Goal: Task Accomplishment & Management: Manage account settings

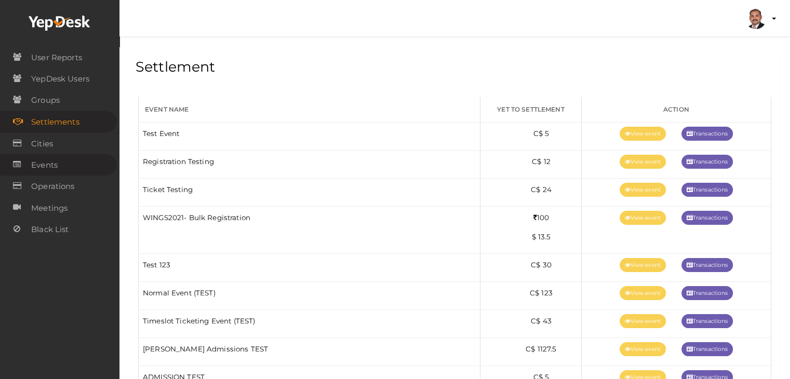
click at [56, 166] on span "Events" at bounding box center [44, 165] width 27 height 21
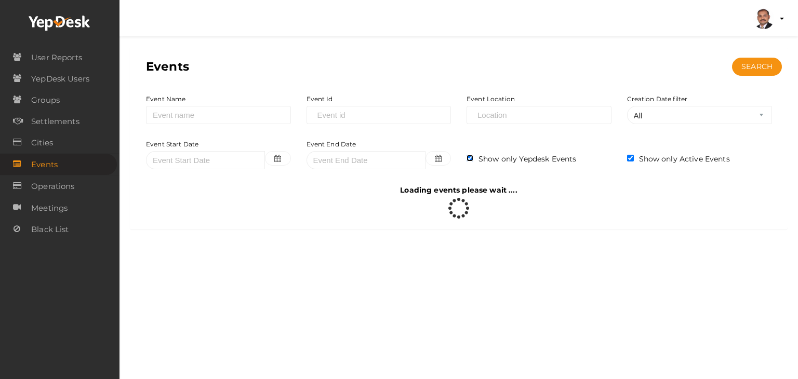
click at [469, 159] on input "checkbox" at bounding box center [470, 158] width 7 height 7
checkbox input "false"
click at [634, 159] on label "Show only Active Events" at bounding box center [682, 159] width 96 height 10
click at [82, 181] on link "Operations" at bounding box center [58, 186] width 117 height 21
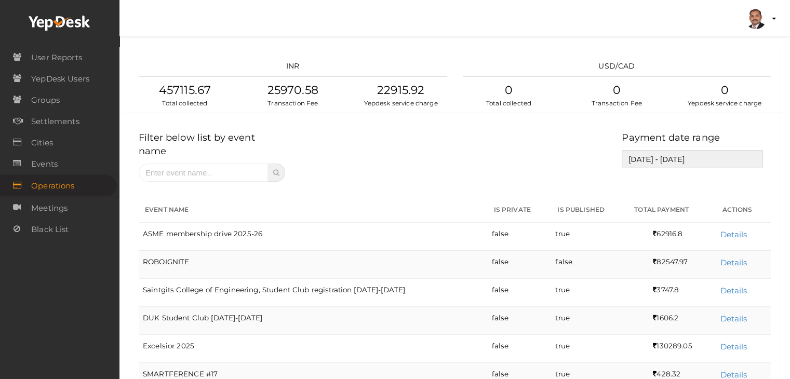
type input "[DATE]"
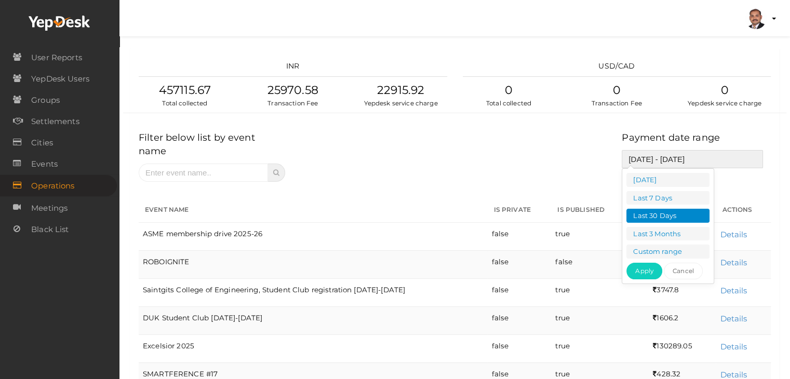
click at [659, 163] on input "[DATE] - [DATE]" at bounding box center [692, 159] width 141 height 18
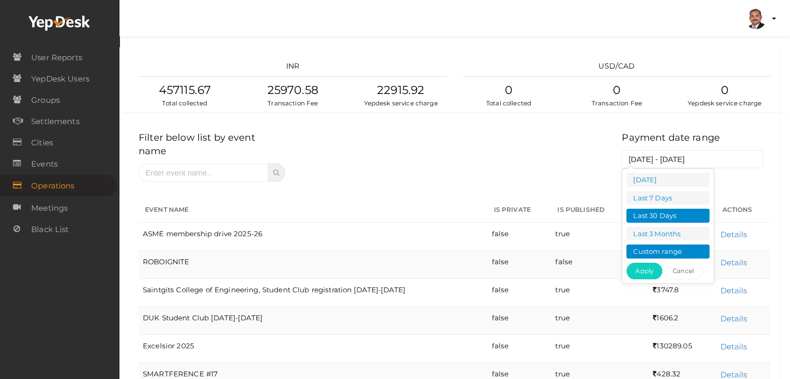
click at [675, 247] on li "Custom range" at bounding box center [668, 252] width 83 height 14
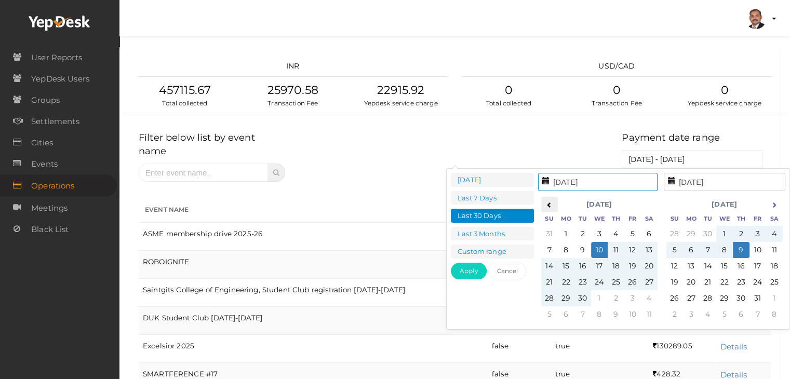
click at [547, 202] on icon at bounding box center [550, 205] width 6 height 6
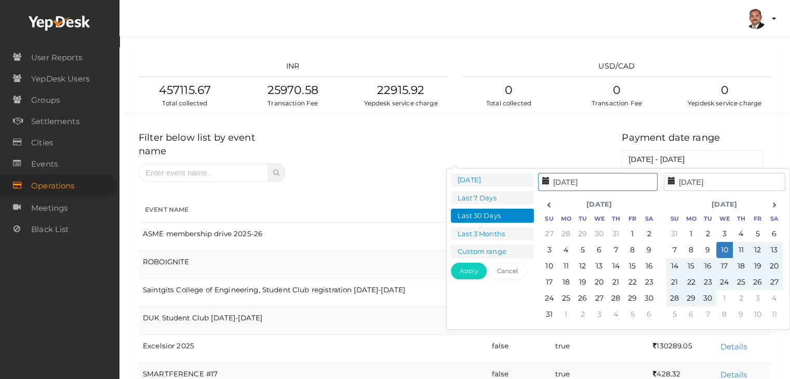
click at [547, 202] on icon at bounding box center [550, 205] width 6 height 6
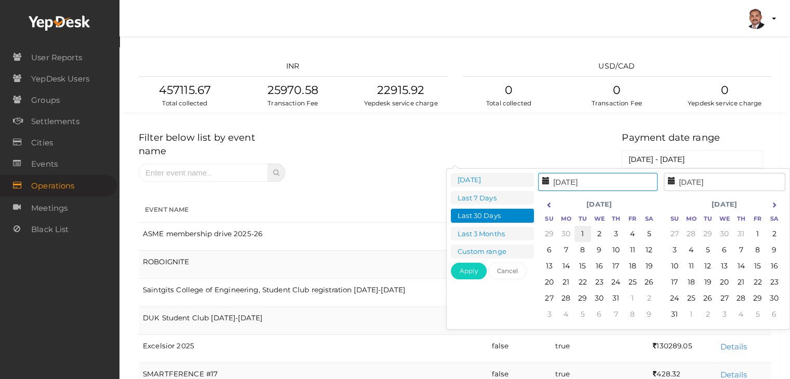
type input "[DATE]"
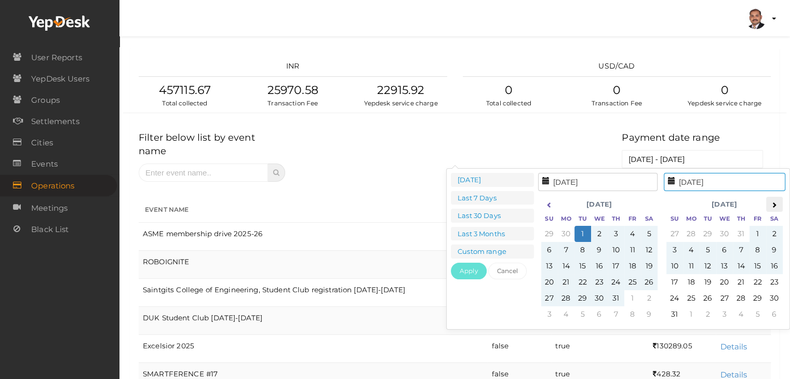
click at [775, 208] on th at bounding box center [775, 205] width 17 height 16
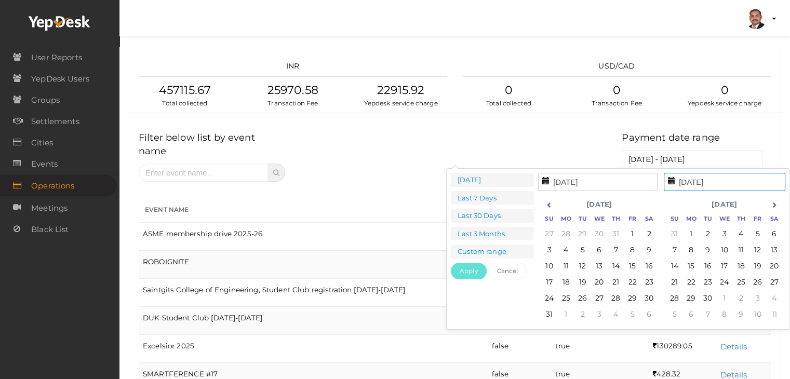
click at [775, 208] on th at bounding box center [775, 205] width 17 height 16
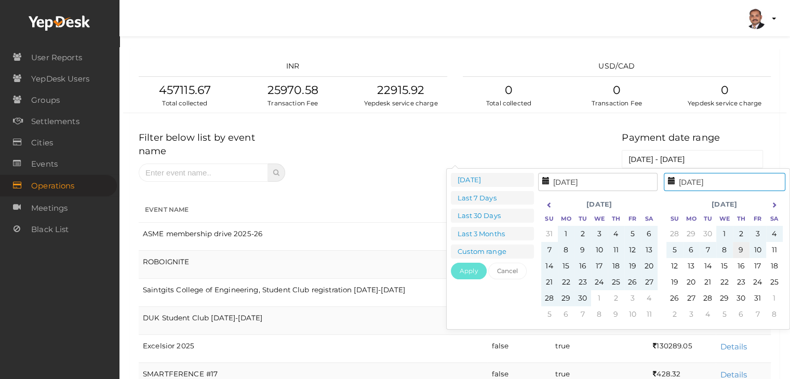
type input "[DATE]"
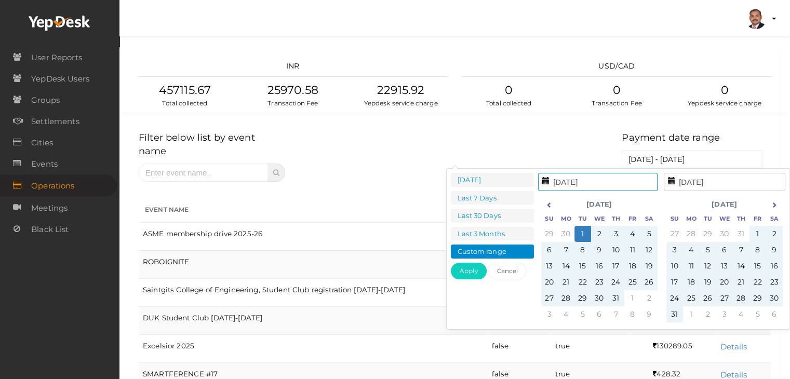
type input "[DATE]"
click at [469, 271] on button "Apply" at bounding box center [469, 271] width 36 height 17
type input "[DATE] - [DATE]"
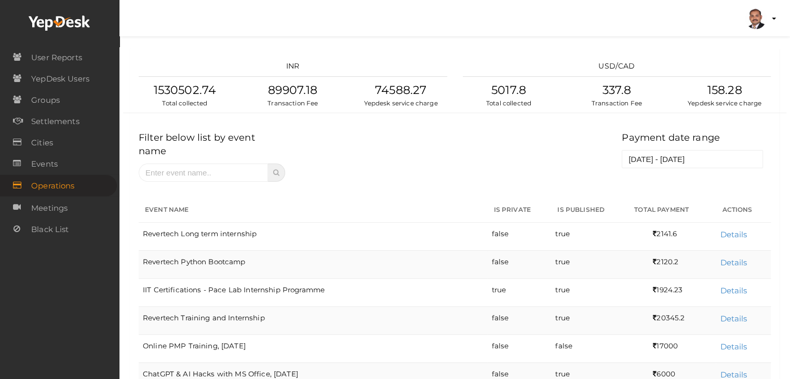
scroll to position [226, 0]
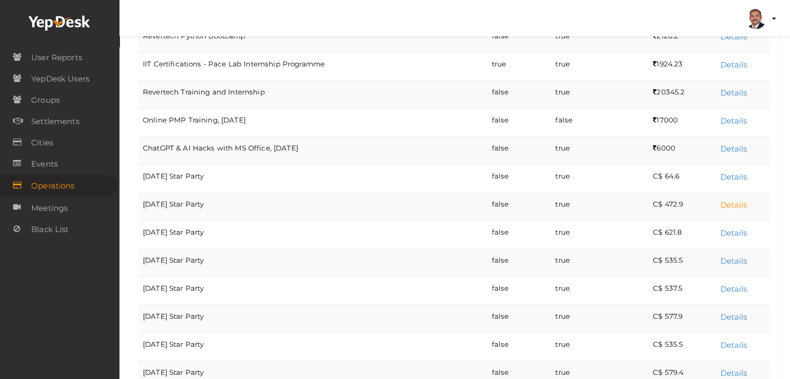
click at [736, 200] on link "Details" at bounding box center [733, 205] width 27 height 10
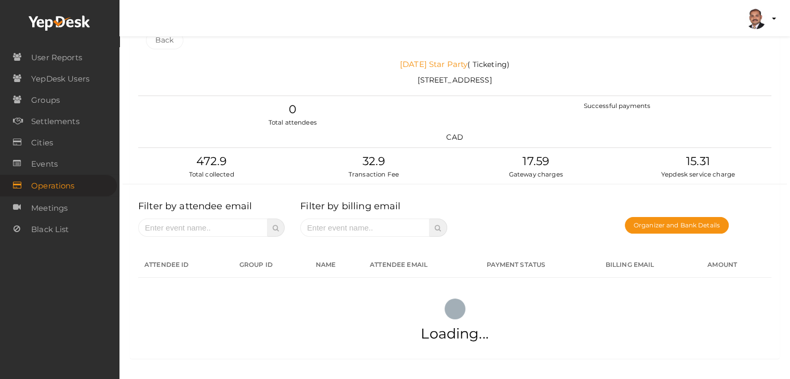
click at [416, 63] on link "July 12th Star Party" at bounding box center [434, 64] width 68 height 10
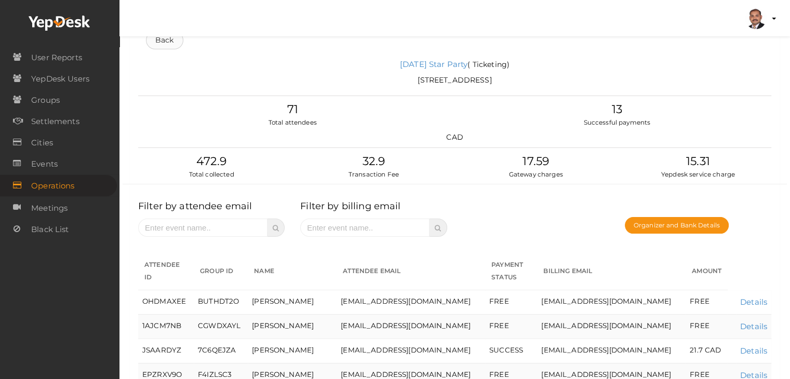
click at [168, 47] on link "Back" at bounding box center [164, 40] width 37 height 18
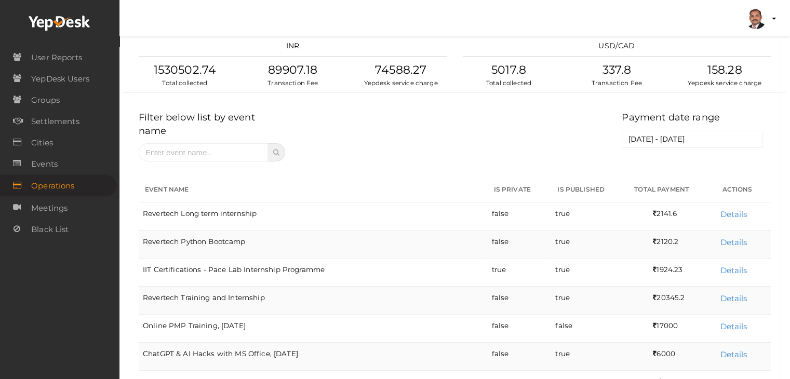
scroll to position [254, 0]
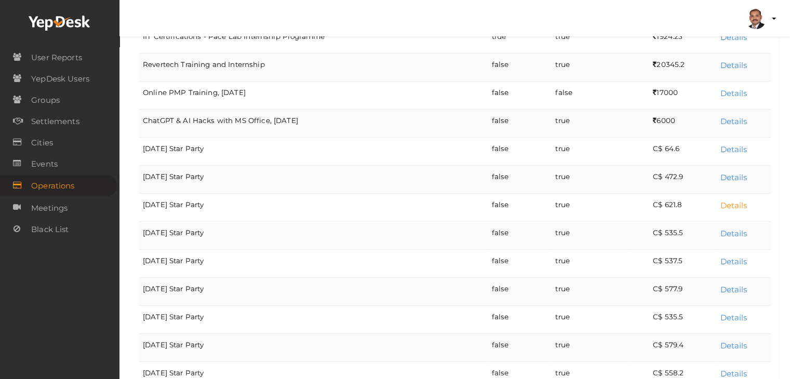
click at [727, 201] on link "Details" at bounding box center [733, 206] width 27 height 10
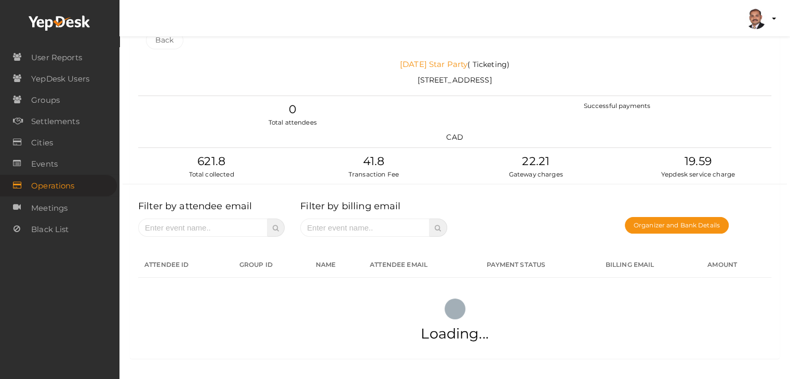
click at [441, 65] on link "July 19th Star Party" at bounding box center [434, 64] width 68 height 10
click at [159, 45] on link "Back" at bounding box center [164, 40] width 37 height 18
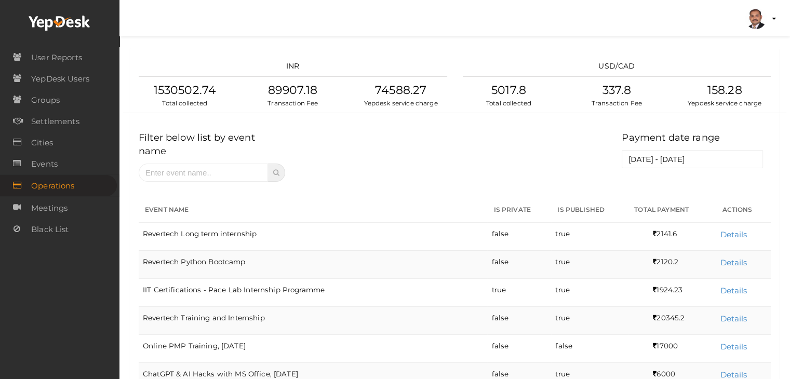
scroll to position [282, 0]
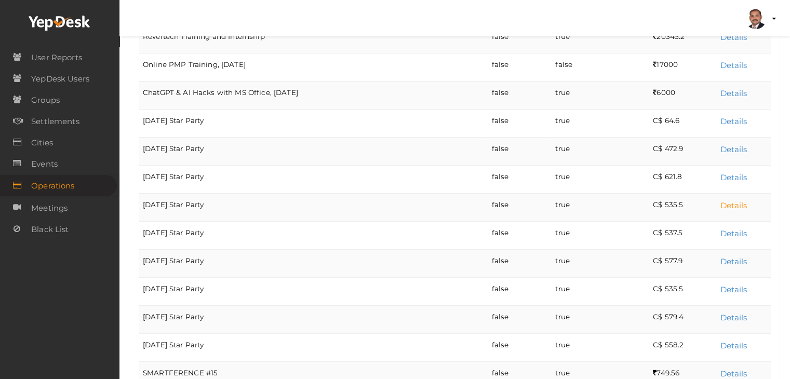
click at [732, 201] on link "Details" at bounding box center [733, 206] width 27 height 10
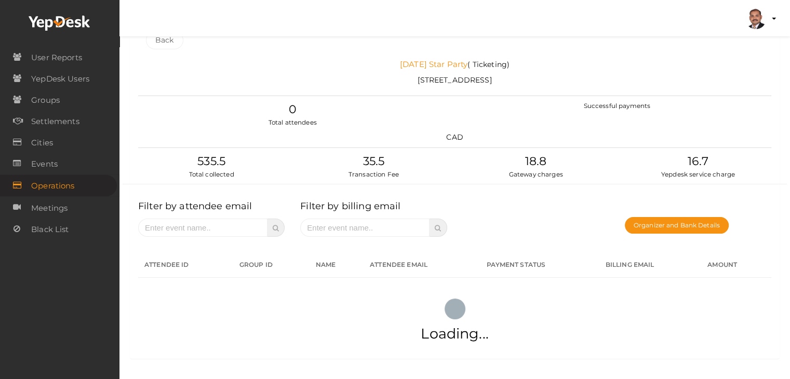
click at [460, 64] on link "July 26th Star Party" at bounding box center [434, 64] width 68 height 10
click at [173, 44] on link "Back" at bounding box center [164, 40] width 37 height 18
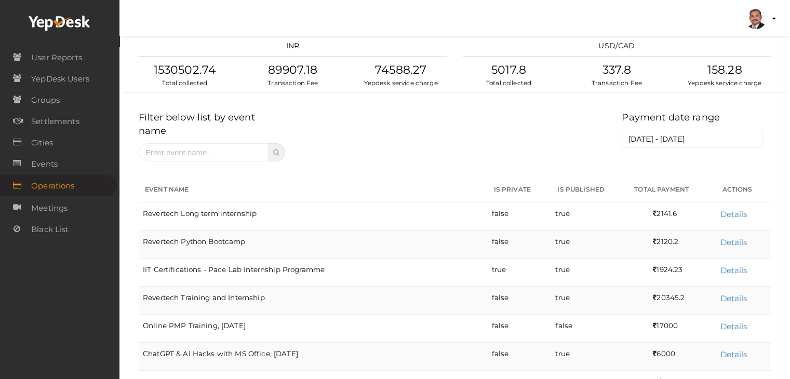
scroll to position [310, 0]
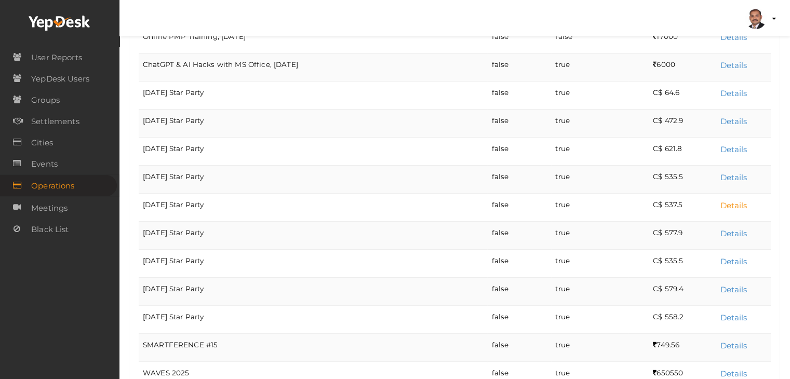
click at [738, 201] on link "Details" at bounding box center [733, 206] width 27 height 10
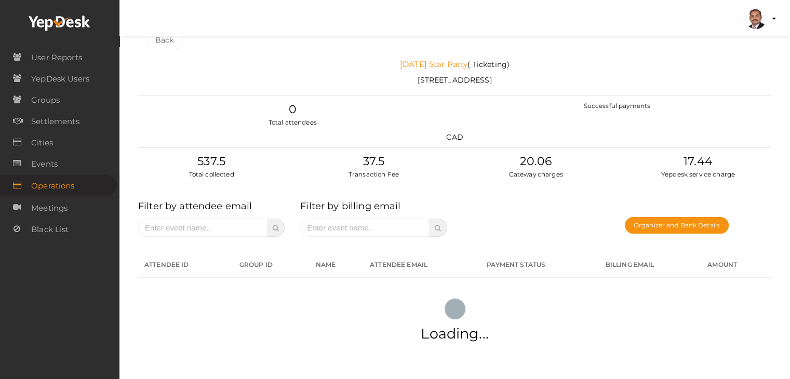
click at [437, 61] on link "August 2nd Star Party" at bounding box center [434, 64] width 68 height 10
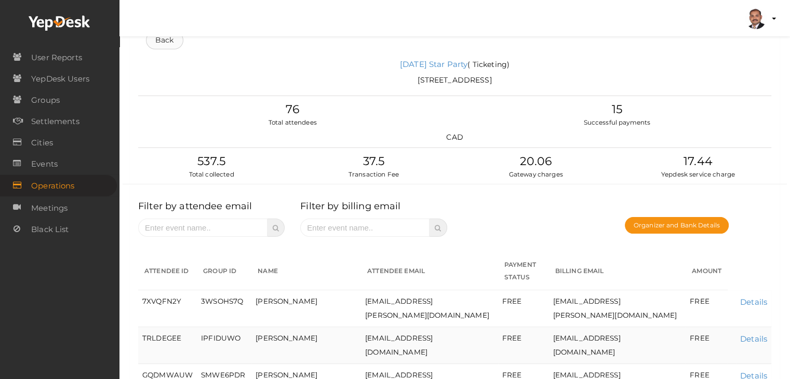
click at [159, 42] on link "Back" at bounding box center [164, 40] width 37 height 18
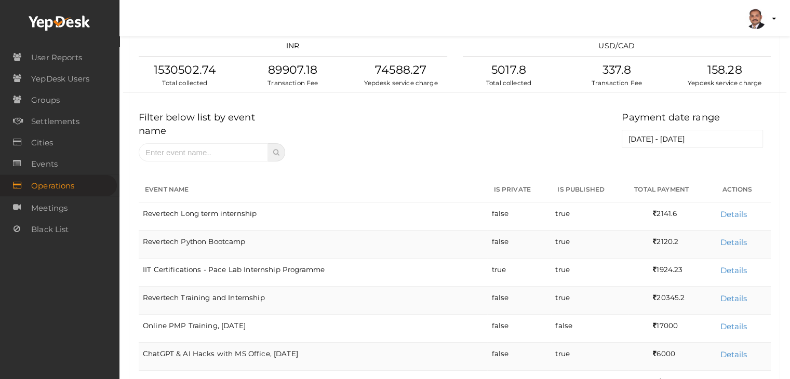
scroll to position [310, 0]
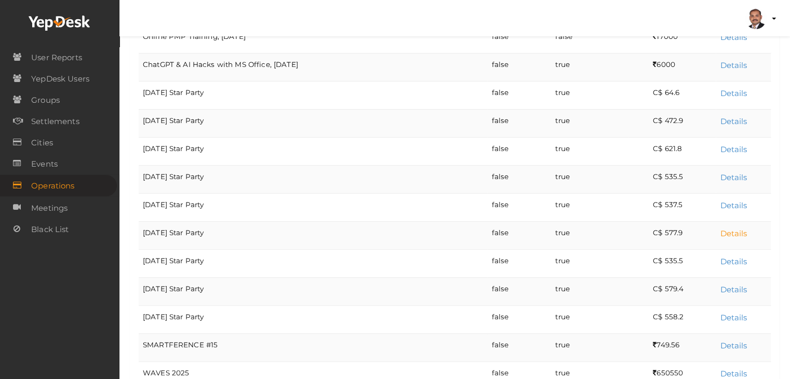
click at [729, 229] on link "Details" at bounding box center [733, 234] width 27 height 10
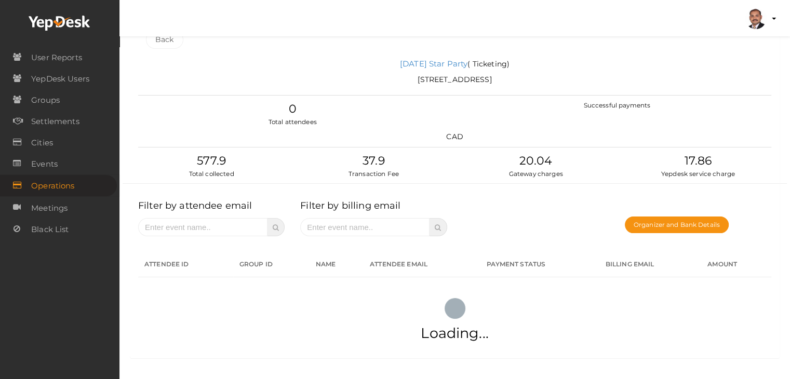
scroll to position [20, 0]
click at [468, 67] on link "August 9th Star Party" at bounding box center [434, 64] width 68 height 10
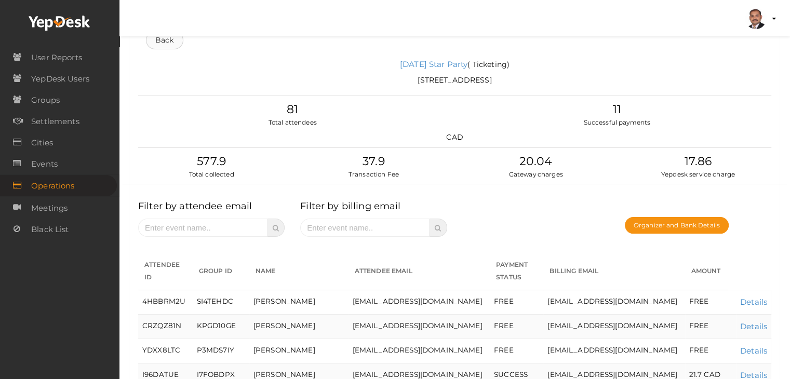
click at [170, 39] on link "Back" at bounding box center [164, 40] width 37 height 18
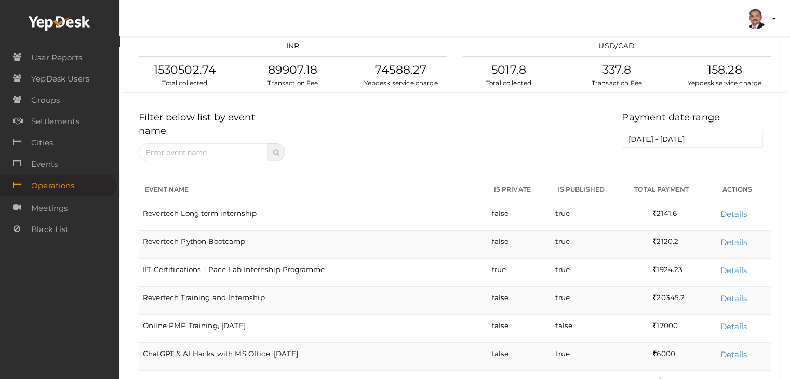
scroll to position [310, 0]
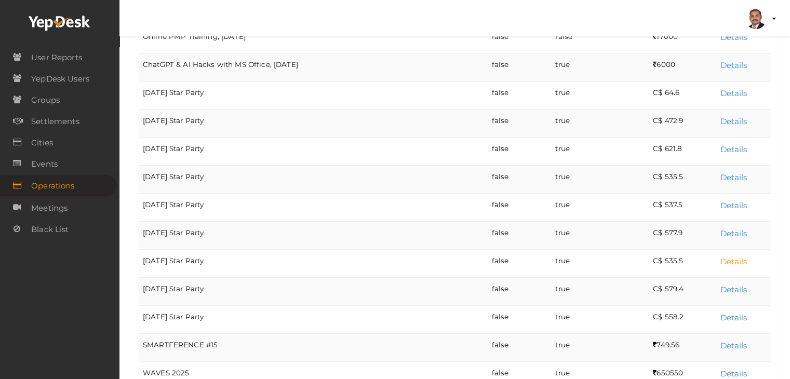
click at [742, 257] on link "Details" at bounding box center [733, 262] width 27 height 10
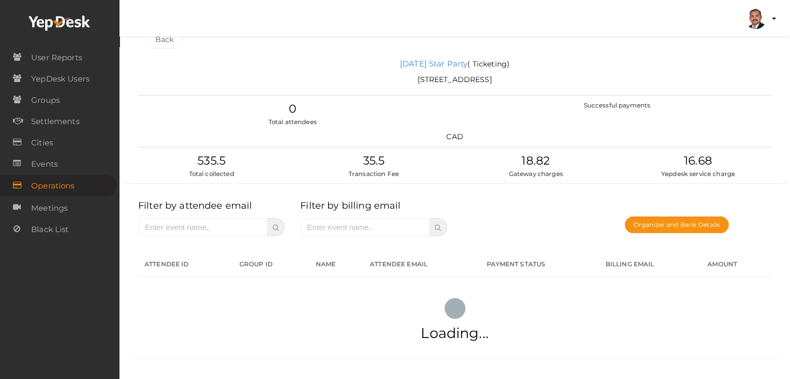
scroll to position [20, 0]
click at [468, 65] on link "[DATE] Star Party" at bounding box center [434, 64] width 68 height 10
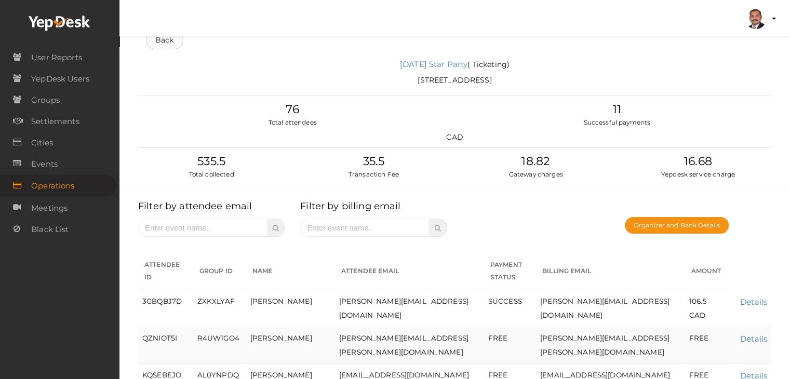
click at [178, 47] on link "Back" at bounding box center [164, 40] width 37 height 18
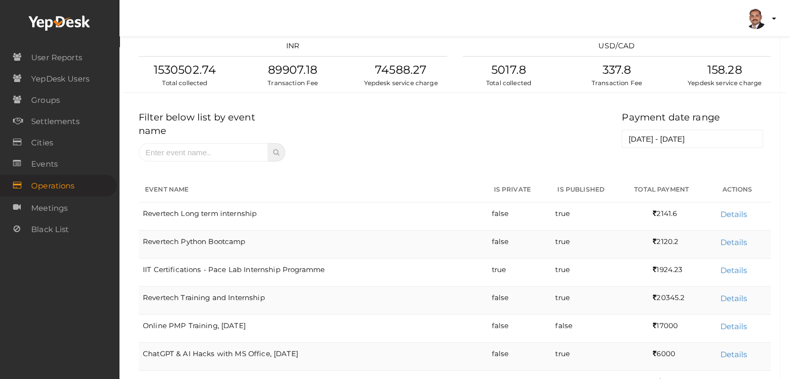
scroll to position [310, 0]
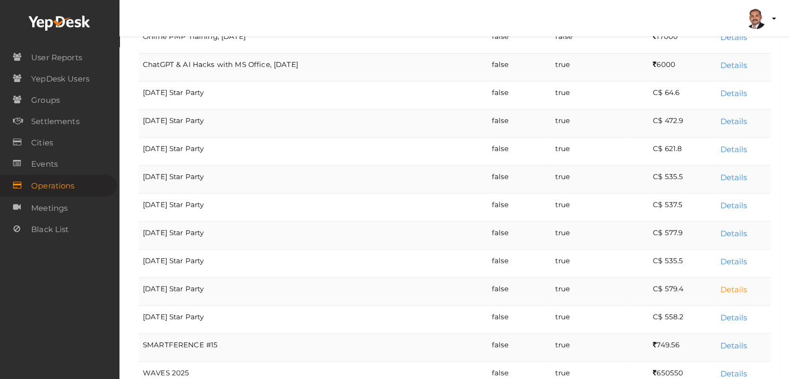
click at [730, 285] on link "Details" at bounding box center [733, 290] width 27 height 10
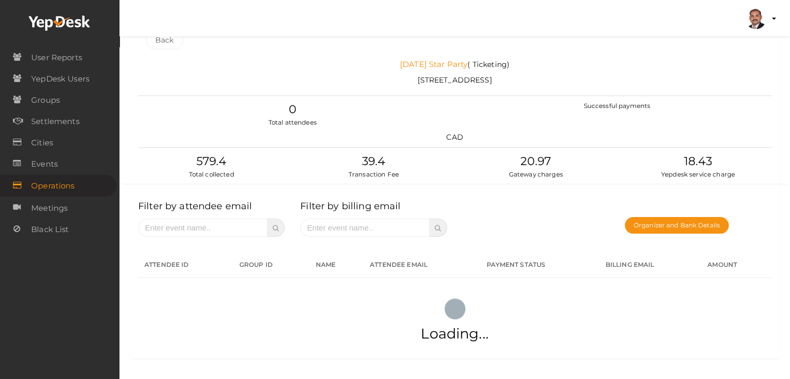
click at [453, 64] on link "August 23rd Star Party" at bounding box center [434, 64] width 68 height 10
click at [162, 44] on link "Back" at bounding box center [164, 40] width 37 height 18
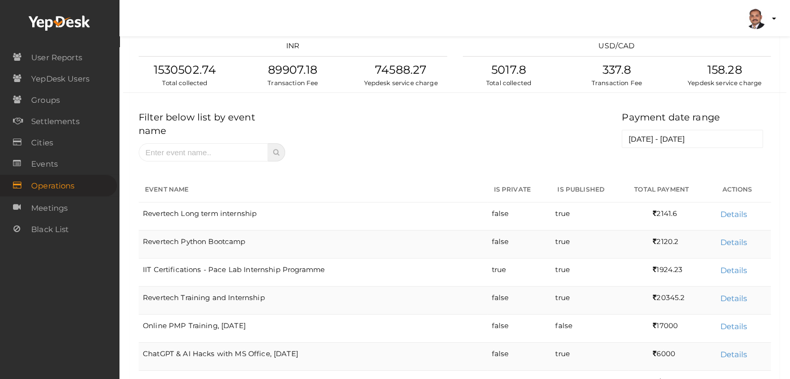
scroll to position [310, 0]
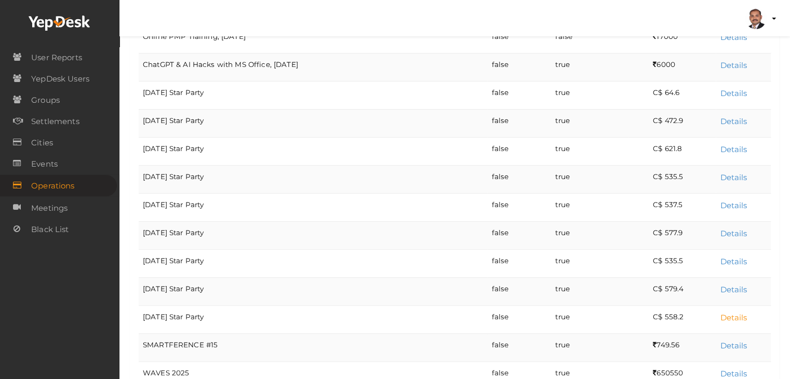
click at [731, 313] on link "Details" at bounding box center [733, 318] width 27 height 10
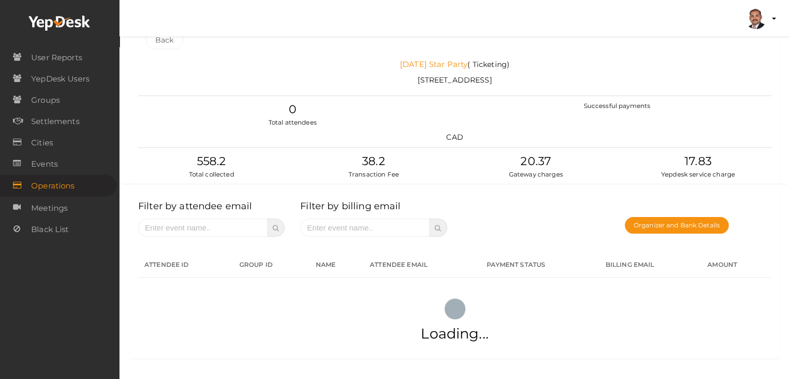
click at [455, 60] on link "August 30th Star Party" at bounding box center [434, 64] width 68 height 10
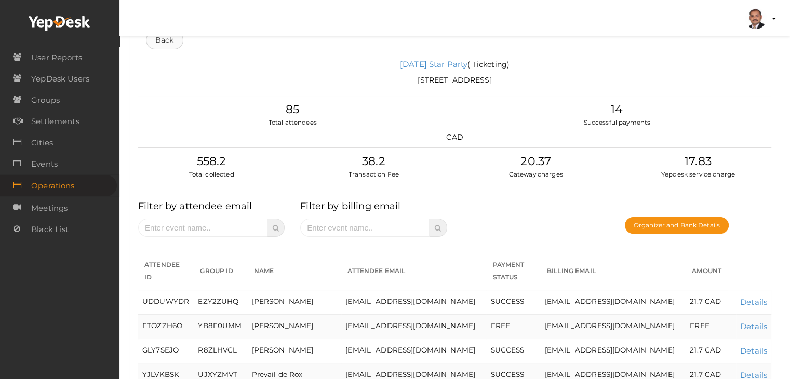
click at [167, 46] on link "Back" at bounding box center [164, 40] width 37 height 18
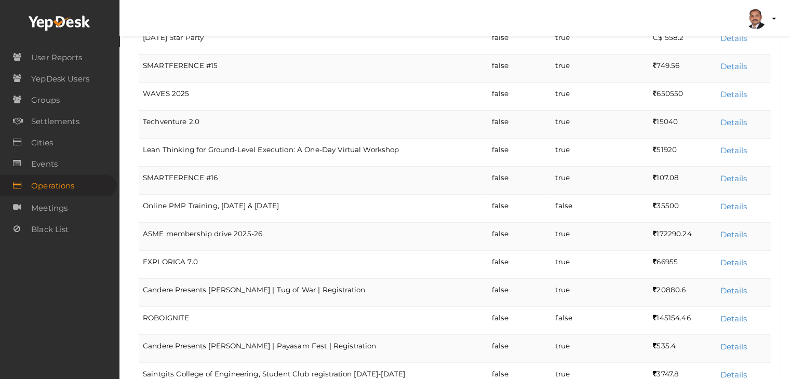
scroll to position [813, 0]
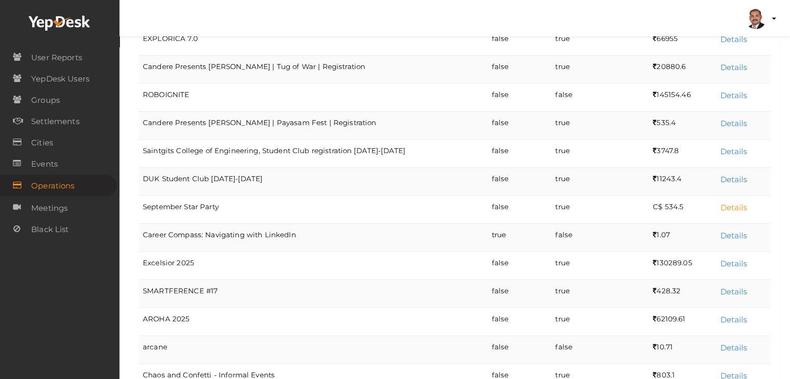
click at [731, 203] on link "Details" at bounding box center [733, 208] width 27 height 10
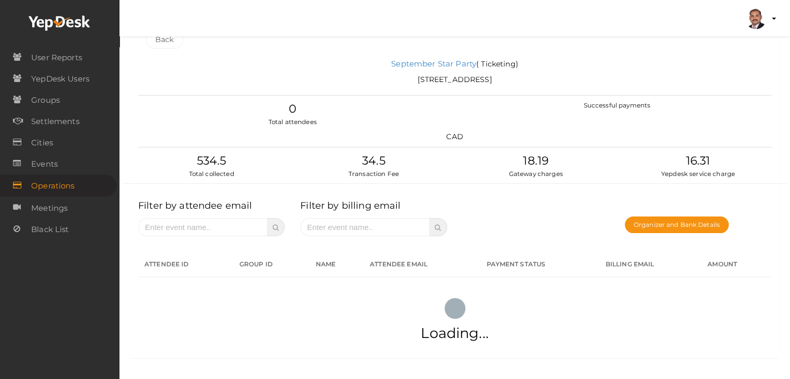
scroll to position [20, 0]
click at [459, 61] on link "September Star Party" at bounding box center [433, 64] width 85 height 10
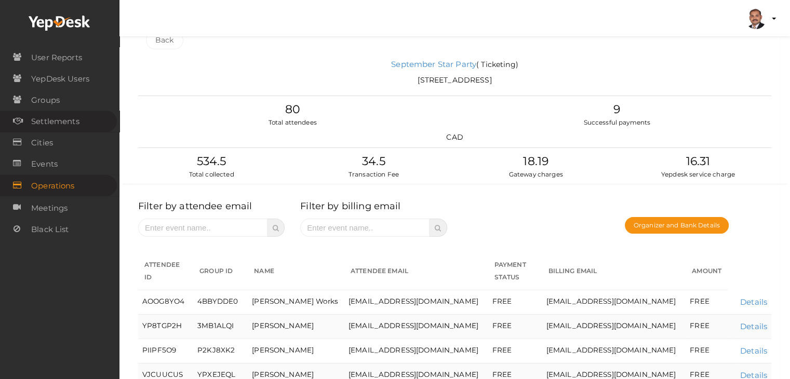
click at [69, 123] on span "Settlements" at bounding box center [55, 121] width 48 height 21
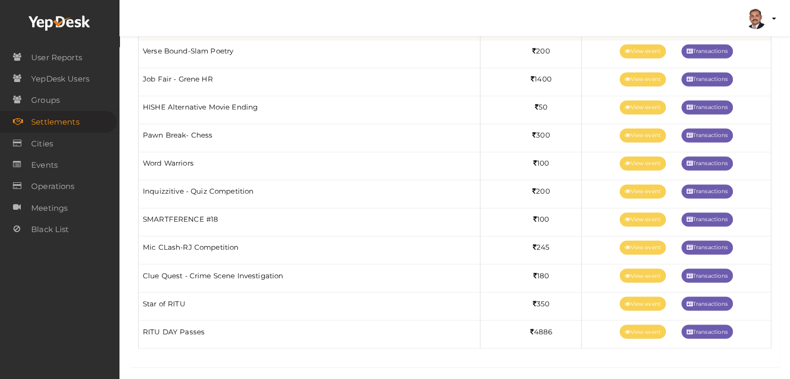
scroll to position [1703, 0]
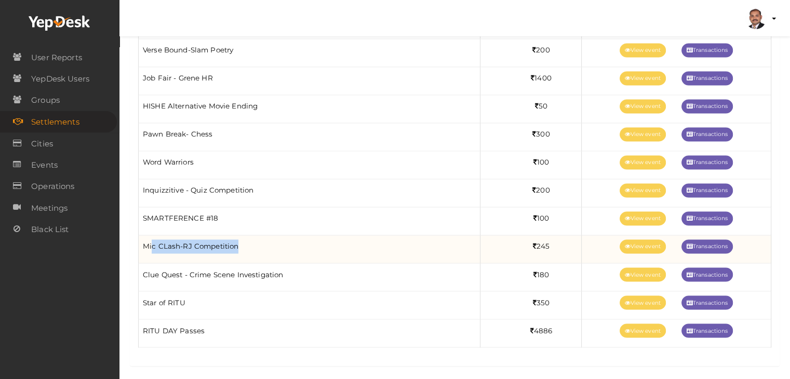
drag, startPoint x: 258, startPoint y: 236, endPoint x: 152, endPoint y: 237, distance: 106.0
click at [152, 237] on td "Mic CLash-RJ Competition" at bounding box center [310, 249] width 342 height 28
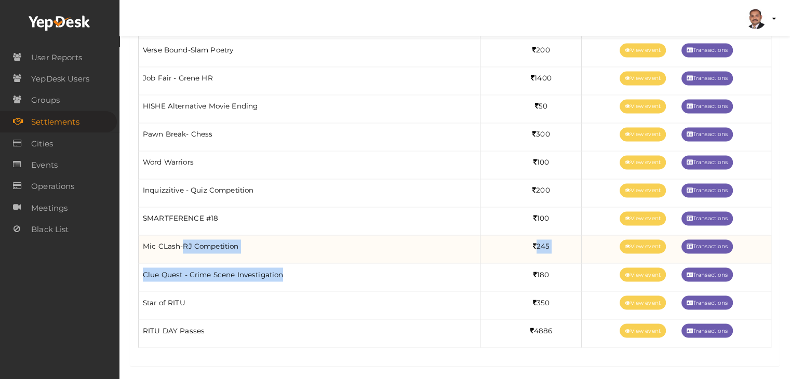
drag, startPoint x: 294, startPoint y: 267, endPoint x: 181, endPoint y: 254, distance: 113.1
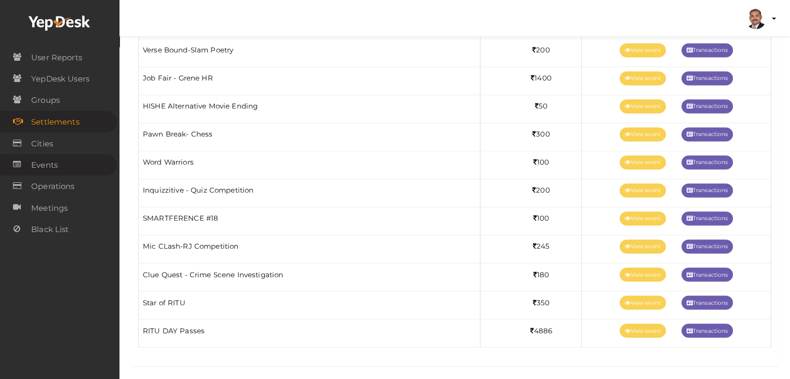
click at [71, 165] on link "Events" at bounding box center [58, 164] width 117 height 21
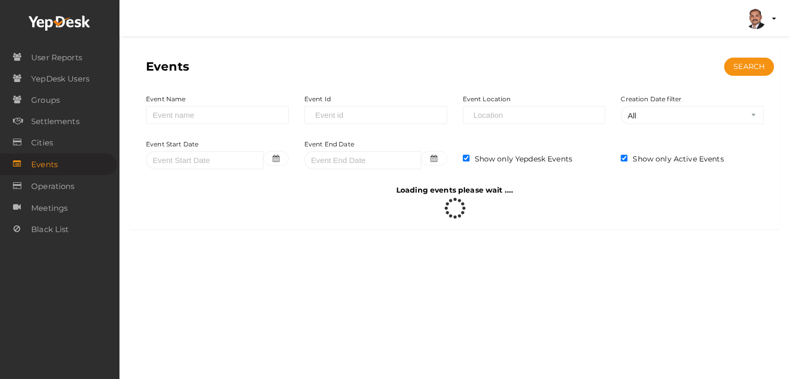
scroll to position [0, 0]
click at [72, 188] on span "Operations" at bounding box center [52, 186] width 43 height 21
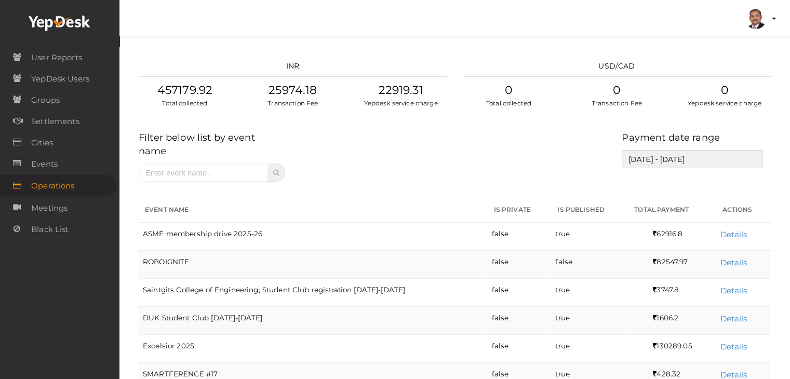
type input "10-Sep-25"
type input "9-Oct-25"
click at [664, 157] on input "10-Sep-25 - 9-Oct-25" at bounding box center [692, 159] width 141 height 18
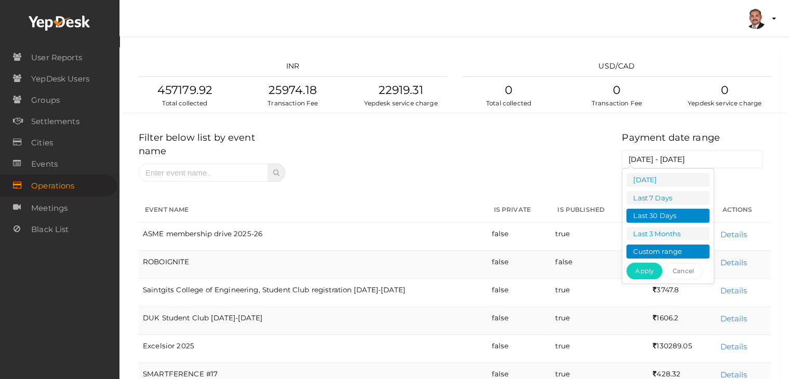
click at [669, 246] on li "Custom range" at bounding box center [668, 252] width 83 height 14
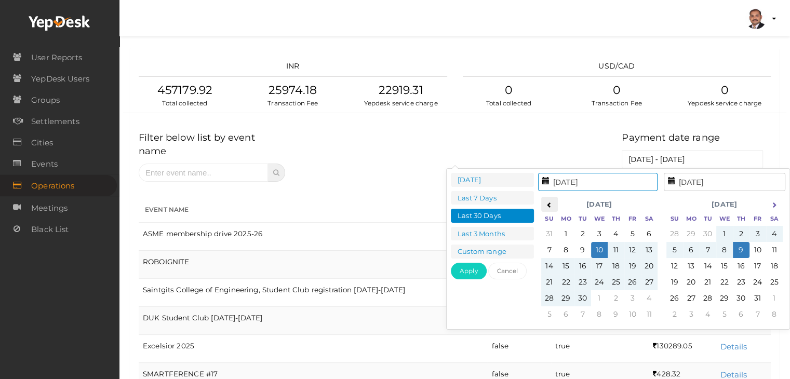
click at [550, 204] on icon at bounding box center [550, 205] width 6 height 6
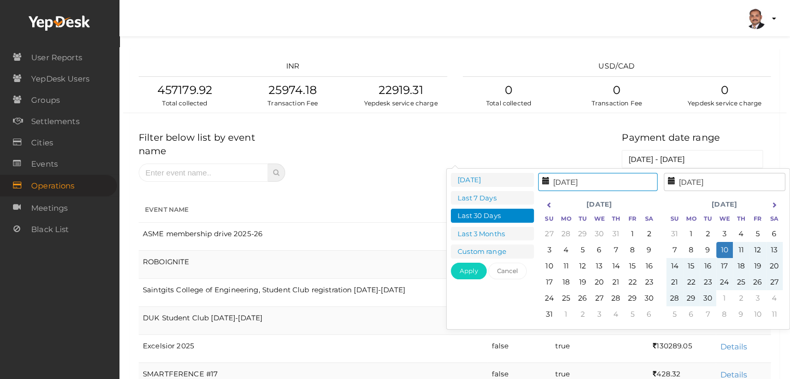
click at [550, 204] on icon at bounding box center [550, 205] width 6 height 6
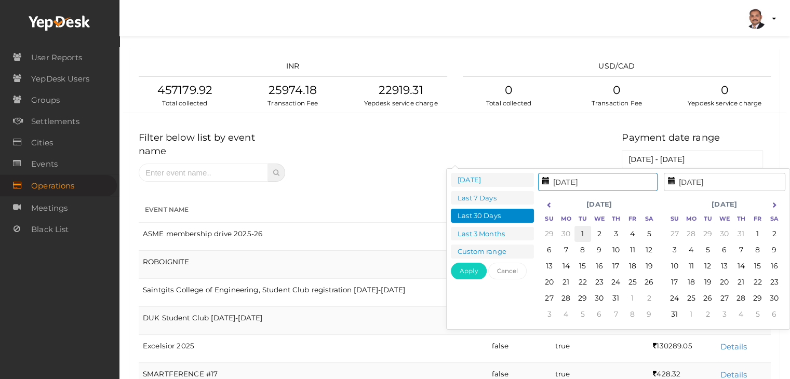
type input "1-Jul-25"
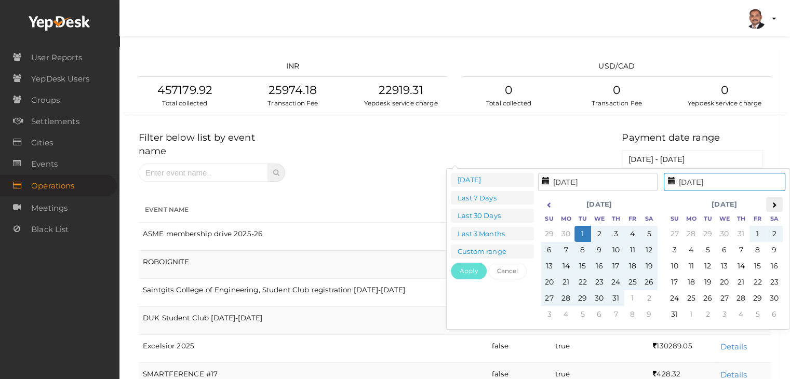
click at [775, 200] on th at bounding box center [775, 205] width 17 height 16
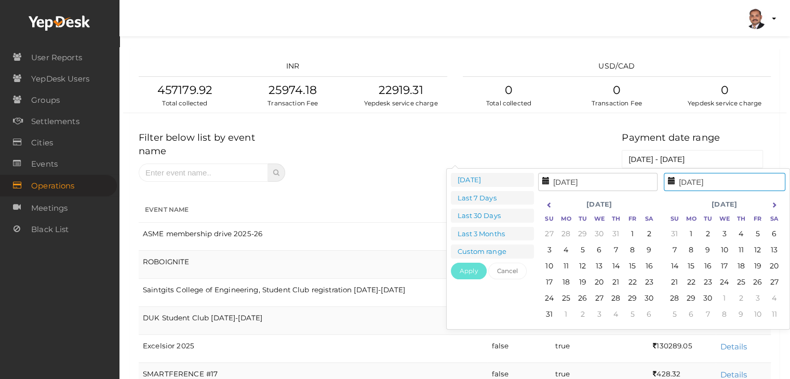
click at [775, 200] on th at bounding box center [775, 205] width 17 height 16
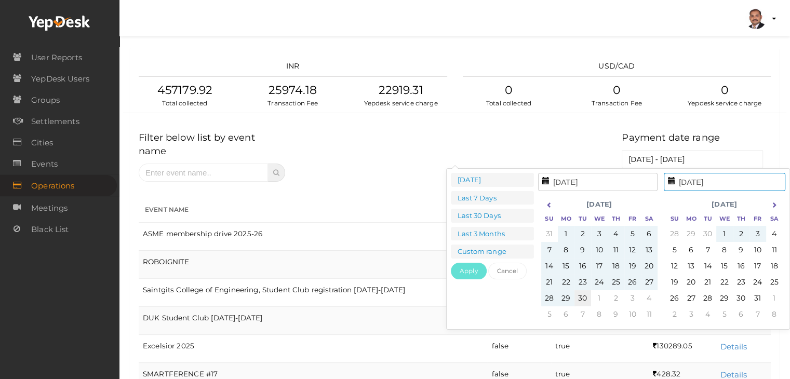
type input "30-Sep-25"
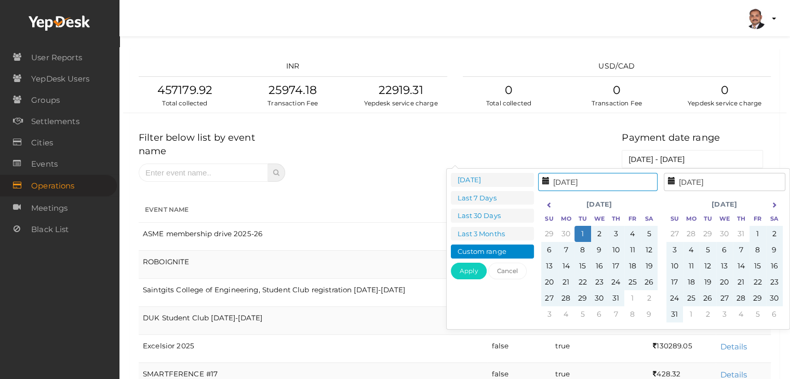
type input "1-Jul-25"
click at [464, 271] on button "Apply" at bounding box center [469, 271] width 36 height 17
type input "1-Jul-25 - 30-Sep-25"
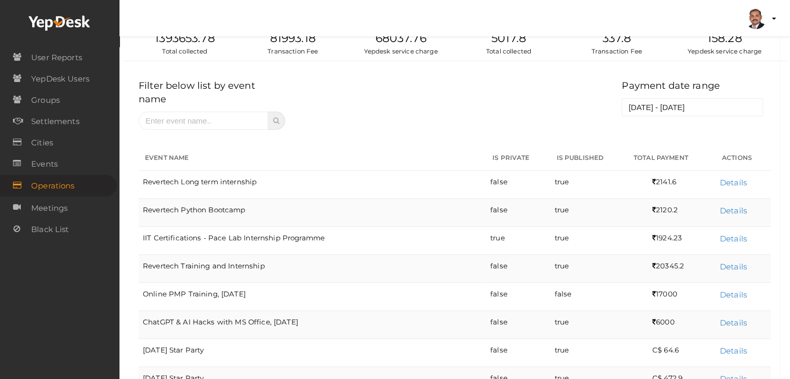
scroll to position [254, 0]
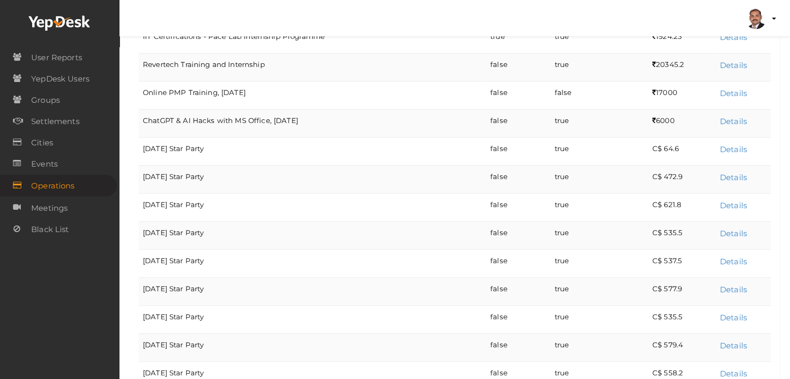
drag, startPoint x: 210, startPoint y: 132, endPoint x: 141, endPoint y: 135, distance: 68.6
click at [141, 137] on td "July 5th Star Party" at bounding box center [313, 151] width 348 height 28
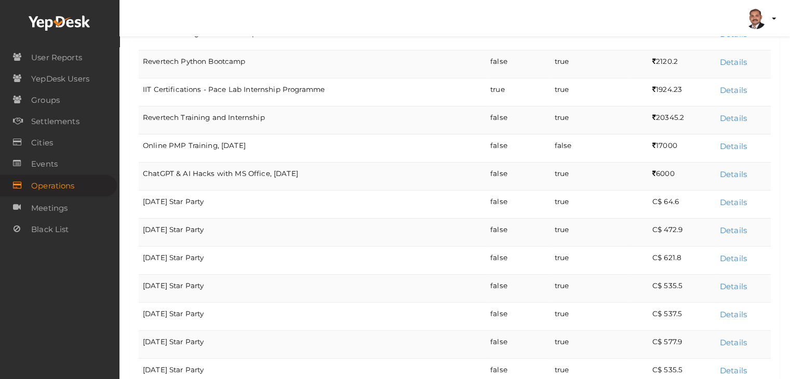
scroll to position [202, 0]
copy td "July 5th Star Party"
drag, startPoint x: 216, startPoint y: 213, endPoint x: 141, endPoint y: 215, distance: 75.4
click at [141, 217] on td "July 12th Star Party" at bounding box center [313, 231] width 348 height 28
copy td "July 12th Star Party"
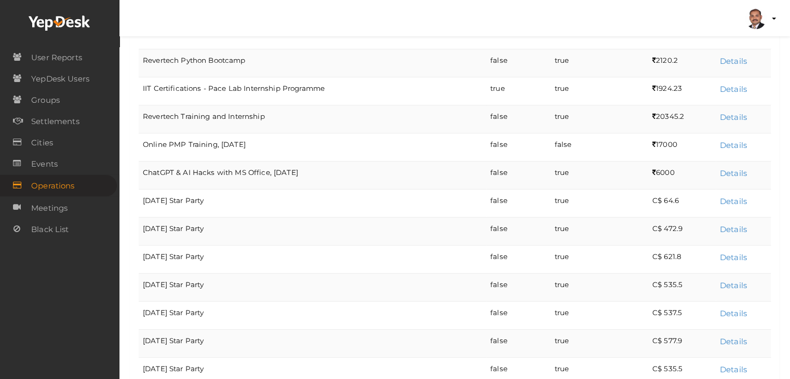
drag, startPoint x: 212, startPoint y: 240, endPoint x: 141, endPoint y: 244, distance: 71.3
click at [141, 245] on td "July 19th Star Party" at bounding box center [313, 259] width 348 height 28
copy td "July 19th Star Party"
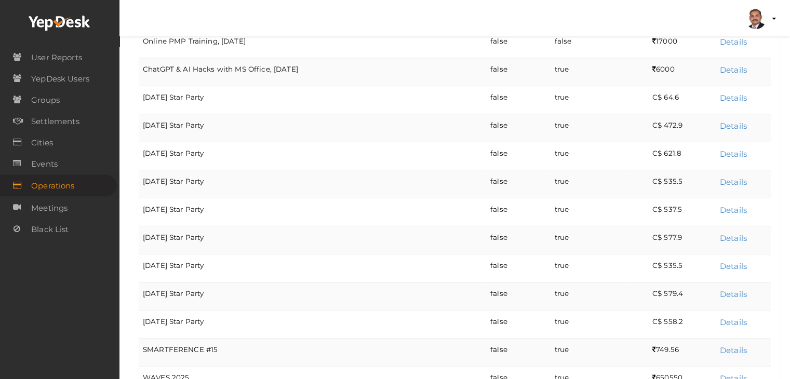
scroll to position [306, 0]
drag, startPoint x: 215, startPoint y: 163, endPoint x: 141, endPoint y: 165, distance: 74.3
click at [141, 169] on td "July 26th Star Party" at bounding box center [313, 183] width 348 height 28
copy td "July 26th Star Party"
drag, startPoint x: 229, startPoint y: 195, endPoint x: 141, endPoint y: 194, distance: 88.4
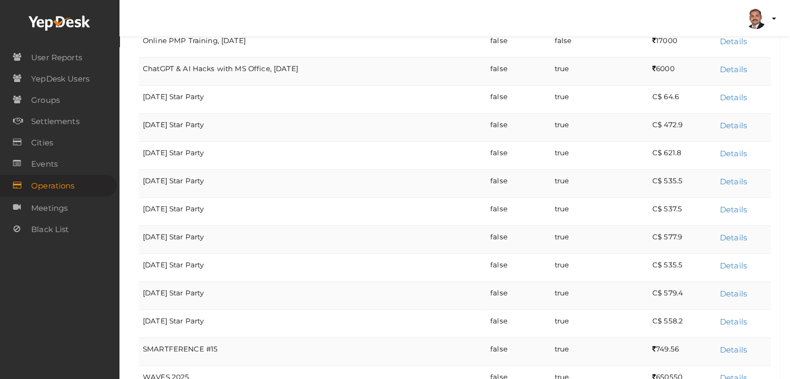
click at [141, 197] on td "August 2nd Star Party" at bounding box center [313, 211] width 348 height 28
copy td "August 2nd Star Party"
drag, startPoint x: 218, startPoint y: 222, endPoint x: 141, endPoint y: 227, distance: 76.5
click at [141, 227] on td "August 9th Star Party" at bounding box center [313, 240] width 348 height 28
copy td "August 9th Star Party"
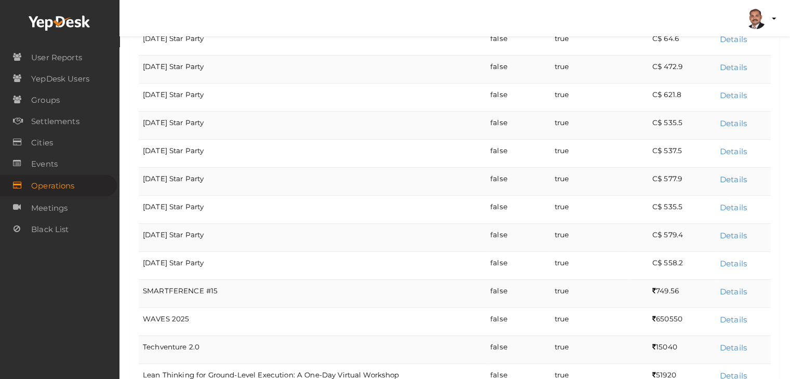
scroll to position [410, 0]
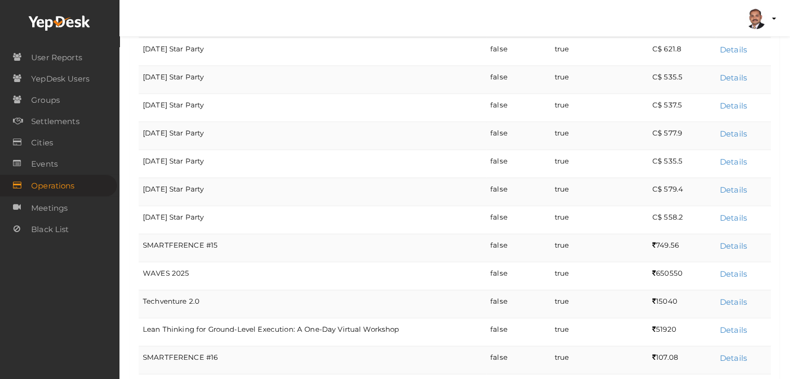
drag, startPoint x: 227, startPoint y: 146, endPoint x: 143, endPoint y: 144, distance: 83.7
click at [143, 150] on td "August 16th Star Party" at bounding box center [313, 164] width 348 height 28
copy td "August 16th Star Party"
drag, startPoint x: 233, startPoint y: 174, endPoint x: 142, endPoint y: 176, distance: 91.0
click at [142, 178] on td "August 23rd Star Party" at bounding box center [313, 192] width 348 height 28
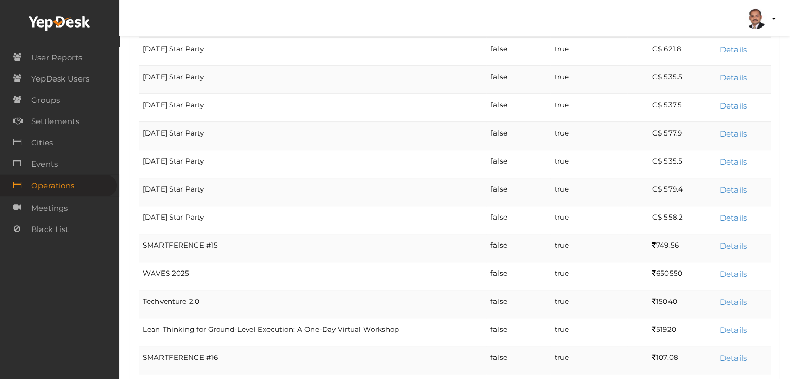
copy td "August 23rd Star Party"
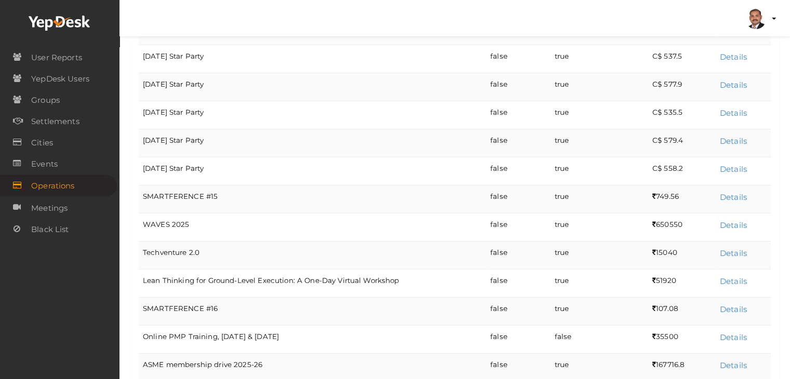
scroll to position [461, 0]
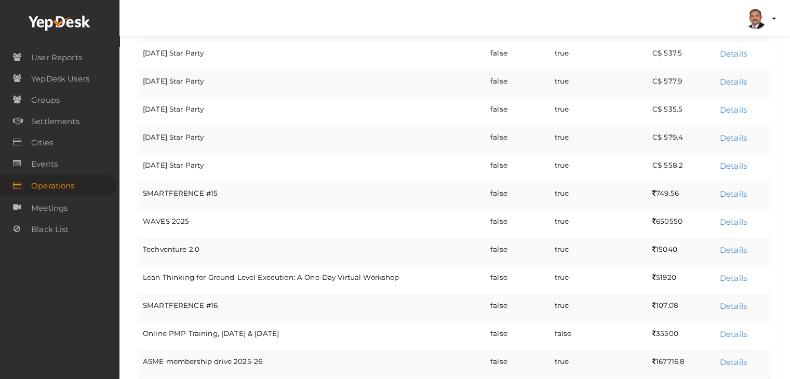
drag, startPoint x: 235, startPoint y: 146, endPoint x: 143, endPoint y: 152, distance: 91.7
click at [143, 154] on td "August 30th Star Party" at bounding box center [313, 168] width 348 height 28
copy td "August 30th Star Party"
click at [257, 190] on td "SMARTFERENCE #15" at bounding box center [313, 196] width 348 height 28
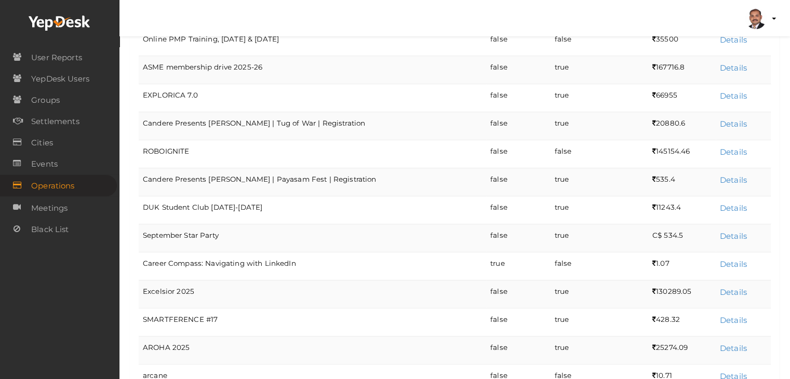
scroll to position [773, 0]
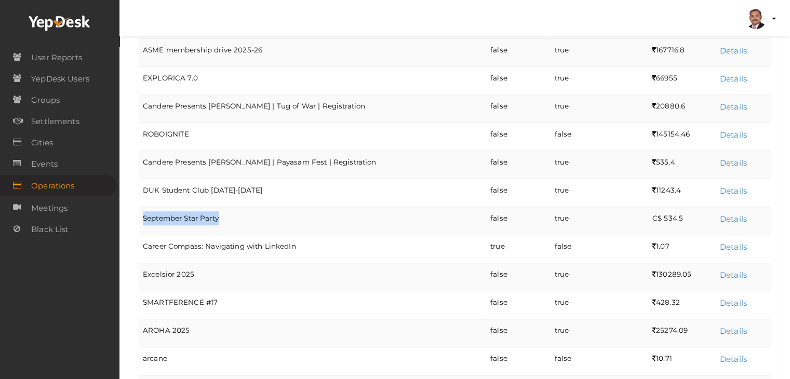
drag, startPoint x: 226, startPoint y: 199, endPoint x: 144, endPoint y: 203, distance: 81.7
click at [144, 207] on td "September Star Party" at bounding box center [313, 221] width 348 height 28
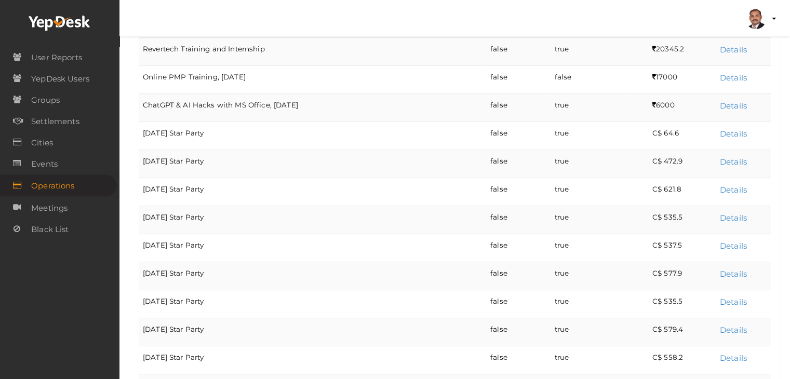
scroll to position [312, 0]
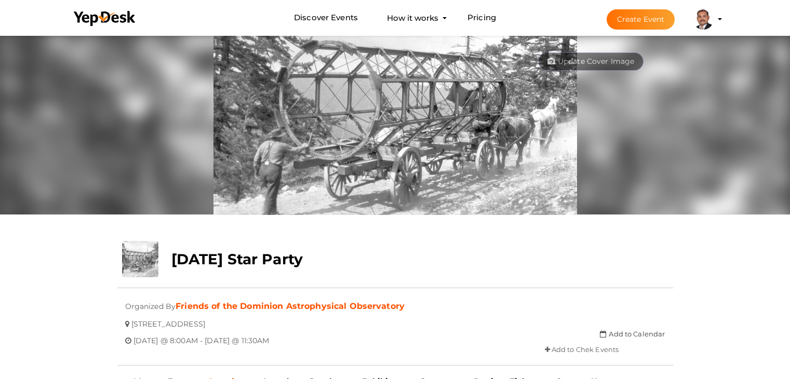
scroll to position [33, 0]
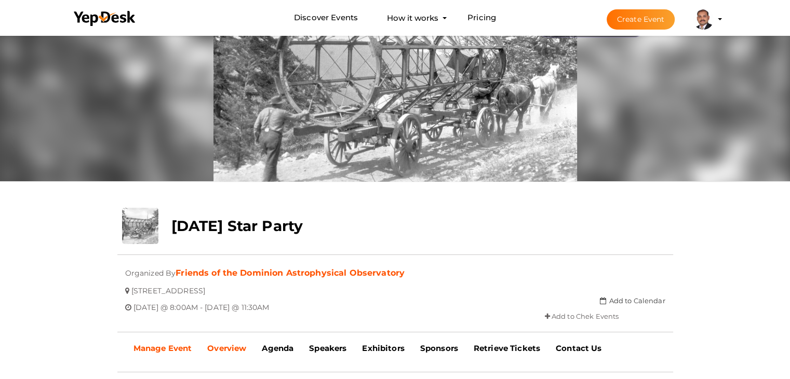
click at [175, 346] on b "Manage Event" at bounding box center [163, 349] width 59 height 10
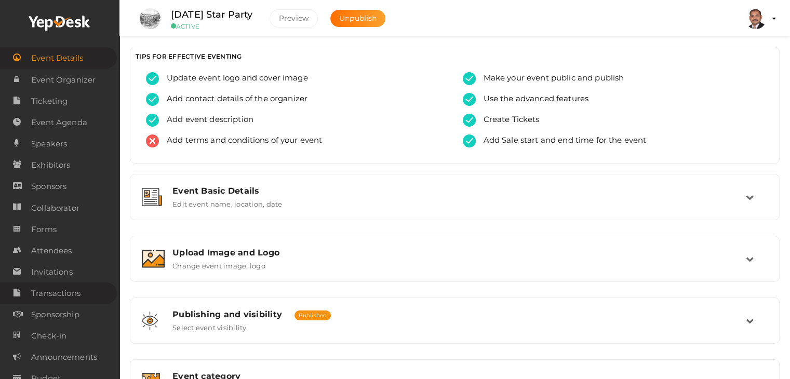
click at [64, 292] on span "Transactions" at bounding box center [55, 293] width 49 height 21
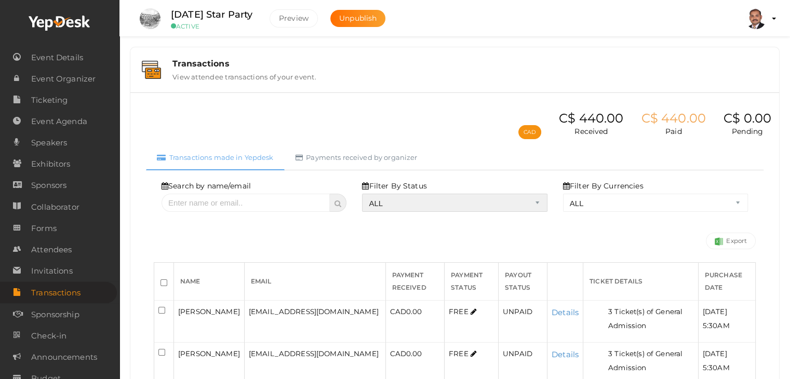
click at [419, 204] on select "ALL SUCCESS DECLINED UNAUTHORIZED FAILED NOTPAID FREE REFUNDED NA" at bounding box center [454, 203] width 185 height 18
click at [365, 194] on select "ALL SUCCESS DECLINED UNAUTHORIZED FAILED NOTPAID FREE REFUNDED NA" at bounding box center [454, 203] width 185 height 18
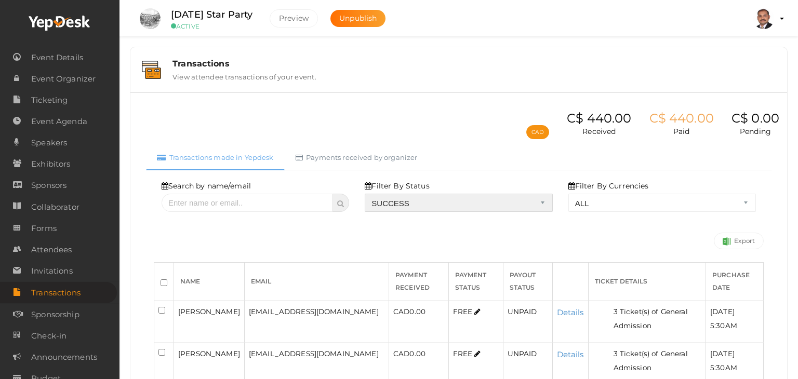
select select "? string:SUCCESS ?"
select select "? string:ALL ?"
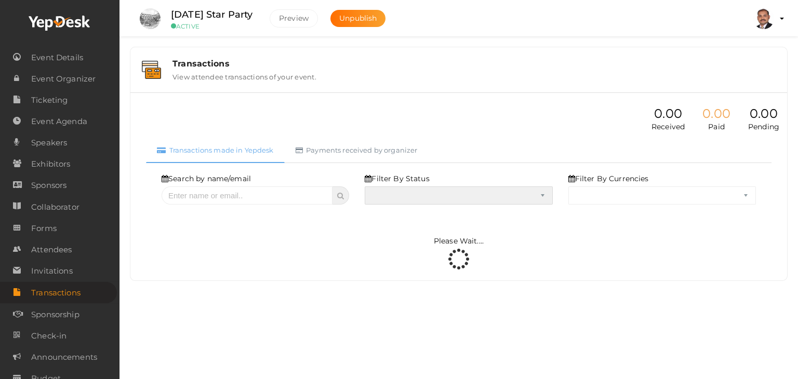
select select "SUCCESS"
select select "ALL"
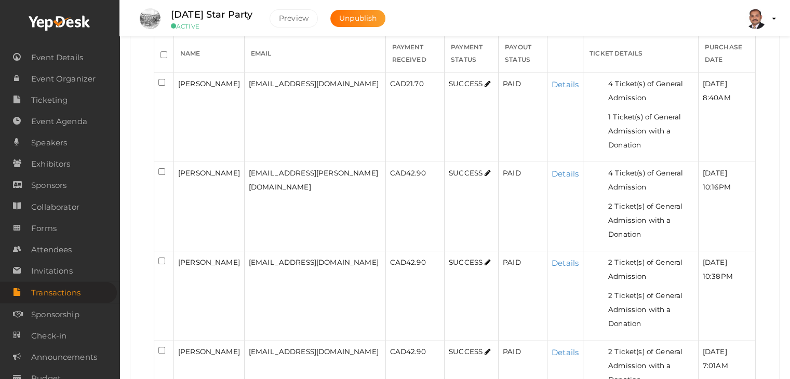
scroll to position [260, 0]
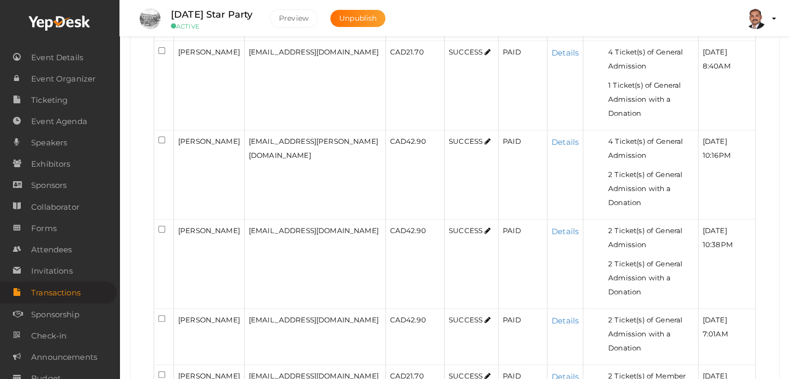
drag, startPoint x: 220, startPoint y: 140, endPoint x: 175, endPoint y: 121, distance: 49.4
click at [175, 130] on td "[PERSON_NAME]" at bounding box center [209, 174] width 71 height 89
click at [390, 224] on div "CAD 42.90" at bounding box center [415, 231] width 50 height 14
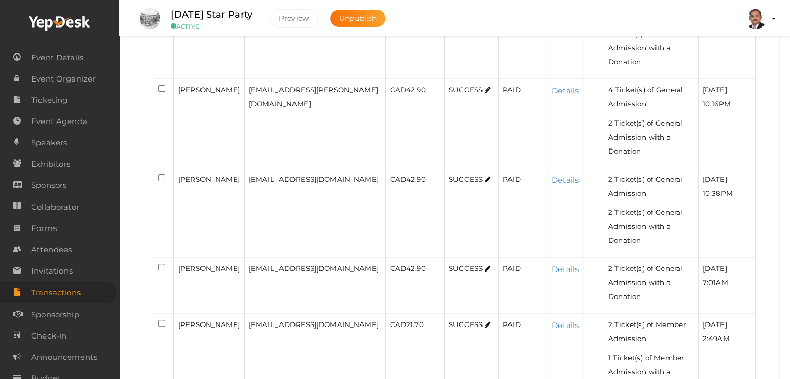
scroll to position [312, 0]
drag, startPoint x: 214, startPoint y: 166, endPoint x: 178, endPoint y: 149, distance: 40.0
click at [178, 172] on div "[PERSON_NAME]" at bounding box center [209, 179] width 62 height 14
copy span "[PERSON_NAME]"
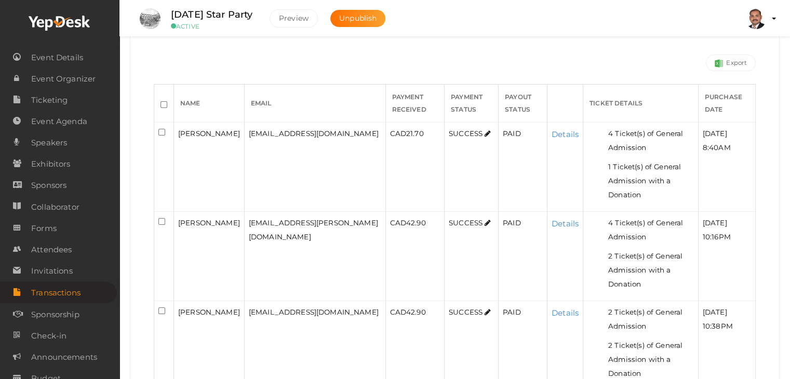
scroll to position [156, 0]
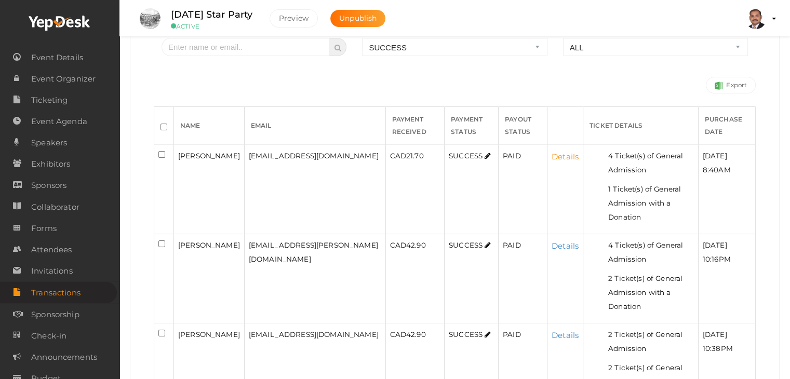
click at [552, 154] on link "Details" at bounding box center [565, 157] width 27 height 10
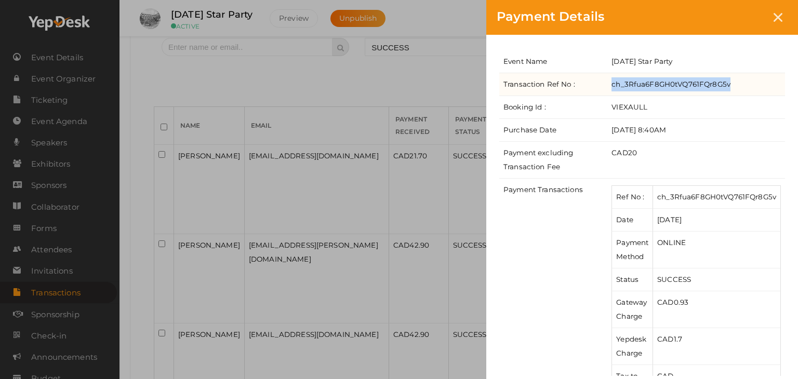
drag, startPoint x: 730, startPoint y: 84, endPoint x: 610, endPoint y: 88, distance: 120.1
click at [610, 88] on td "ch_3Rfua6F8GH0tVQ761FQr8G5v" at bounding box center [697, 84] width 178 height 23
copy td "ch_3Rfua6F8GH0tVQ761FQr8G5v"
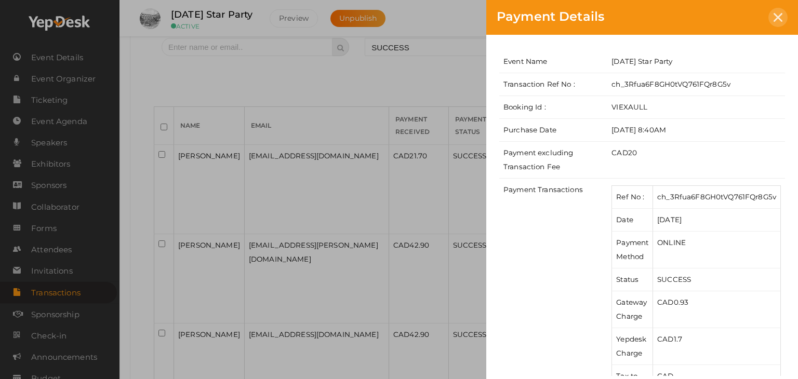
click at [776, 16] on icon at bounding box center [778, 17] width 9 height 9
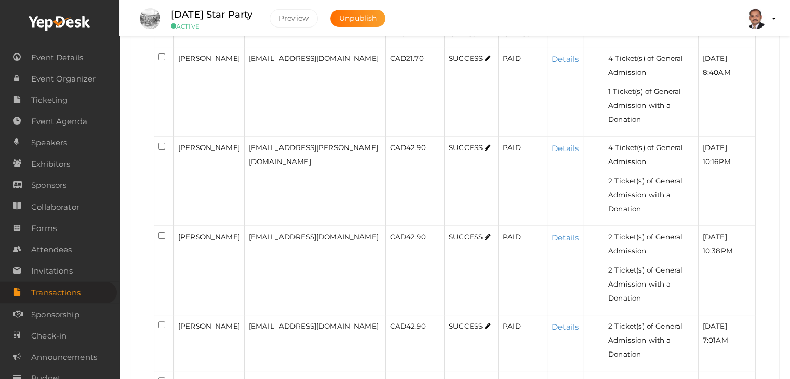
scroll to position [312, 0]
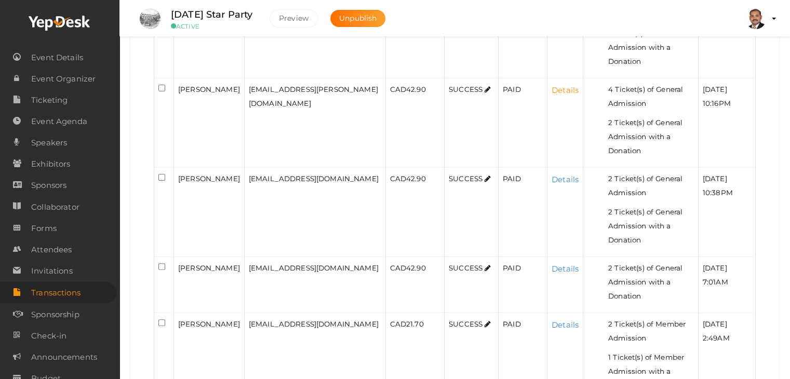
click at [552, 85] on link "Details" at bounding box center [565, 90] width 27 height 10
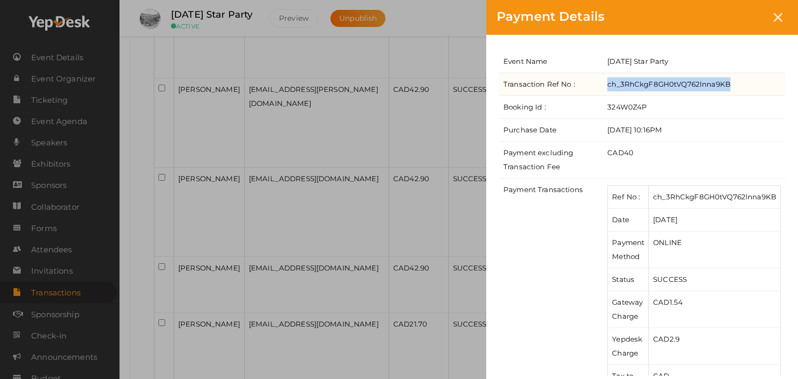
drag, startPoint x: 736, startPoint y: 82, endPoint x: 607, endPoint y: 83, distance: 129.4
click at [607, 83] on td "ch_3RhCkgF8GH0tVQ762lnna9KB" at bounding box center [694, 84] width 182 height 23
copy td "ch_3RhCkgF8GH0tVQ762lnna9KB"
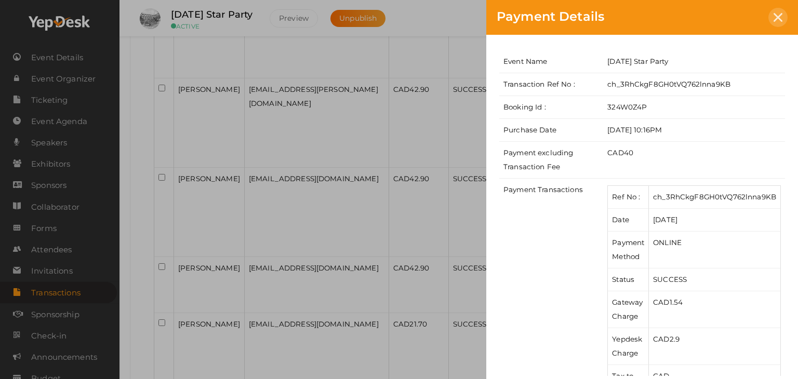
click at [779, 18] on icon at bounding box center [778, 17] width 9 height 9
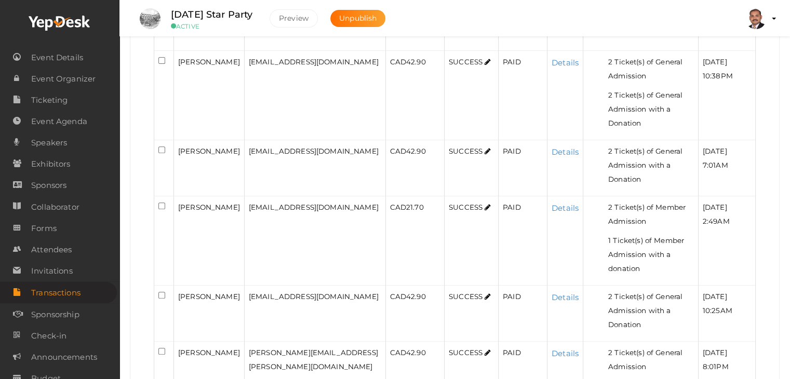
scroll to position [427, 0]
drag, startPoint x: 226, startPoint y: 109, endPoint x: 175, endPoint y: 109, distance: 50.4
click at [175, 142] on td "[PERSON_NAME]" at bounding box center [209, 170] width 71 height 56
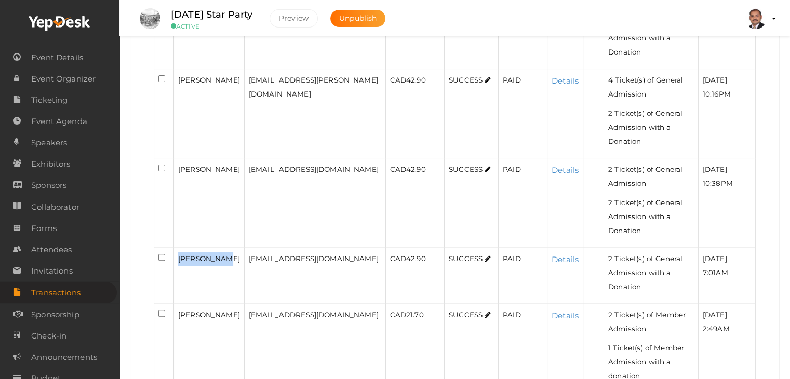
scroll to position [323, 0]
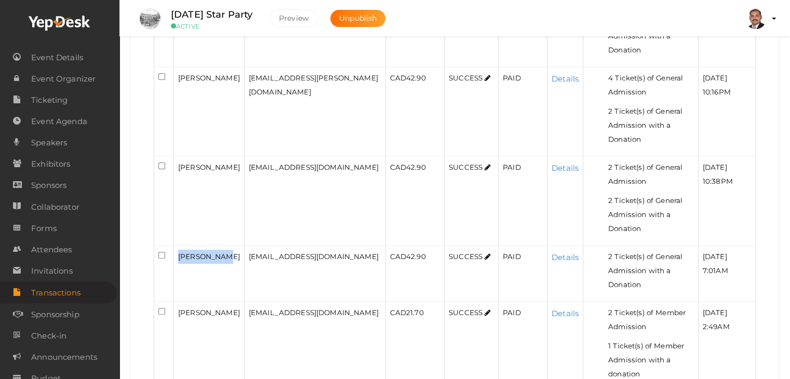
copy span "[PERSON_NAME]"
drag, startPoint x: 220, startPoint y: 252, endPoint x: 178, endPoint y: 251, distance: 42.1
click at [178, 306] on div "[PERSON_NAME]" at bounding box center [209, 313] width 62 height 14
copy span "[PERSON_NAME]"
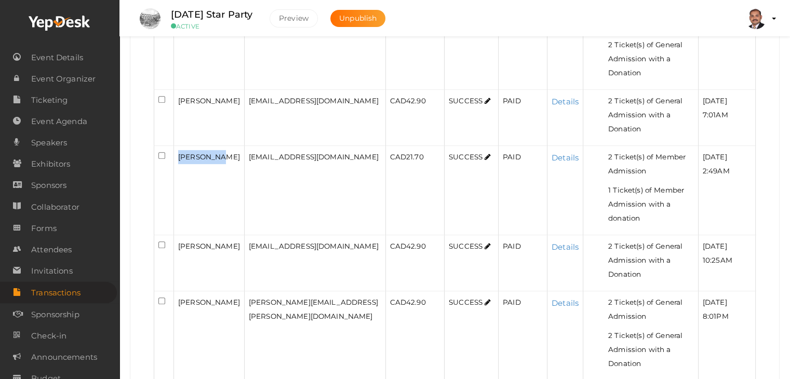
drag, startPoint x: 215, startPoint y: 187, endPoint x: 180, endPoint y: 174, distance: 37.8
click at [180, 240] on div "[PERSON_NAME]" at bounding box center [209, 247] width 62 height 14
copy span "[PERSON_NAME]"
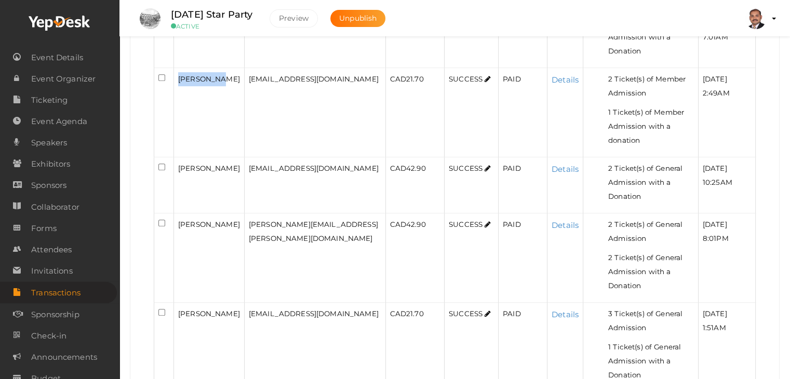
scroll to position [583, 0]
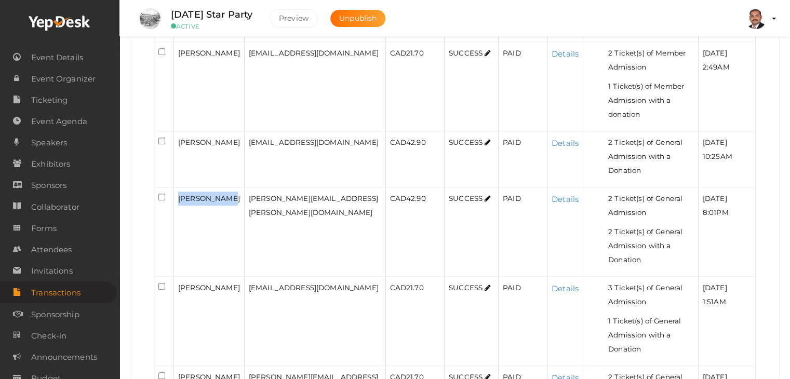
drag, startPoint x: 226, startPoint y: 114, endPoint x: 178, endPoint y: 110, distance: 48.0
click at [178, 192] on div "[PERSON_NAME]" at bounding box center [209, 199] width 62 height 14
copy span "[PERSON_NAME]"
drag, startPoint x: 219, startPoint y: 200, endPoint x: 180, endPoint y: 188, distance: 41.3
click at [180, 281] on div "[PERSON_NAME]" at bounding box center [209, 288] width 62 height 14
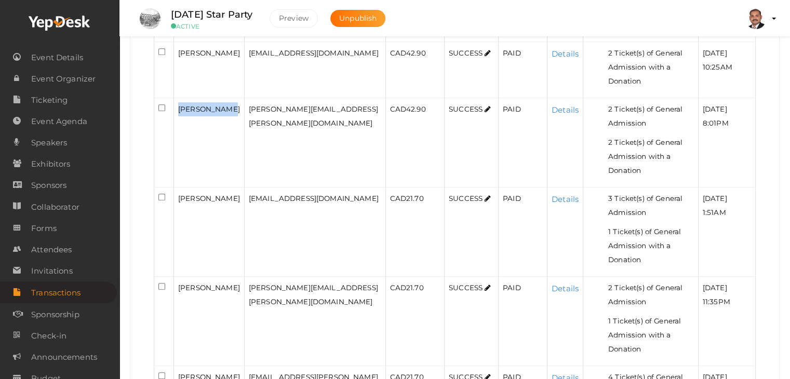
scroll to position [687, 0]
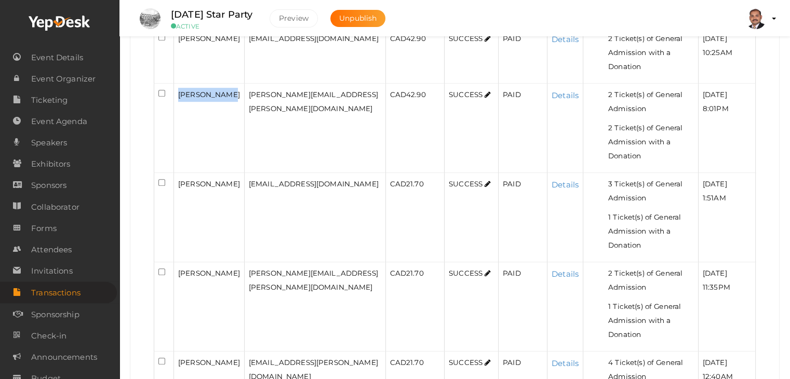
copy span "[PERSON_NAME]"
drag, startPoint x: 203, startPoint y: 170, endPoint x: 179, endPoint y: 159, distance: 26.3
click at [179, 267] on div "[PERSON_NAME]" at bounding box center [209, 274] width 62 height 14
copy span "[PERSON_NAME]"
drag, startPoint x: 216, startPoint y: 243, endPoint x: 175, endPoint y: 237, distance: 41.5
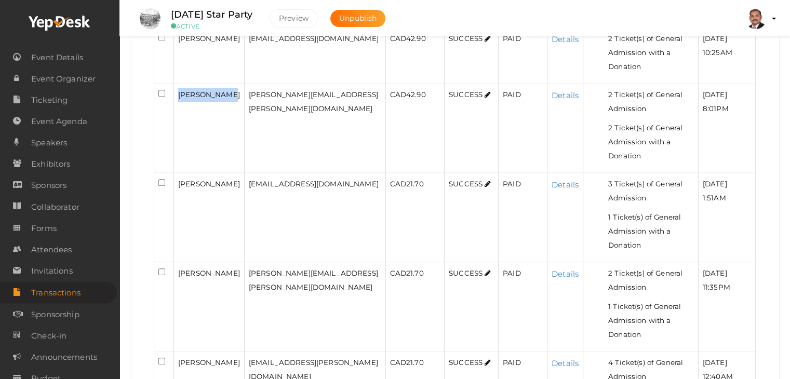
copy span "[PERSON_NAME]"
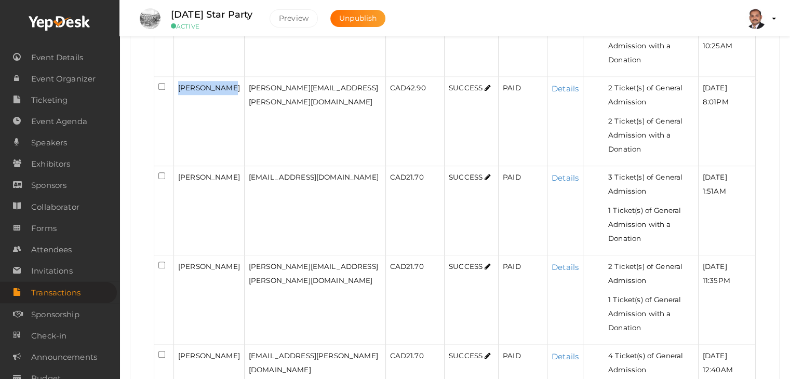
scroll to position [843, 0]
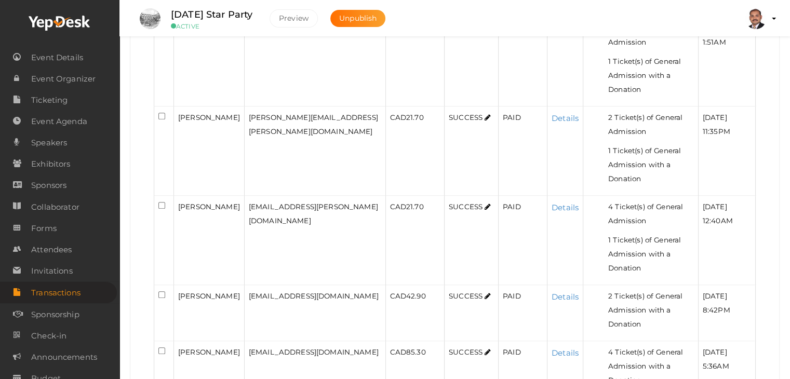
click at [255, 292] on span "[EMAIL_ADDRESS][DOMAIN_NAME]" at bounding box center [314, 296] width 130 height 8
drag, startPoint x: 211, startPoint y: 167, endPoint x: 178, endPoint y: 149, distance: 37.7
click at [178, 289] on div "[PERSON_NAME]" at bounding box center [209, 296] width 62 height 14
drag, startPoint x: 231, startPoint y: 196, endPoint x: 175, endPoint y: 197, distance: 56.1
click at [175, 341] on td "[PERSON_NAME]" at bounding box center [209, 369] width 71 height 56
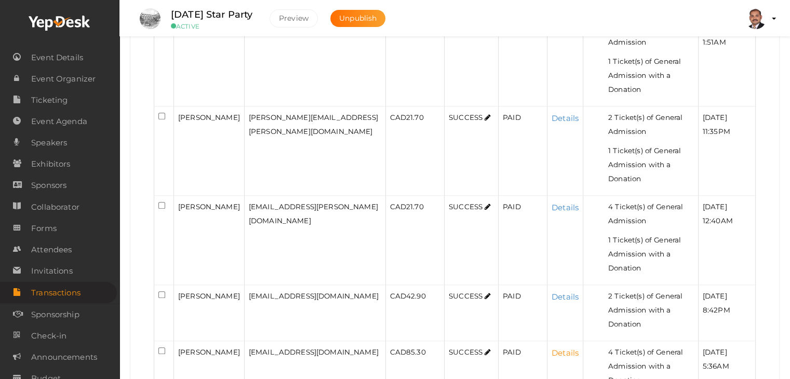
click at [552, 348] on link "Details" at bounding box center [565, 353] width 27 height 10
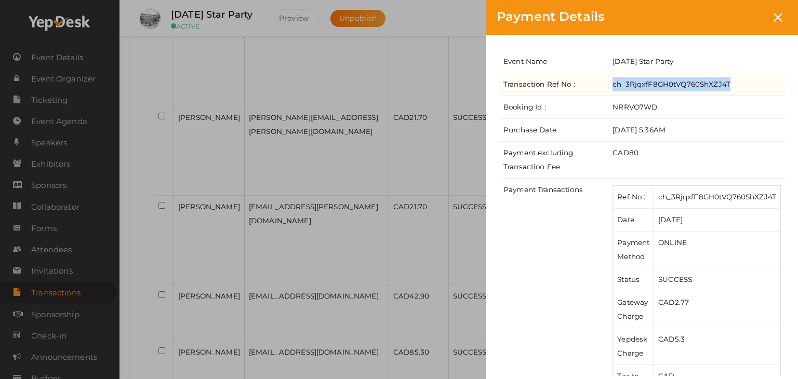
drag, startPoint x: 730, startPoint y: 83, endPoint x: 613, endPoint y: 85, distance: 116.9
click at [613, 85] on td "ch_3RjqxfF8GH0tVQ760ShXZJ4T" at bounding box center [697, 84] width 177 height 23
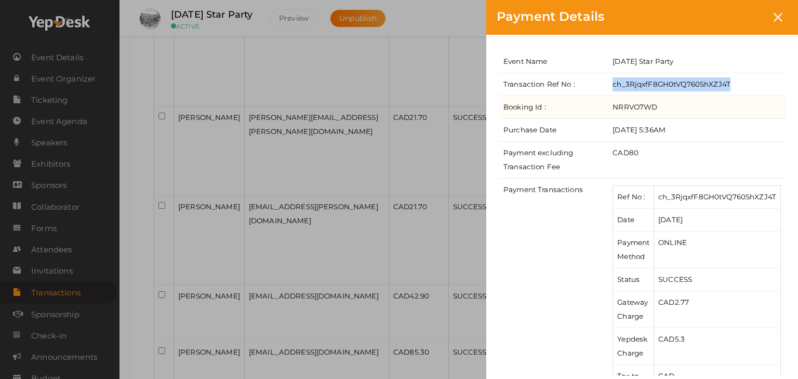
click at [715, 96] on td "NRRVO7WD" at bounding box center [697, 107] width 177 height 23
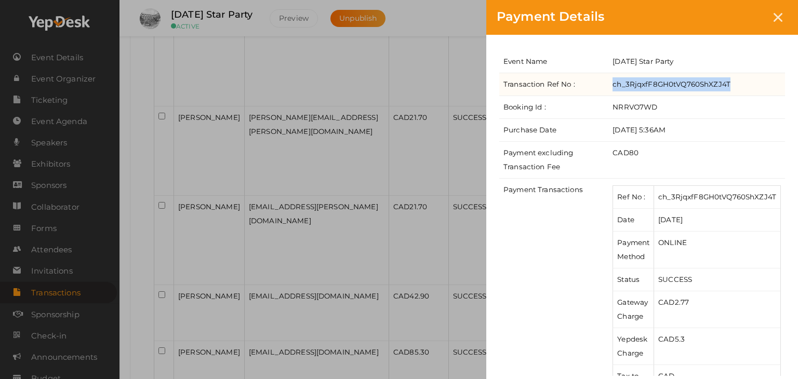
drag, startPoint x: 613, startPoint y: 83, endPoint x: 730, endPoint y: 84, distance: 116.4
click at [730, 84] on td "ch_3RjqxfF8GH0tVQ760ShXZJ4T" at bounding box center [697, 84] width 177 height 23
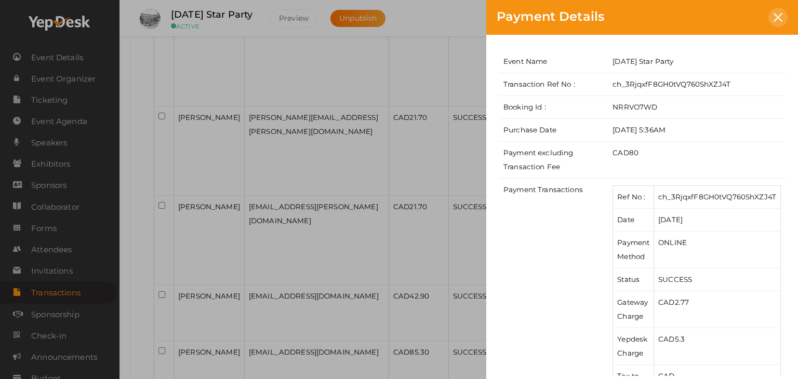
click at [779, 19] on icon at bounding box center [778, 17] width 9 height 9
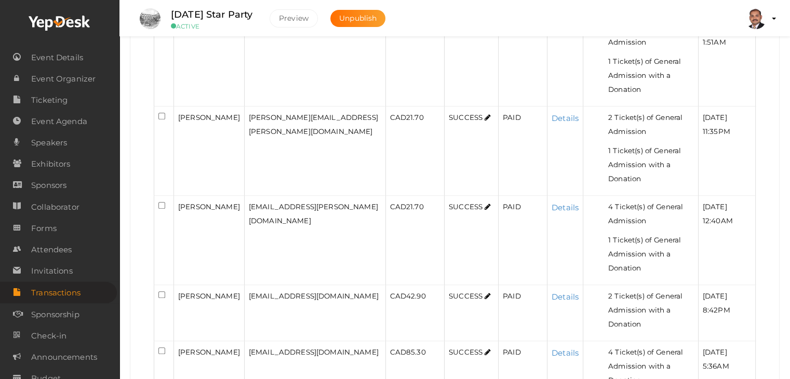
drag, startPoint x: 177, startPoint y: 236, endPoint x: 227, endPoint y: 235, distance: 49.4
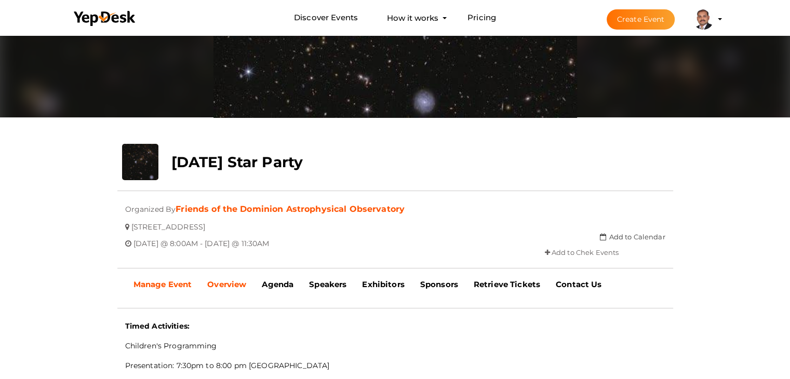
scroll to position [104, 0]
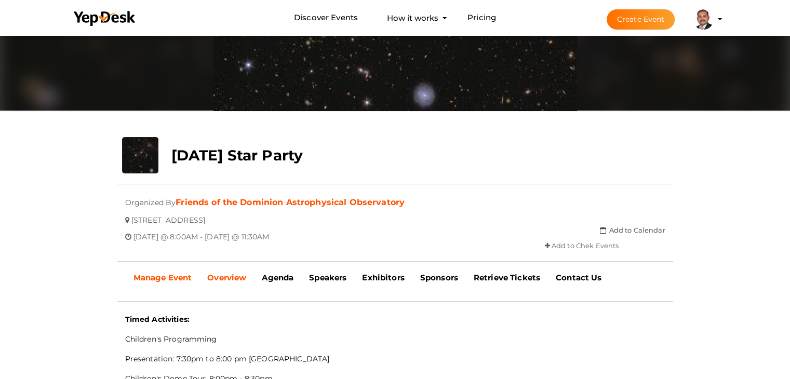
click at [155, 280] on b "Manage Event" at bounding box center [163, 278] width 59 height 10
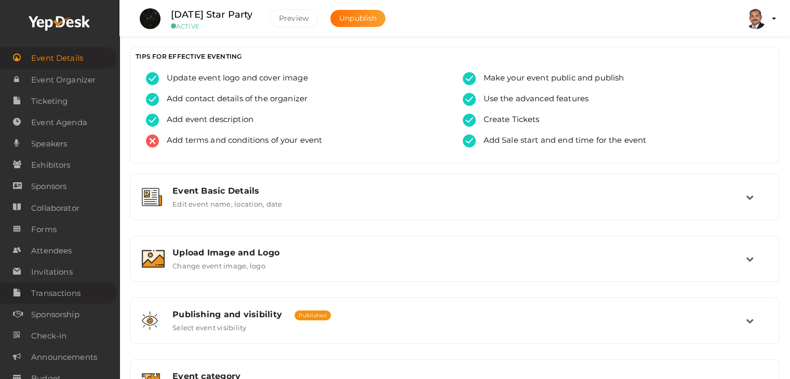
click at [91, 289] on link "Transactions" at bounding box center [58, 293] width 117 height 21
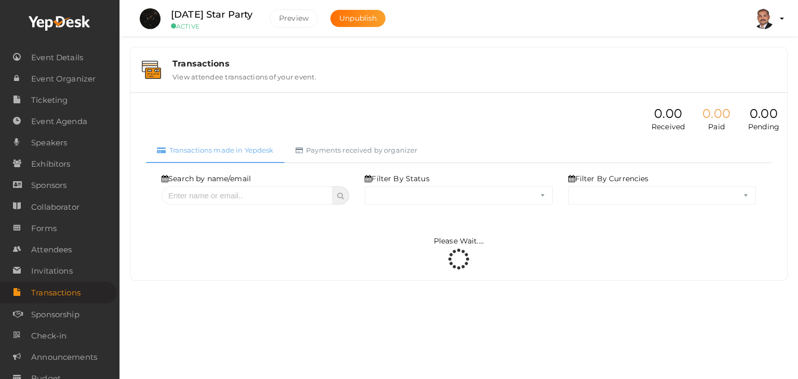
select select "ALL"
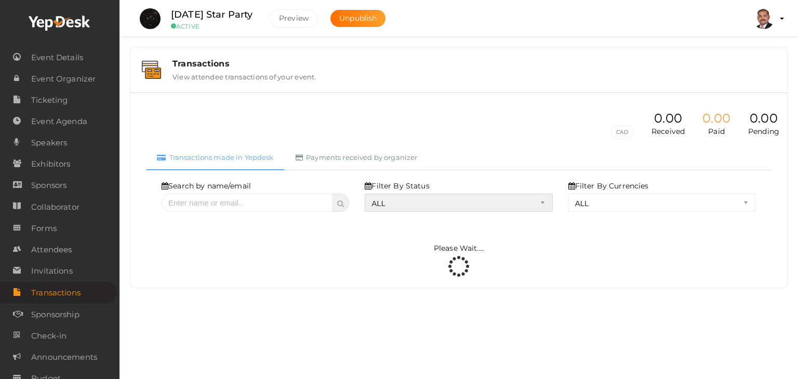
click at [401, 200] on select "ALL SUCCESS DECLINED UNAUTHORIZED FAILED NOTPAID FREE REFUNDED NA" at bounding box center [459, 203] width 188 height 18
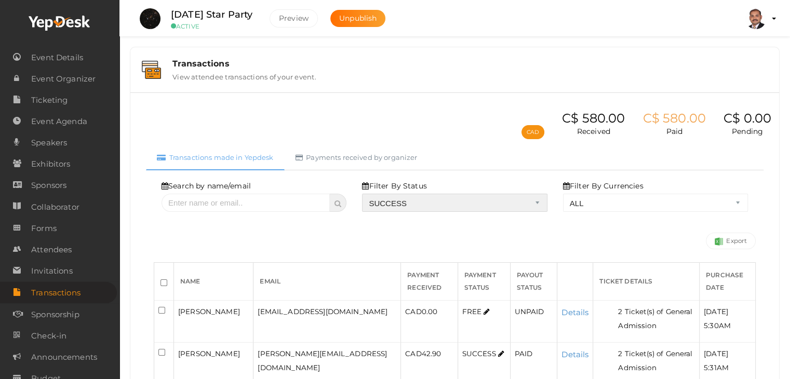
click at [365, 194] on select "ALL SUCCESS DECLINED UNAUTHORIZED FAILED NOTPAID FREE REFUNDED NA" at bounding box center [454, 203] width 185 height 18
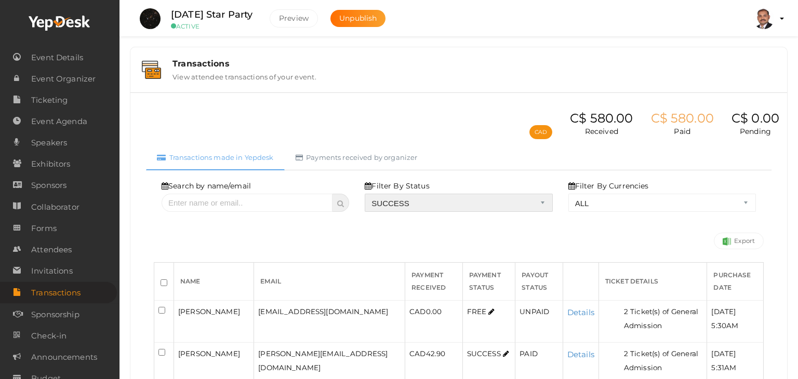
select select "? string:SUCCESS ?"
select select "? string:ALL ?"
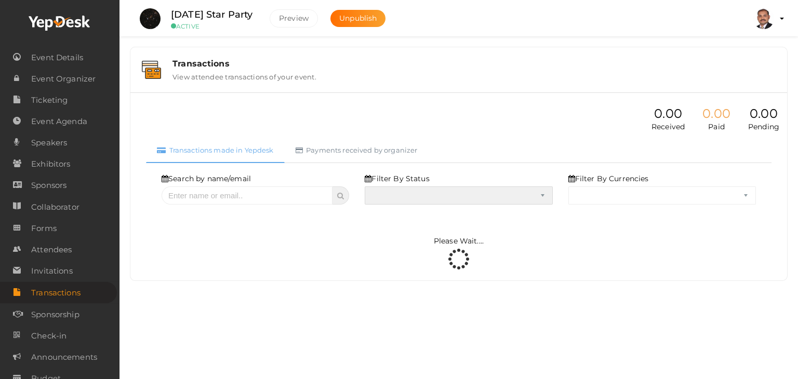
select select "SUCCESS"
select select "ALL"
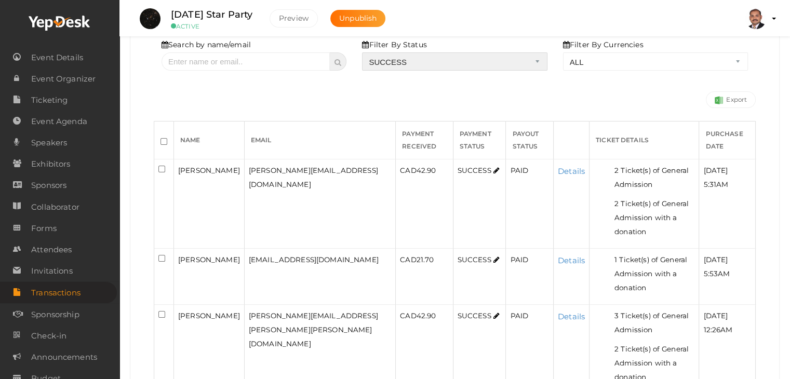
scroll to position [156, 0]
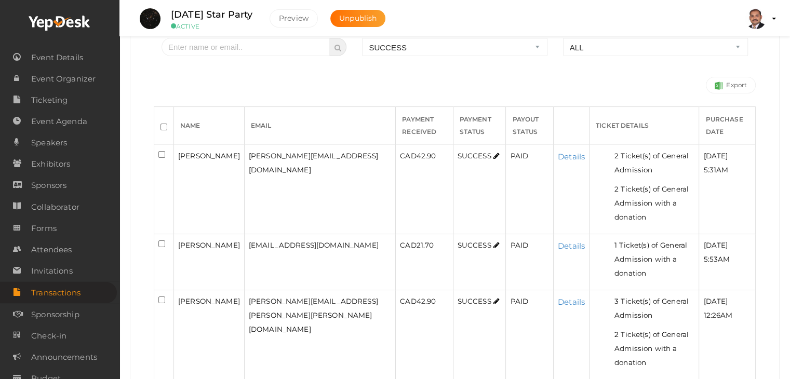
drag, startPoint x: 221, startPoint y: 166, endPoint x: 179, endPoint y: 159, distance: 43.2
click at [179, 159] on div "Scott Hollenback" at bounding box center [209, 156] width 62 height 14
copy span "Scott Hollenback"
click at [558, 152] on link "Details" at bounding box center [571, 157] width 27 height 10
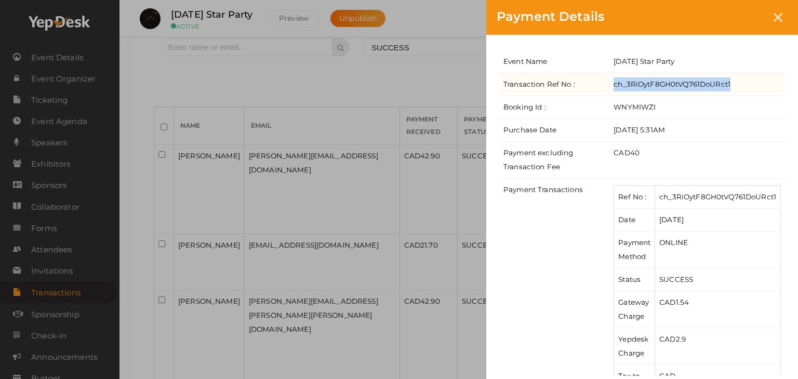
drag, startPoint x: 740, startPoint y: 81, endPoint x: 612, endPoint y: 85, distance: 127.9
click at [612, 85] on td "ch_3RiOytF8GH0tVQ761DoURct1" at bounding box center [698, 84] width 176 height 23
copy td "ch_3RiOytF8GH0tVQ761DoURct1"
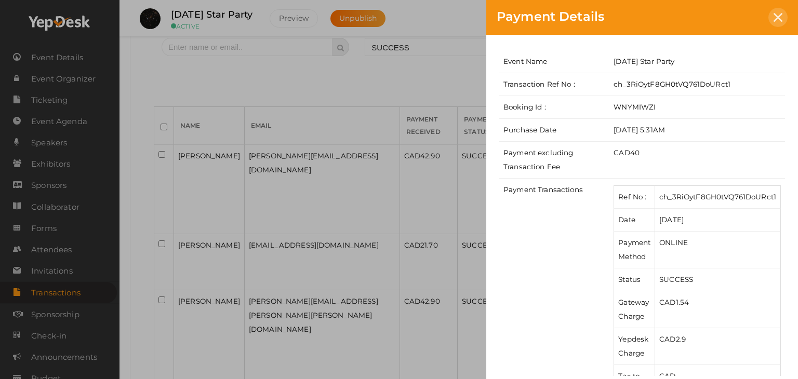
click at [775, 18] on icon at bounding box center [778, 17] width 9 height 9
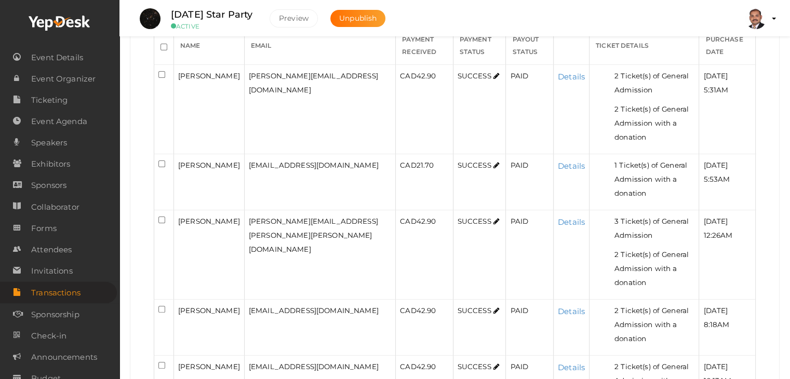
scroll to position [260, 0]
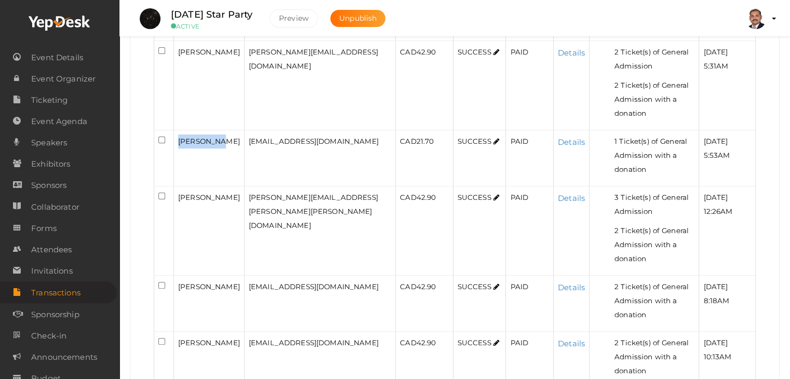
drag, startPoint x: 216, startPoint y: 124, endPoint x: 179, endPoint y: 126, distance: 37.5
click at [179, 137] on span "Kurt Dixon" at bounding box center [209, 141] width 62 height 8
copy span "Kurt Dixon"
click at [558, 137] on link "Details" at bounding box center [571, 142] width 27 height 10
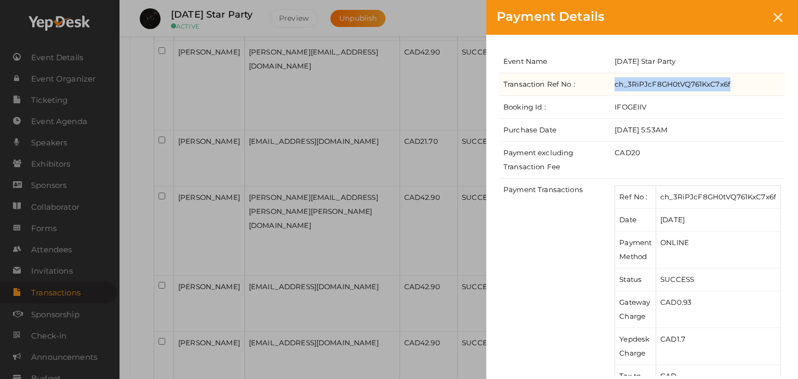
drag, startPoint x: 730, startPoint y: 86, endPoint x: 603, endPoint y: 86, distance: 126.3
click at [603, 86] on tr "Transaction Ref No : ch_3RiPJcF8GH0tVQ761KxC7x6f" at bounding box center [642, 84] width 286 height 23
copy tr "ch_3RiPJcF8GH0tVQ761KxC7x6f"
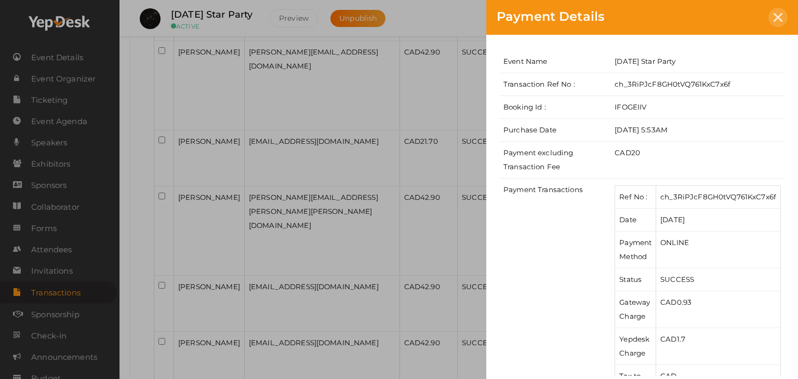
click at [782, 18] on icon at bounding box center [778, 17] width 9 height 9
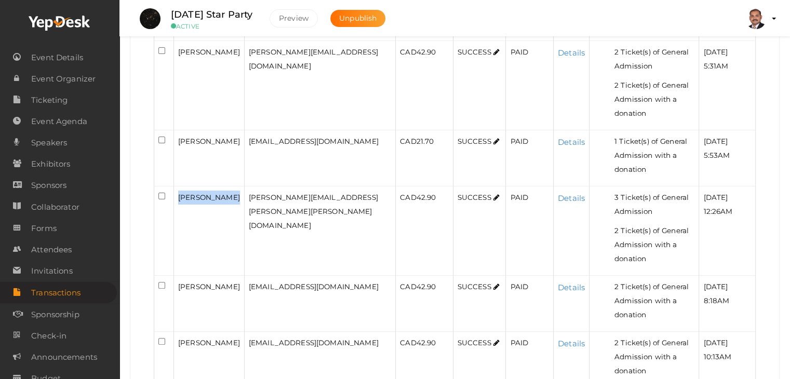
drag, startPoint x: 223, startPoint y: 180, endPoint x: 176, endPoint y: 170, distance: 48.2
click at [176, 187] on td "Steven Rumpel" at bounding box center [209, 231] width 71 height 89
copy span "Steven Rumpel"
click at [558, 193] on link "Details" at bounding box center [571, 198] width 27 height 10
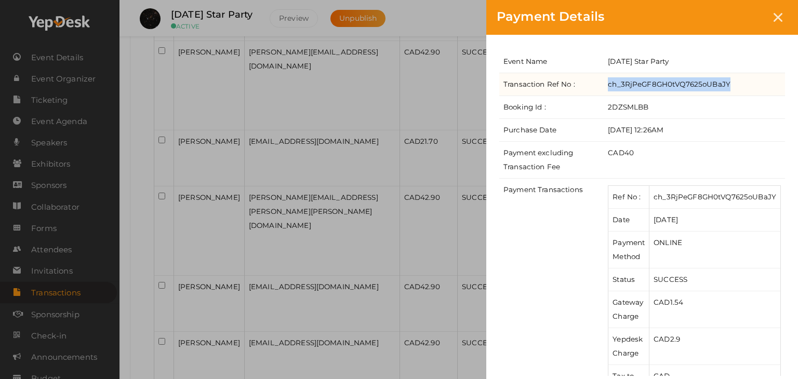
drag, startPoint x: 736, startPoint y: 84, endPoint x: 610, endPoint y: 89, distance: 126.4
click at [610, 89] on td "ch_3RjPeGF8GH0tVQ7625oUBaJY" at bounding box center [694, 84] width 181 height 23
copy td "ch_3RjPeGF8GH0tVQ7625oUBaJY"
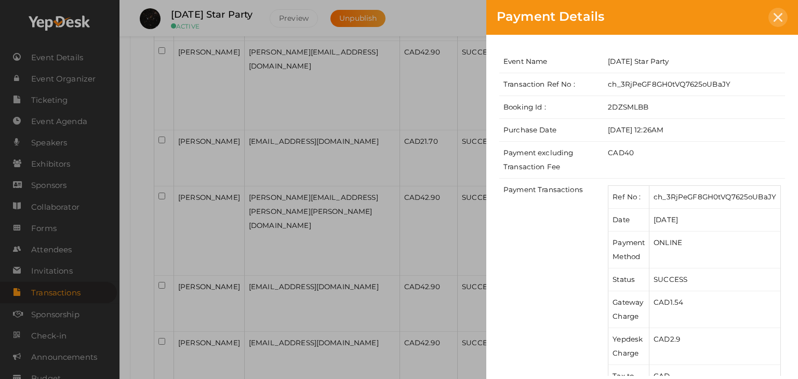
click at [778, 18] on icon at bounding box center [778, 17] width 9 height 9
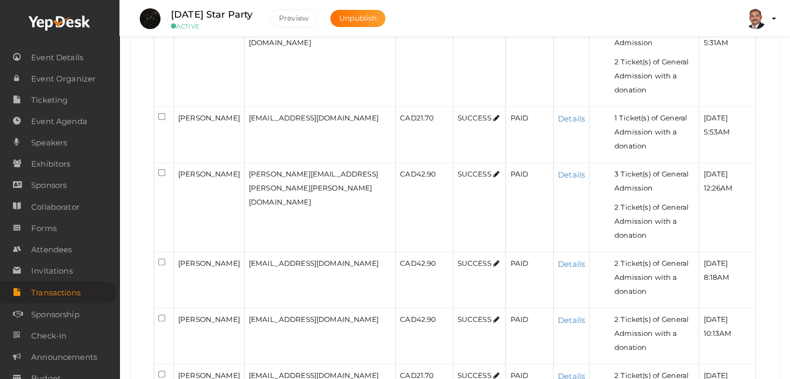
scroll to position [364, 0]
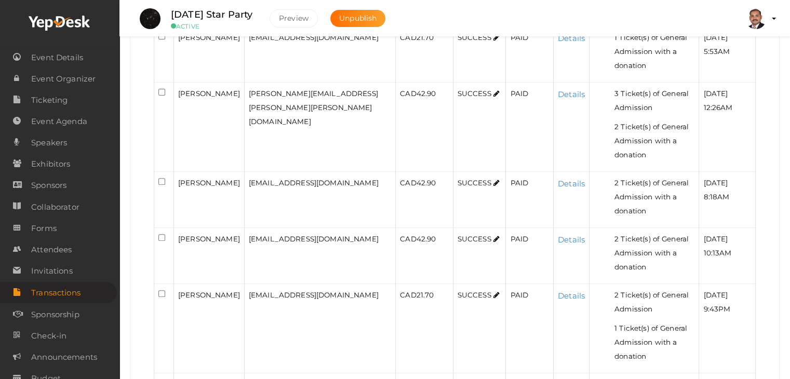
drag, startPoint x: 215, startPoint y: 152, endPoint x: 168, endPoint y: 140, distance: 48.9
click at [168, 172] on tr "Lauren Hendriks hendriks.lauren@yahoo.com CAD 42.90 SUCCESS PAID Details 2 Tick…" at bounding box center [455, 200] width 602 height 56
copy tr "Lauren Hendriks"
click at [558, 179] on link "Details" at bounding box center [571, 184] width 27 height 10
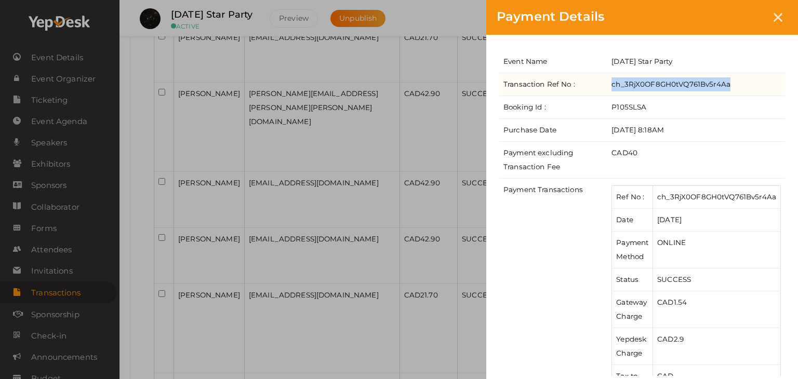
drag, startPoint x: 732, startPoint y: 87, endPoint x: 613, endPoint y: 84, distance: 119.1
click at [613, 84] on td "ch_3RjX0OF8GH0tVQ761Bv5r4Aa" at bounding box center [697, 84] width 178 height 23
copy td "ch_3RjX0OF8GH0tVQ761Bv5r4Aa"
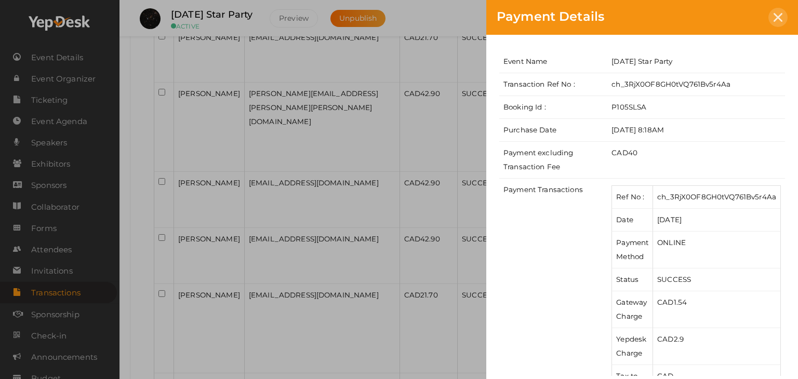
click at [772, 11] on div at bounding box center [778, 17] width 19 height 19
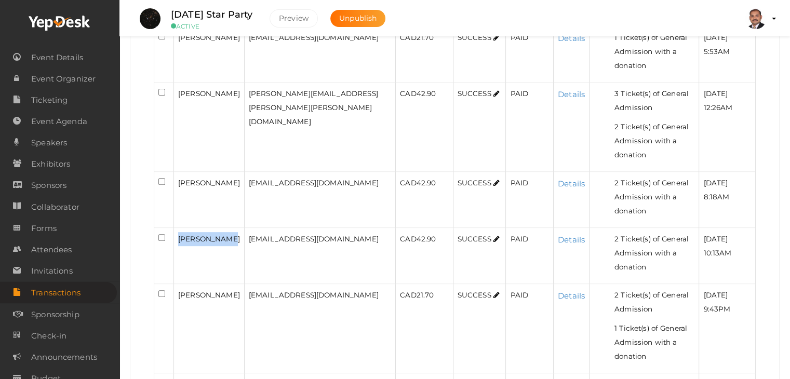
drag, startPoint x: 229, startPoint y: 178, endPoint x: 177, endPoint y: 181, distance: 52.1
click at [177, 228] on td "Oceanna Hall" at bounding box center [209, 256] width 71 height 56
copy span "Oceanna Hall"
click at [230, 288] on div "[PERSON_NAME]" at bounding box center [209, 295] width 62 height 14
drag, startPoint x: 229, startPoint y: 222, endPoint x: 171, endPoint y: 222, distance: 57.7
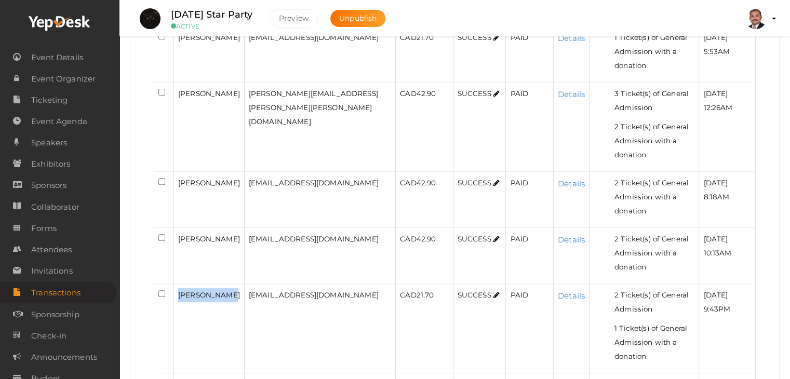
click at [171, 284] on tr "Jason Ramsey gentwo@gmail.com CAD 21.70 SUCCESS PAID Details 2 Ticket(s) of Gen…" at bounding box center [455, 328] width 602 height 89
copy tr "[PERSON_NAME]"
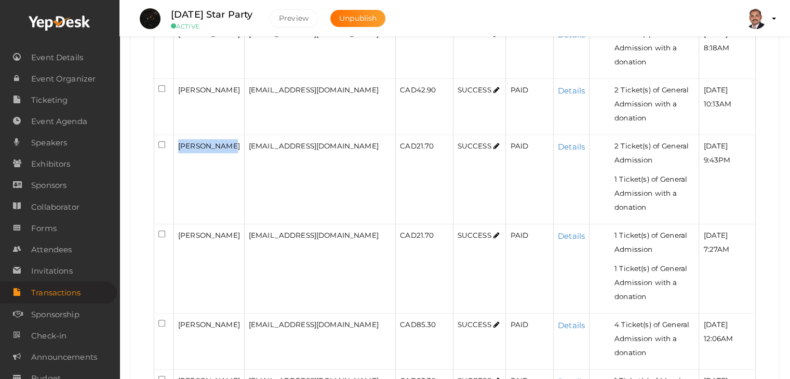
scroll to position [520, 0]
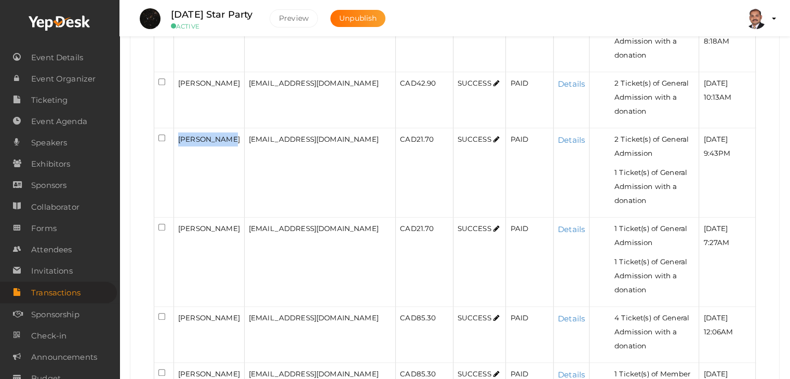
drag, startPoint x: 213, startPoint y: 156, endPoint x: 178, endPoint y: 140, distance: 38.4
click at [178, 222] on div "Geraldine Ellingson" at bounding box center [209, 229] width 62 height 14
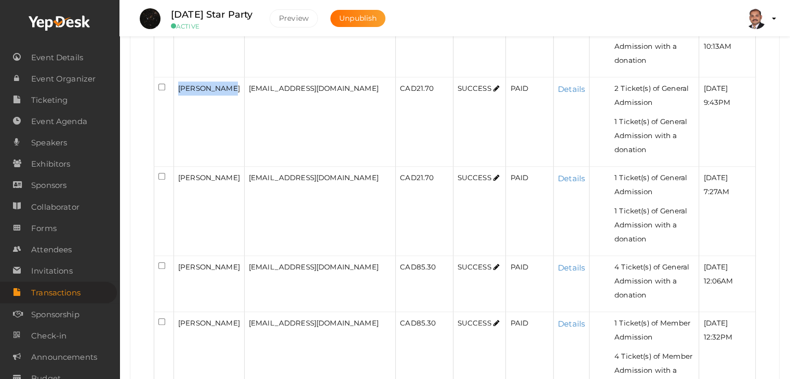
scroll to position [572, 0]
click at [212, 259] on div "Abhishek Dhiman" at bounding box center [209, 266] width 62 height 14
drag, startPoint x: 212, startPoint y: 182, endPoint x: 177, endPoint y: 165, distance: 38.8
click at [177, 255] on td "Abhishek Dhiman" at bounding box center [209, 283] width 71 height 56
click at [558, 262] on link "Details" at bounding box center [571, 267] width 27 height 10
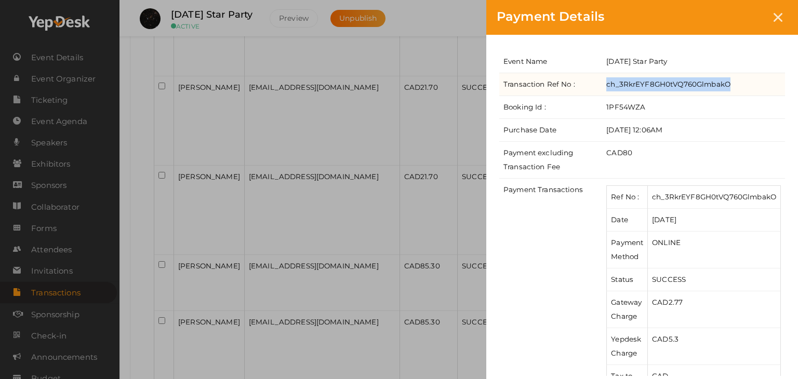
drag, startPoint x: 733, startPoint y: 85, endPoint x: 605, endPoint y: 85, distance: 127.8
click at [605, 85] on td "ch_3RkrEYF8GH0tVQ760GlmbakO" at bounding box center [693, 84] width 183 height 23
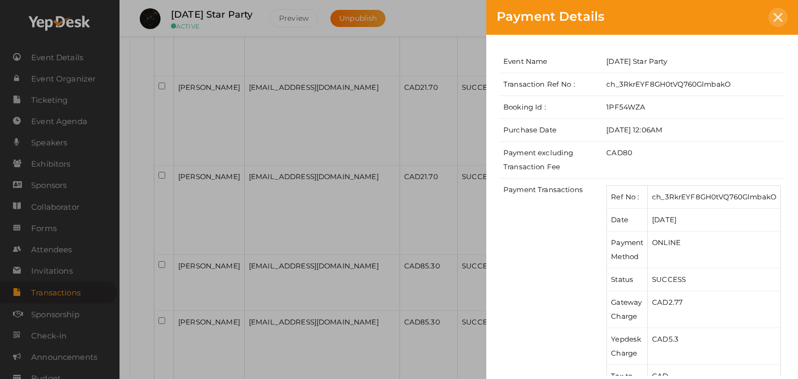
click at [780, 20] on icon at bounding box center [778, 17] width 9 height 9
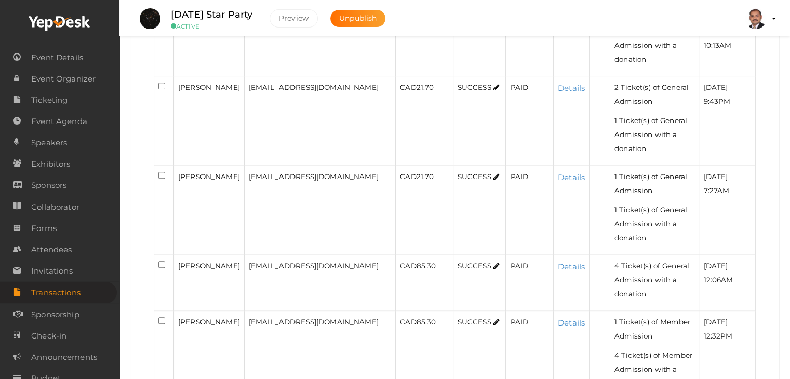
drag, startPoint x: 204, startPoint y: 221, endPoint x: 179, endPoint y: 208, distance: 28.1
click at [179, 315] on div "Dorothy Parker" at bounding box center [209, 322] width 62 height 14
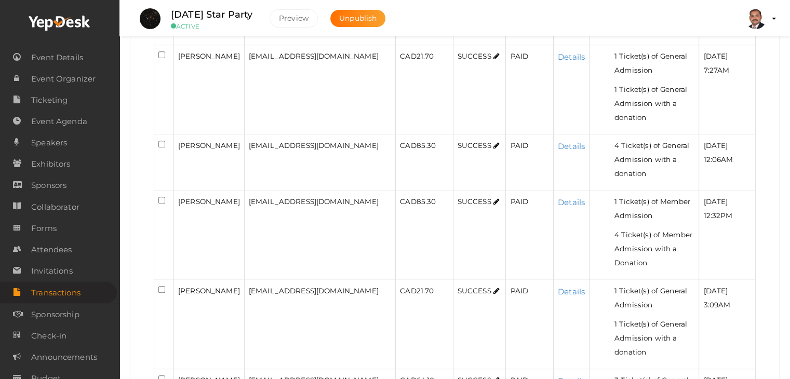
scroll to position [728, 0]
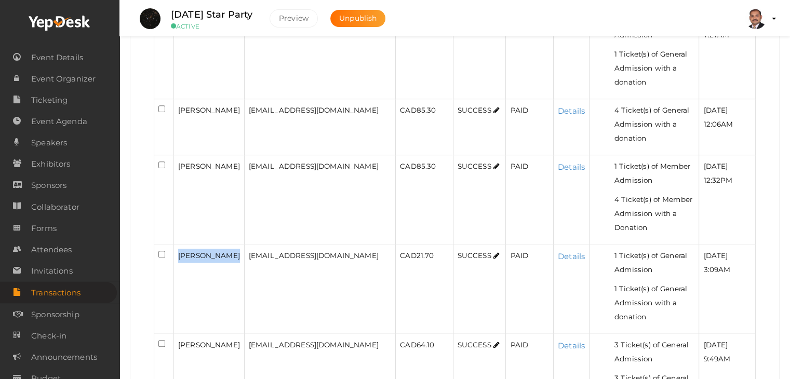
drag, startPoint x: 179, startPoint y: 124, endPoint x: 230, endPoint y: 125, distance: 51.5
click at [230, 252] on span "Tavin Shamess" at bounding box center [209, 256] width 62 height 8
drag, startPoint x: 218, startPoint y: 217, endPoint x: 179, endPoint y: 201, distance: 42.7
click at [179, 338] on div "David Meeuwis" at bounding box center [209, 345] width 62 height 14
click at [558, 341] on link "Details" at bounding box center [571, 346] width 27 height 10
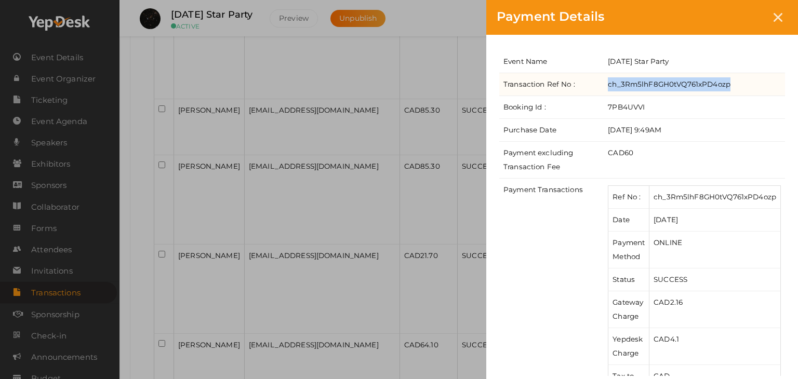
drag, startPoint x: 730, startPoint y: 85, endPoint x: 605, endPoint y: 83, distance: 124.7
click at [605, 83] on td "ch_3Rm5lhF8GH0tVQ761xPD4ozp" at bounding box center [694, 84] width 181 height 23
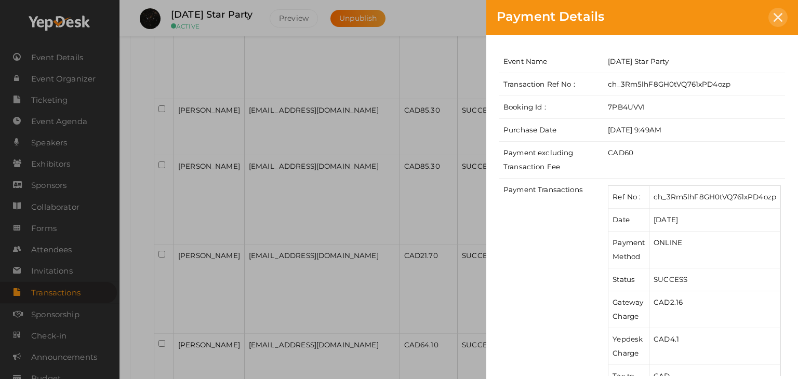
click at [781, 17] on icon at bounding box center [778, 17] width 9 height 9
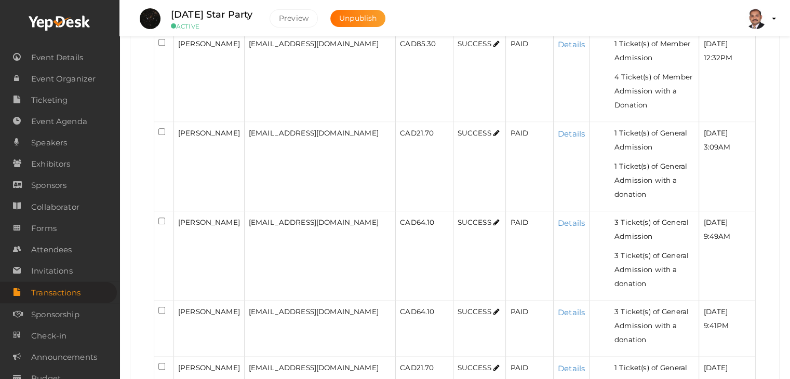
scroll to position [852, 0]
drag, startPoint x: 230, startPoint y: 152, endPoint x: 174, endPoint y: 150, distance: 56.1
click at [174, 299] on td "Clayton Dicks" at bounding box center [209, 327] width 71 height 56
drag, startPoint x: 212, startPoint y: 208, endPoint x: 175, endPoint y: 194, distance: 39.5
click at [175, 355] on td "Garnet Shamess" at bounding box center [209, 383] width 71 height 56
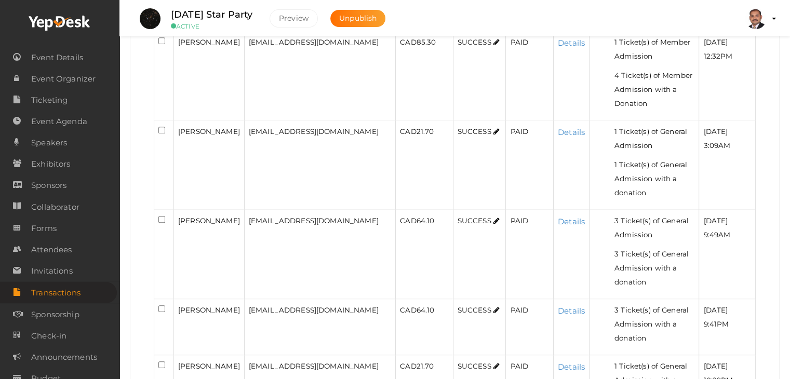
drag, startPoint x: 225, startPoint y: 238, endPoint x: 167, endPoint y: 233, distance: 57.4
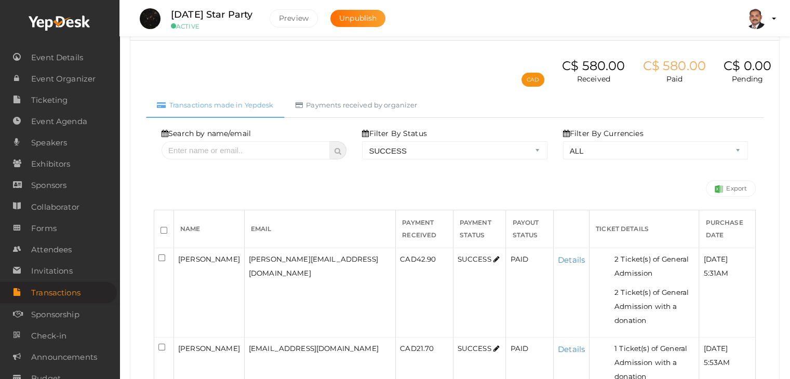
scroll to position [52, 0]
click at [506, 273] on td "PAID" at bounding box center [530, 293] width 48 height 89
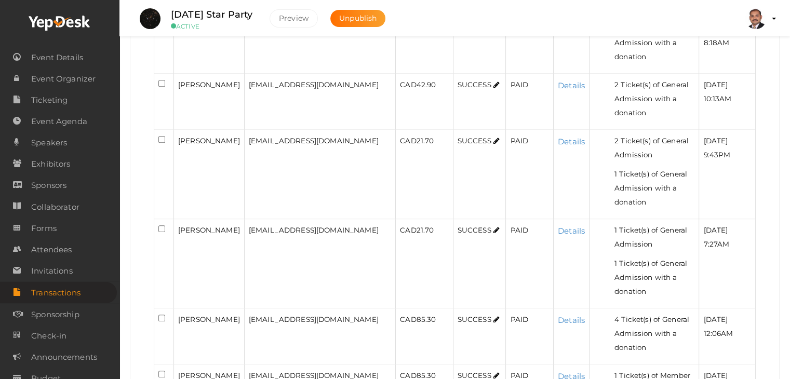
scroll to position [520, 0]
click at [214, 311] on div "Abhishek Dhiman" at bounding box center [209, 318] width 62 height 14
drag, startPoint x: 206, startPoint y: 227, endPoint x: 189, endPoint y: 219, distance: 18.4
click at [189, 314] on span "Abhishek Dhiman" at bounding box center [209, 318] width 62 height 8
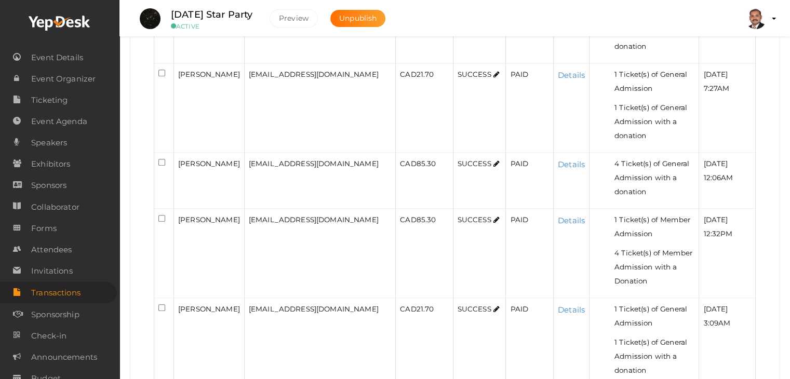
scroll to position [676, 0]
click at [210, 301] on div "Tavin Shamess" at bounding box center [209, 308] width 62 height 14
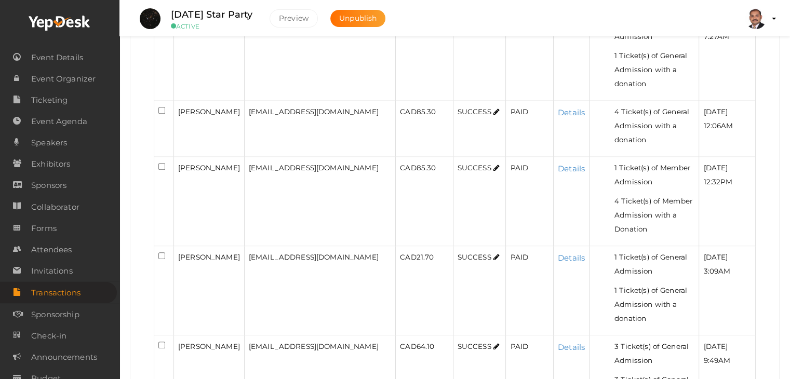
scroll to position [728, 0]
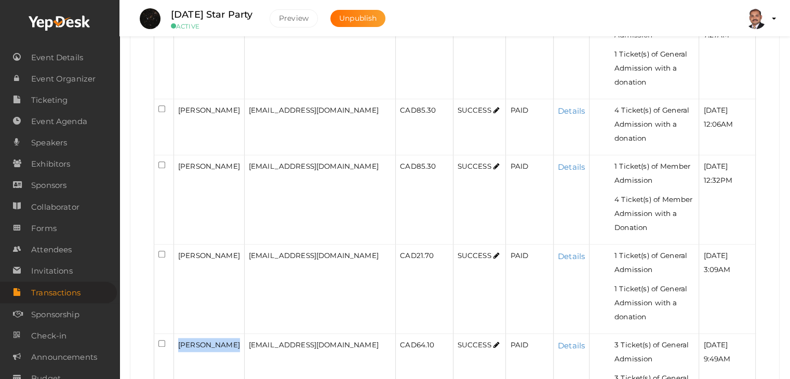
drag, startPoint x: 216, startPoint y: 213, endPoint x: 180, endPoint y: 200, distance: 38.1
click at [180, 338] on div "David Meeuwis" at bounding box center [209, 345] width 62 height 14
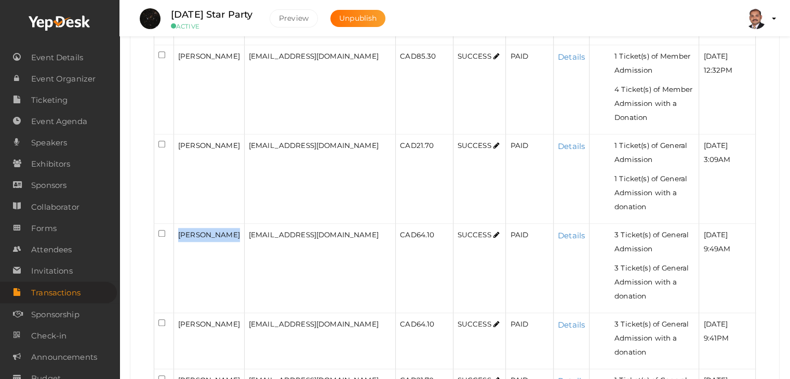
scroll to position [852, 0]
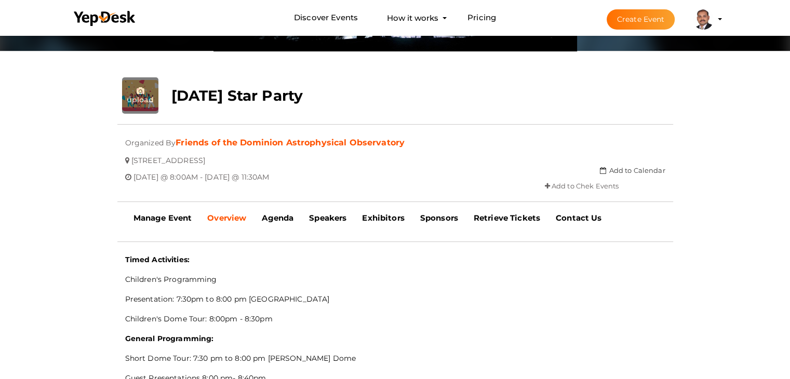
scroll to position [189, 0]
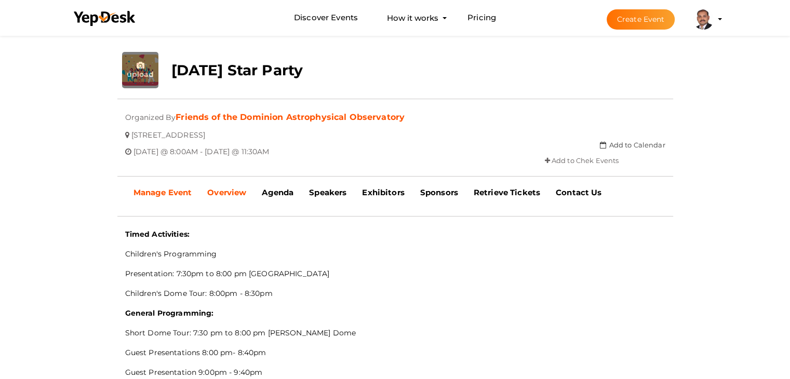
click at [148, 190] on b "Manage Event" at bounding box center [163, 193] width 59 height 10
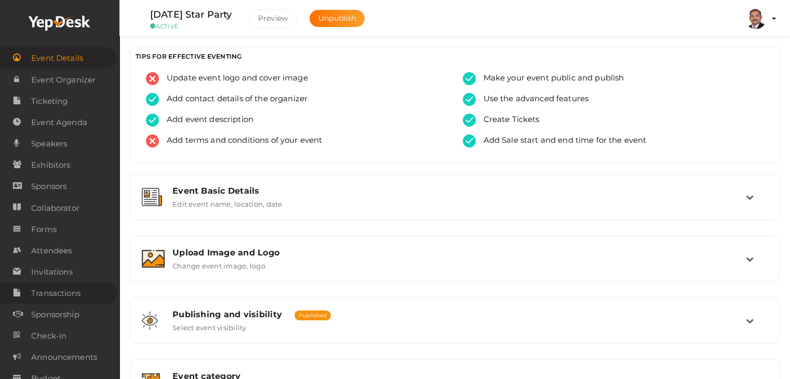
click at [73, 292] on span "Transactions" at bounding box center [55, 293] width 49 height 21
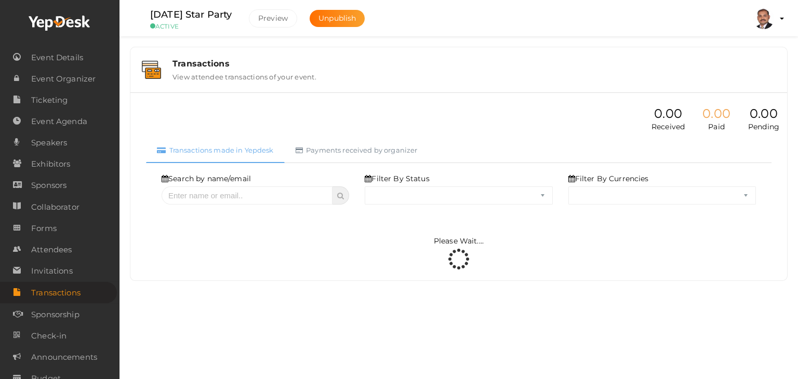
select select "ALL"
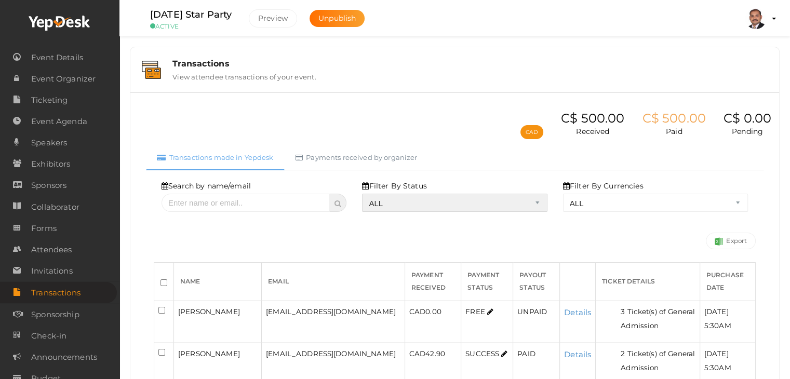
click at [431, 200] on select "ALL SUCCESS DECLINED UNAUTHORIZED FAILED NOTPAID FREE REFUNDED NA" at bounding box center [454, 203] width 185 height 18
click at [365, 194] on select "ALL SUCCESS DECLINED UNAUTHORIZED FAILED NOTPAID FREE REFUNDED NA" at bounding box center [454, 203] width 185 height 18
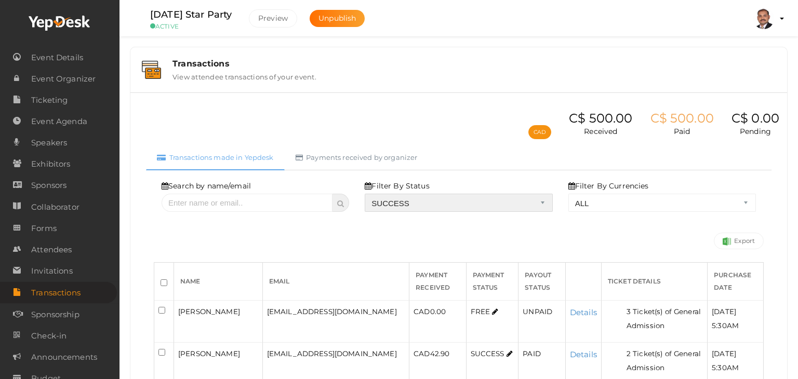
select select "? string:SUCCESS ?"
select select "? string:ALL ?"
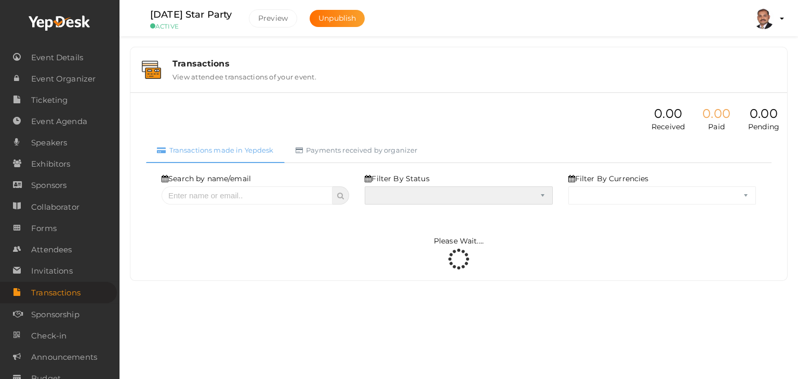
select select "SUCCESS"
select select "ALL"
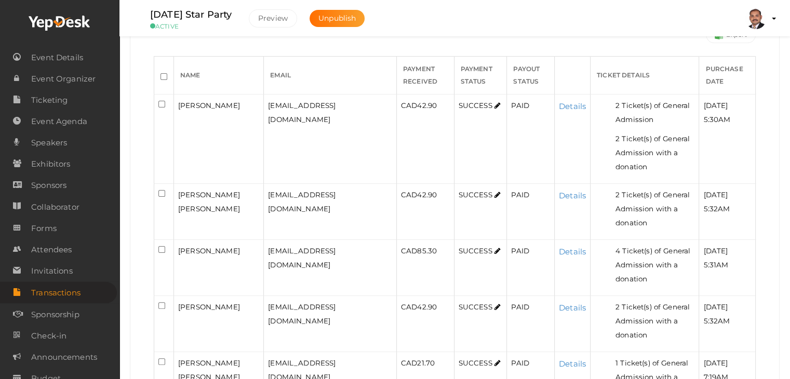
scroll to position [208, 0]
drag, startPoint x: 228, startPoint y: 102, endPoint x: 170, endPoint y: 101, distance: 57.2
click at [170, 101] on tr "Ryan Wallace rywall@gmail.com CAD 42.90 SUCCESS PAID Details 2 Ticket(s) of Gen…" at bounding box center [455, 137] width 602 height 89
copy tr "Ryan Wallace"
click at [559, 102] on link "Details" at bounding box center [572, 105] width 27 height 10
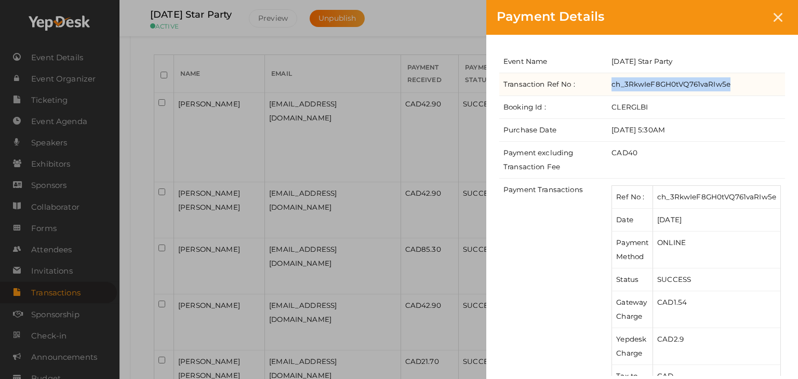
drag, startPoint x: 736, startPoint y: 84, endPoint x: 614, endPoint y: 80, distance: 122.2
click at [614, 80] on td "ch_3RkwIeF8GH0tVQ761vaRIw5e" at bounding box center [697, 84] width 178 height 23
copy td "ch_3RkwIeF8GH0tVQ761vaRIw5e"
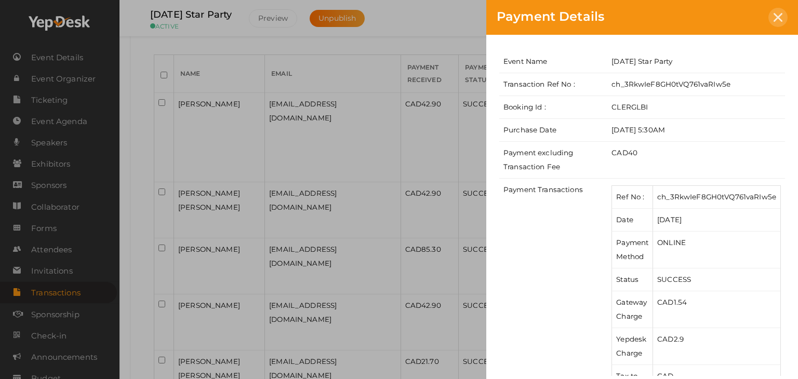
click at [775, 12] on div at bounding box center [778, 17] width 19 height 19
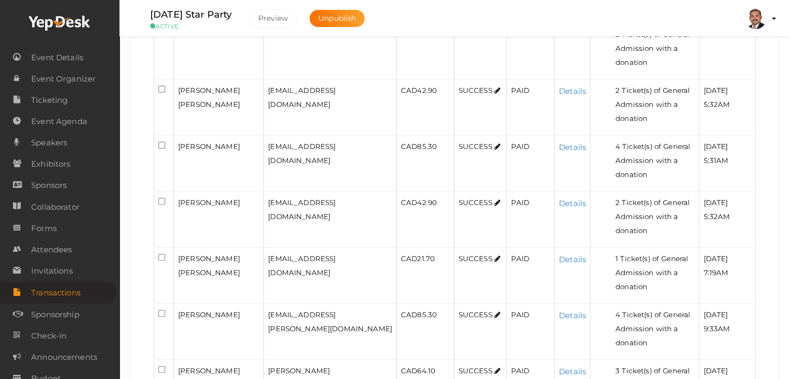
scroll to position [312, 0]
drag, startPoint x: 203, startPoint y: 88, endPoint x: 179, endPoint y: 73, distance: 28.0
click at [179, 83] on div "Kerswill Collins" at bounding box center [218, 97] width 81 height 28
copy span "Kerswill Collins"
click at [559, 85] on link "Details" at bounding box center [572, 90] width 27 height 10
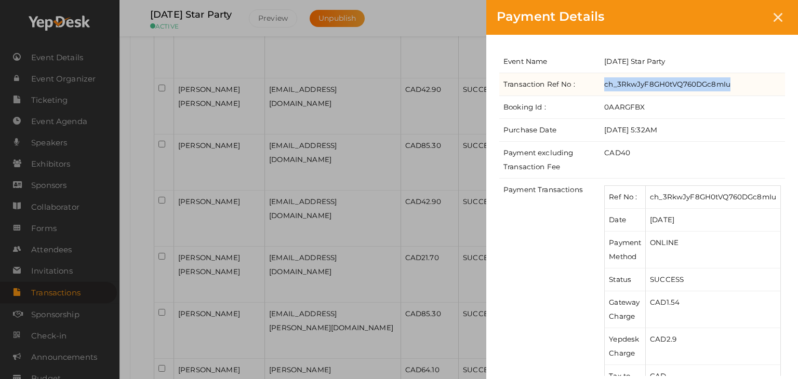
drag, startPoint x: 734, startPoint y: 84, endPoint x: 599, endPoint y: 88, distance: 135.2
click at [599, 88] on tr "Transaction Ref No : ch_3RkwJyF8GH0tVQ760DGc8mIu" at bounding box center [642, 84] width 286 height 23
copy tr "ch_3RkwJyF8GH0tVQ760DGc8mIu"
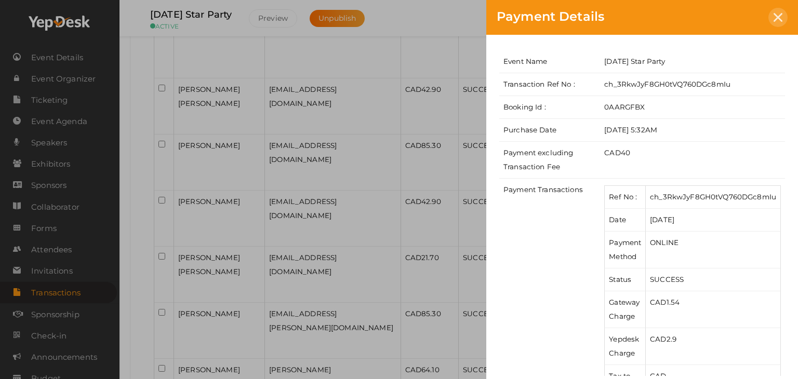
click at [786, 17] on div at bounding box center [778, 17] width 19 height 19
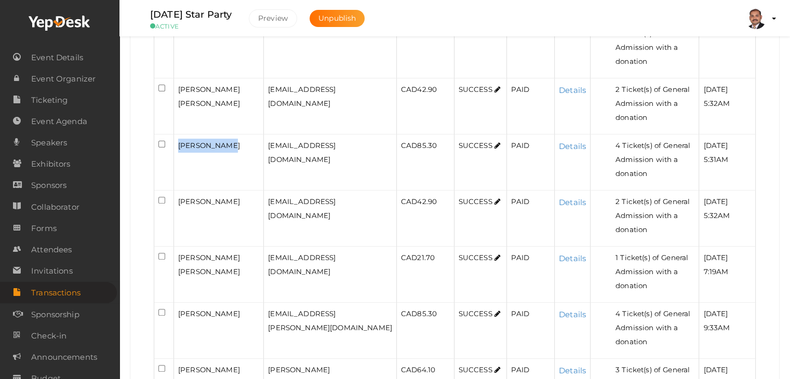
drag, startPoint x: 226, startPoint y: 114, endPoint x: 177, endPoint y: 114, distance: 48.9
click at [177, 135] on td "Souad Abriel" at bounding box center [219, 163] width 90 height 56
copy span "Souad Abriel"
click at [559, 141] on link "Details" at bounding box center [572, 146] width 27 height 10
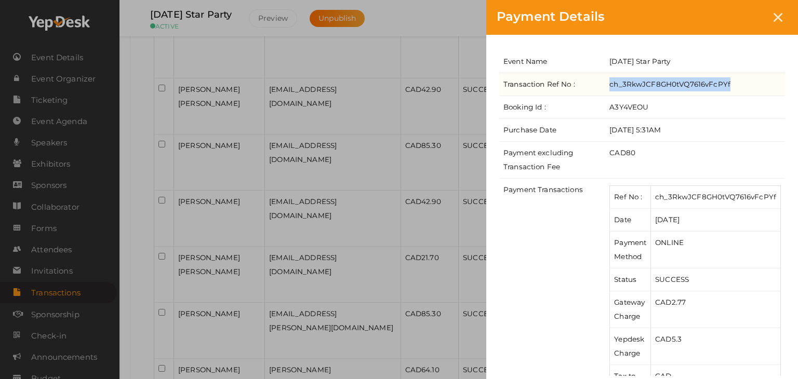
drag, startPoint x: 733, startPoint y: 84, endPoint x: 608, endPoint y: 86, distance: 125.3
click at [608, 86] on td "ch_3RkwJCF8GH0tVQ7616vFcPYf" at bounding box center [695, 84] width 180 height 23
copy td "ch_3RkwJCF8GH0tVQ7616vFcPYf"
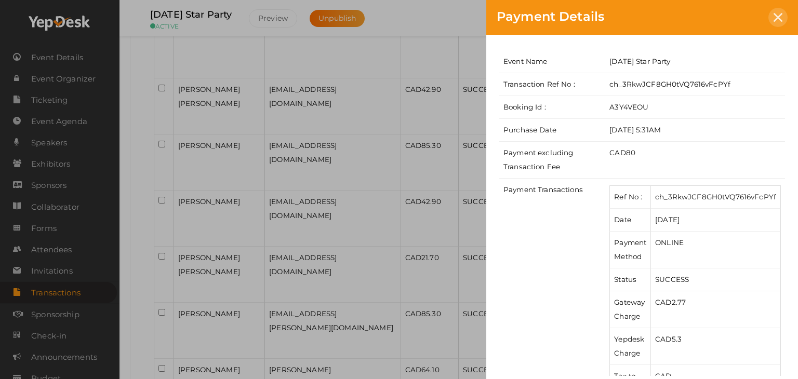
click at [779, 14] on icon at bounding box center [778, 17] width 9 height 9
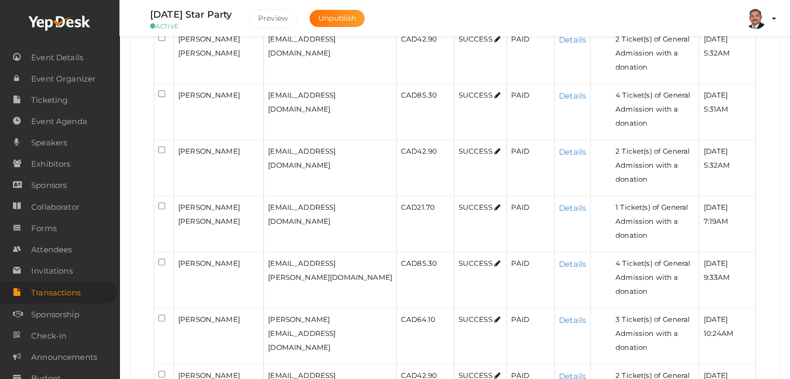
scroll to position [364, 0]
drag, startPoint x: 178, startPoint y: 106, endPoint x: 235, endPoint y: 127, distance: 60.5
click at [235, 139] on td "Karen McDonnell" at bounding box center [219, 167] width 90 height 56
copy span "Karen McDonnell"
drag, startPoint x: 206, startPoint y: 164, endPoint x: 175, endPoint y: 147, distance: 35.3
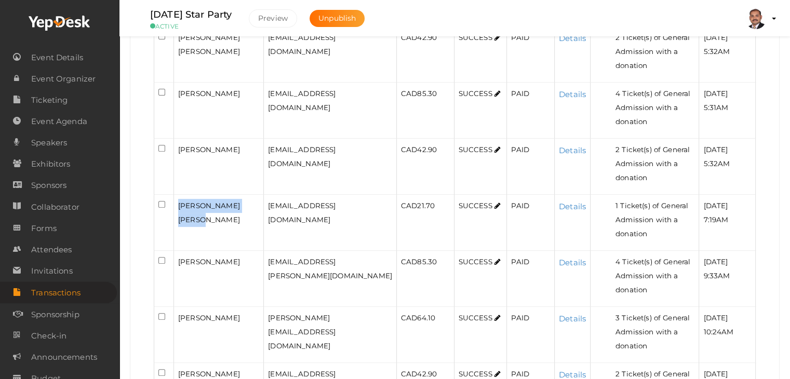
click at [175, 195] on td "Wilfried Allan Bauer" at bounding box center [219, 223] width 90 height 56
copy span "Wilfried Allan Bauer"
click at [559, 202] on link "Details" at bounding box center [572, 207] width 27 height 10
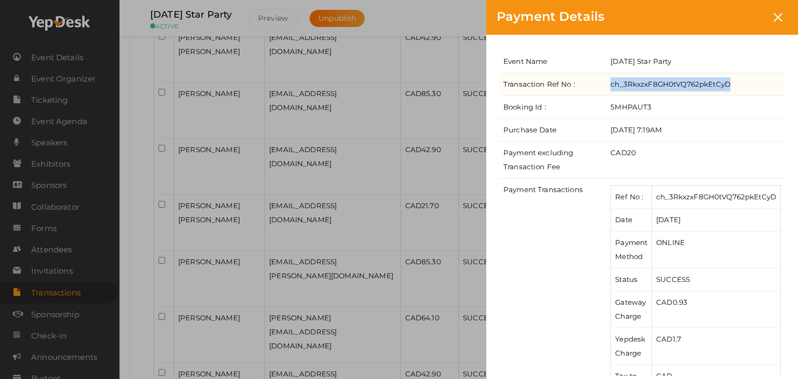
drag, startPoint x: 734, startPoint y: 85, endPoint x: 611, endPoint y: 82, distance: 122.7
click at [611, 82] on td "ch_3RkxzxF8GH0tVQ762pkEtCyD" at bounding box center [695, 84] width 179 height 23
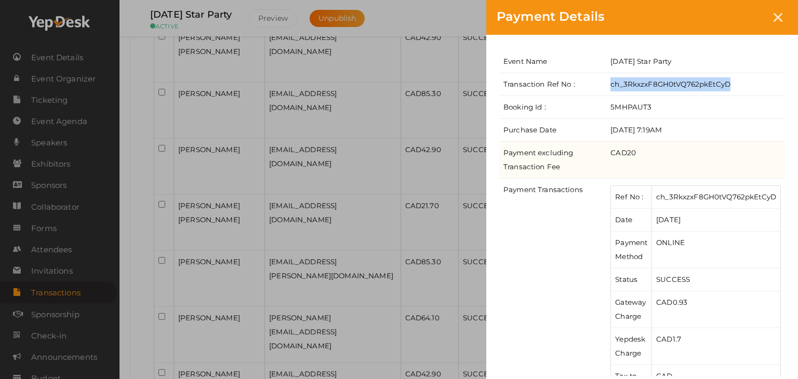
copy td "ch_3RkxzxF8GH0tVQ762pkEtCyD"
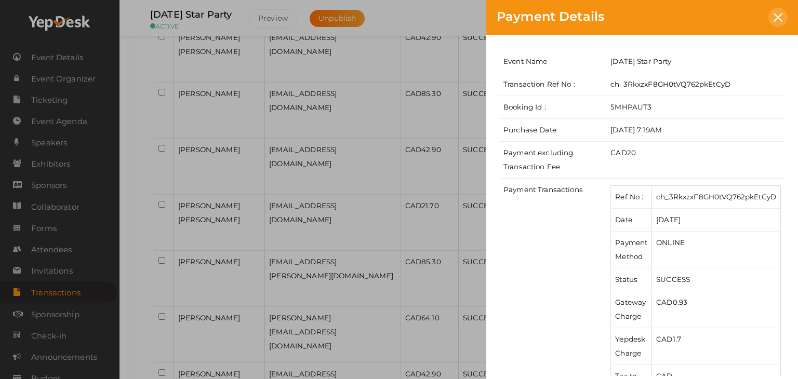
click at [779, 21] on icon at bounding box center [778, 17] width 9 height 9
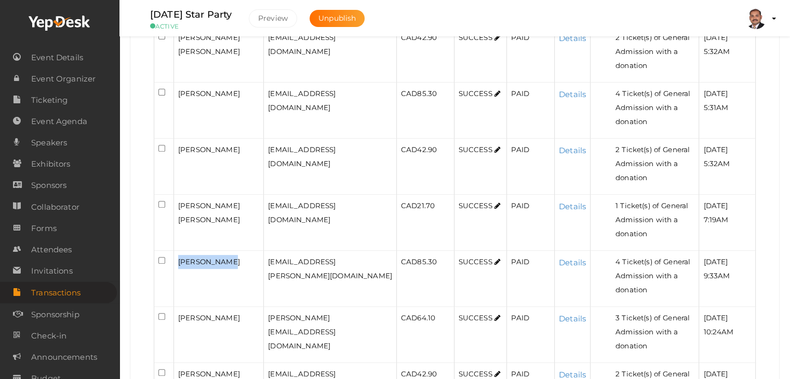
drag, startPoint x: 221, startPoint y: 186, endPoint x: 176, endPoint y: 187, distance: 44.7
click at [176, 251] on td "Caitlin Hart" at bounding box center [219, 279] width 90 height 56
copy span "Caitlin Hart"
drag, startPoint x: 214, startPoint y: 244, endPoint x: 177, endPoint y: 233, distance: 39.0
click at [177, 307] on td "Rebecca Lewchuk" at bounding box center [219, 335] width 90 height 56
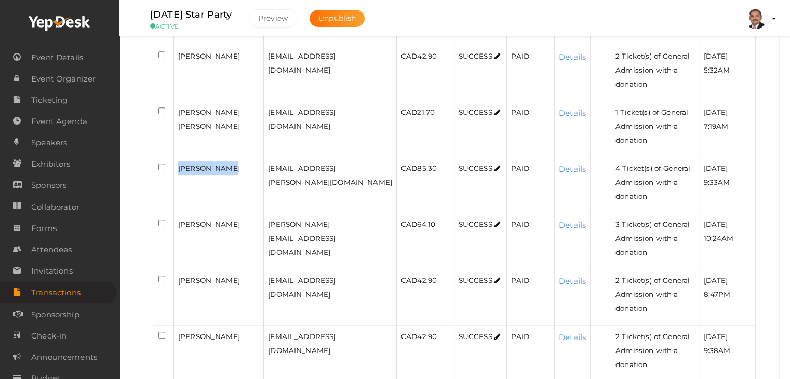
scroll to position [468, 0]
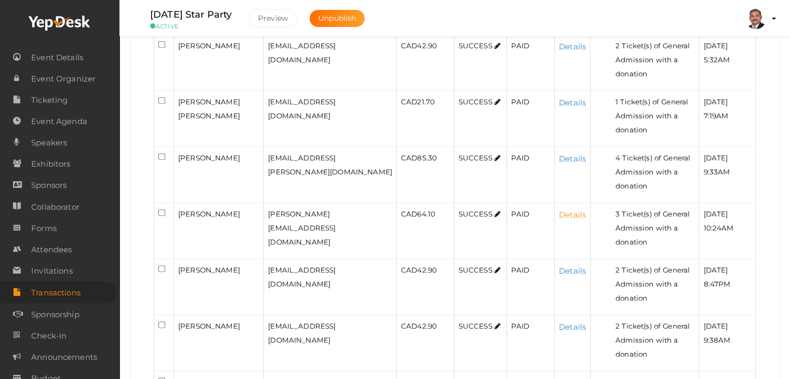
click at [559, 210] on link "Details" at bounding box center [572, 215] width 27 height 10
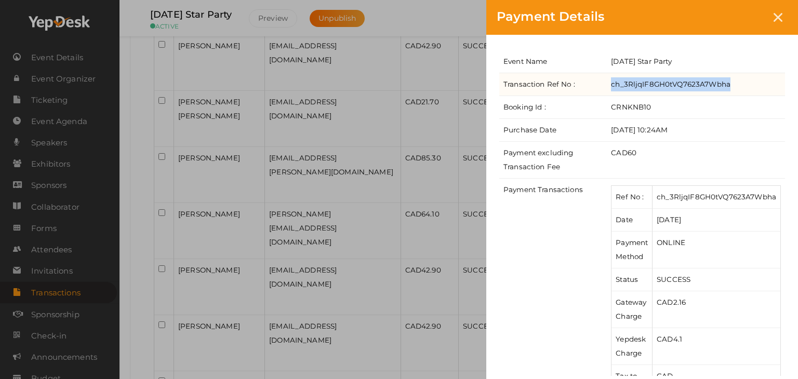
drag, startPoint x: 734, startPoint y: 86, endPoint x: 611, endPoint y: 81, distance: 123.8
click at [611, 81] on td "ch_3RljqIF8GH0tVQ7623A7Wbha" at bounding box center [696, 84] width 178 height 23
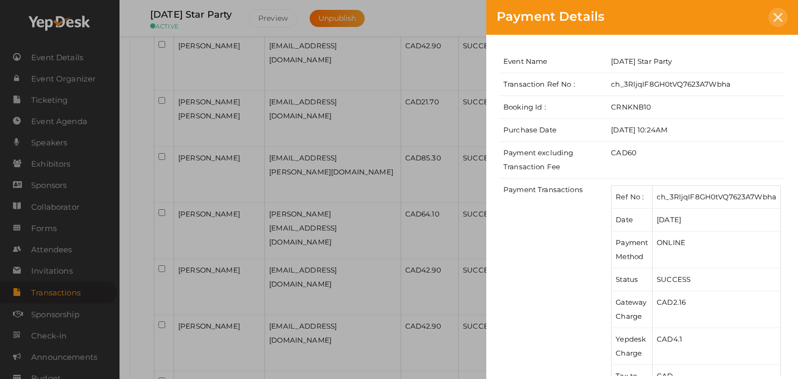
click at [781, 22] on div at bounding box center [778, 17] width 19 height 19
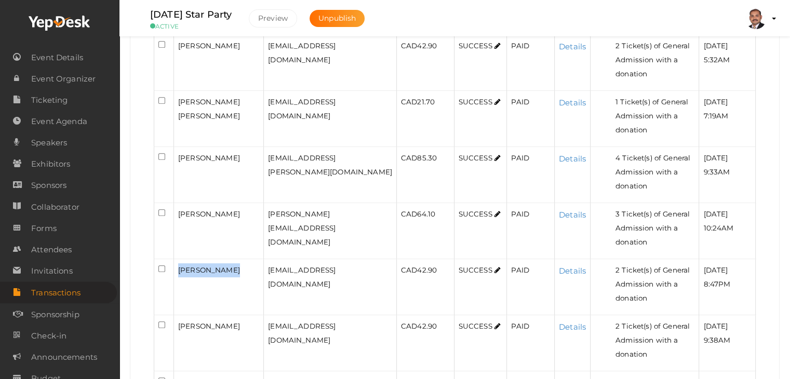
drag, startPoint x: 228, startPoint y: 170, endPoint x: 170, endPoint y: 165, distance: 58.5
click at [170, 259] on tr "Sandra Kriese sjkriese@telus.net CAD 42.90 SUCCESS PAID Details 2 Ticket(s) of …" at bounding box center [455, 287] width 602 height 56
drag, startPoint x: 225, startPoint y: 210, endPoint x: 177, endPoint y: 206, distance: 48.0
click at [177, 315] on td "Desiree jones" at bounding box center [219, 343] width 90 height 56
drag, startPoint x: 221, startPoint y: 254, endPoint x: 175, endPoint y: 249, distance: 46.5
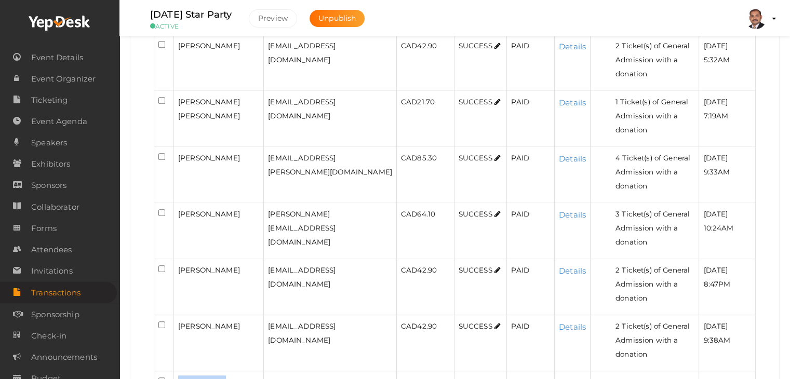
drag, startPoint x: 217, startPoint y: 294, endPoint x: 171, endPoint y: 289, distance: 46.0
drag, startPoint x: 224, startPoint y: 296, endPoint x: 177, endPoint y: 292, distance: 47.5
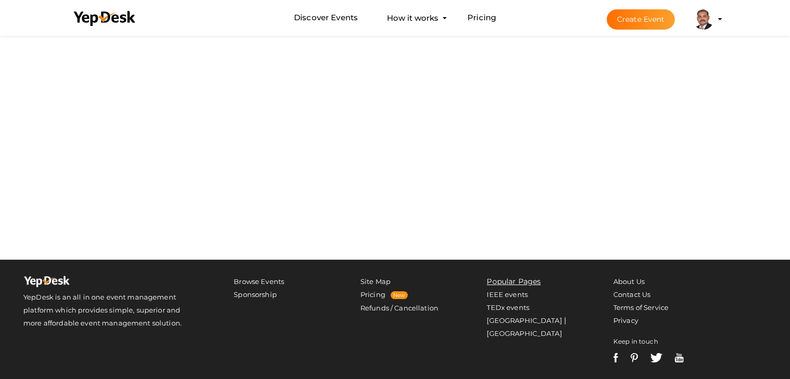
scroll to position [147, 0]
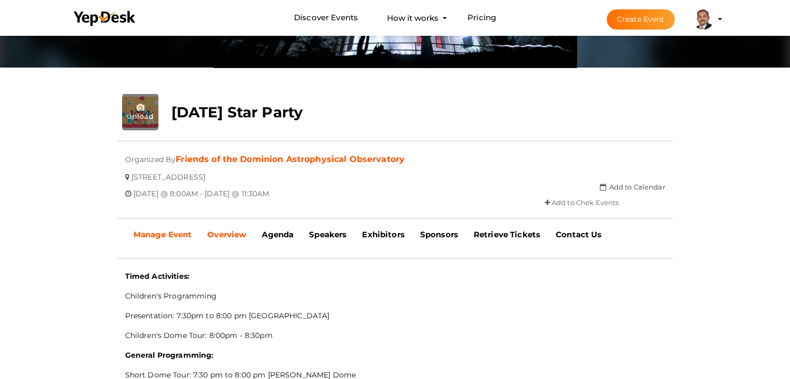
click at [152, 238] on b "Manage Event" at bounding box center [163, 235] width 59 height 10
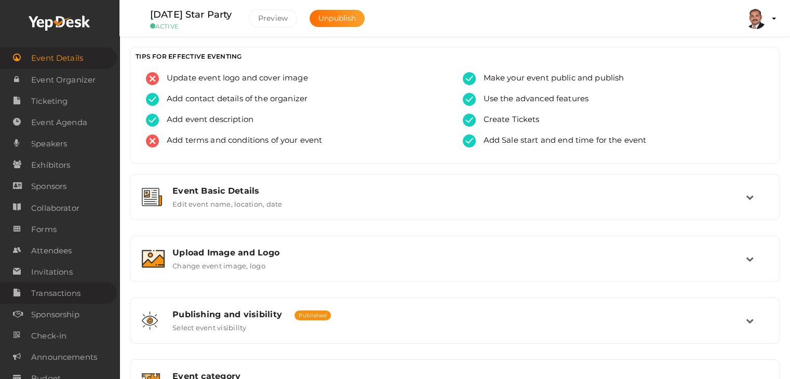
click at [64, 295] on span "Transactions" at bounding box center [55, 293] width 49 height 21
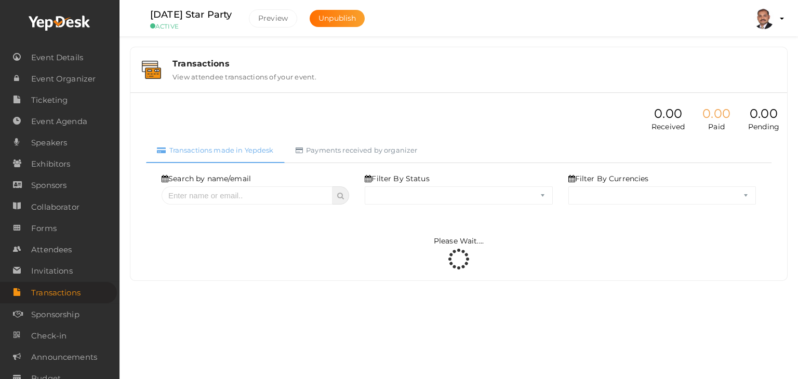
select select "ALL"
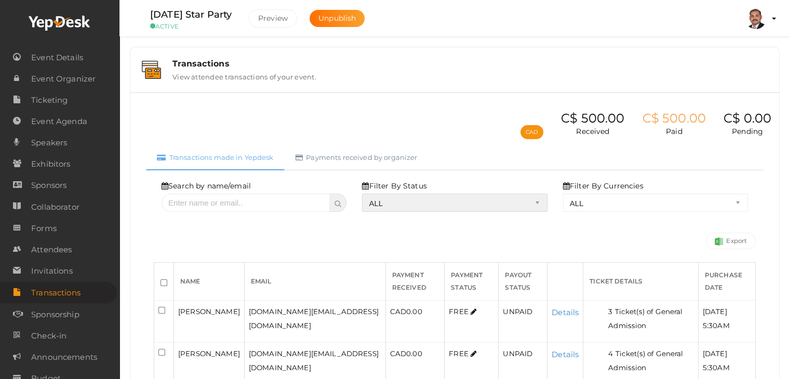
click at [438, 202] on select "ALL SUCCESS DECLINED UNAUTHORIZED FAILED NOTPAID FREE REFUNDED NA" at bounding box center [454, 203] width 185 height 18
click at [365, 194] on select "ALL SUCCESS DECLINED UNAUTHORIZED FAILED NOTPAID FREE REFUNDED NA" at bounding box center [454, 203] width 185 height 18
select select "? string:SUCCESS ?"
select select "? string:ALL ?"
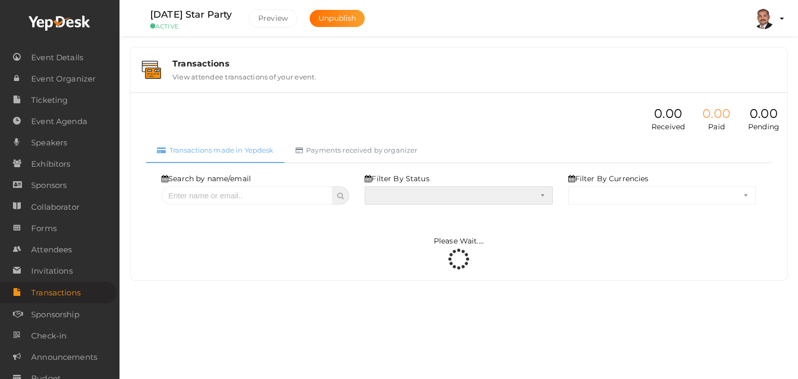
select select "SUCCESS"
select select "ALL"
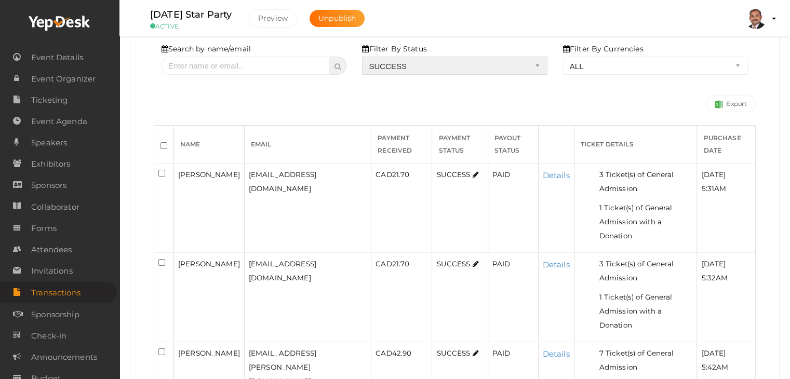
scroll to position [156, 0]
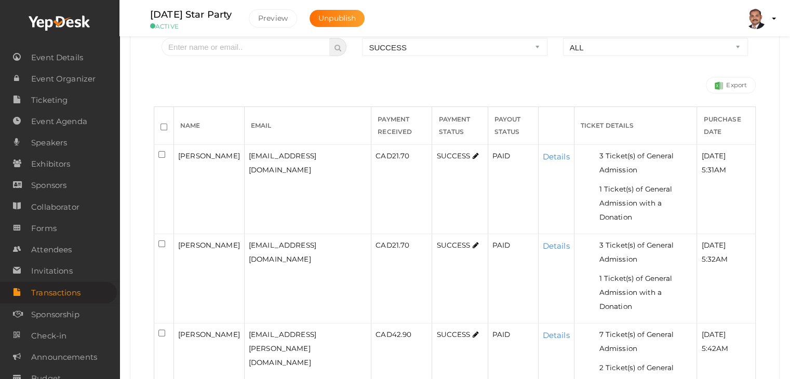
drag, startPoint x: 236, startPoint y: 150, endPoint x: 181, endPoint y: 156, distance: 55.4
click at [181, 156] on div "[PERSON_NAME]" at bounding box center [209, 156] width 62 height 14
copy span "[PERSON_NAME]"
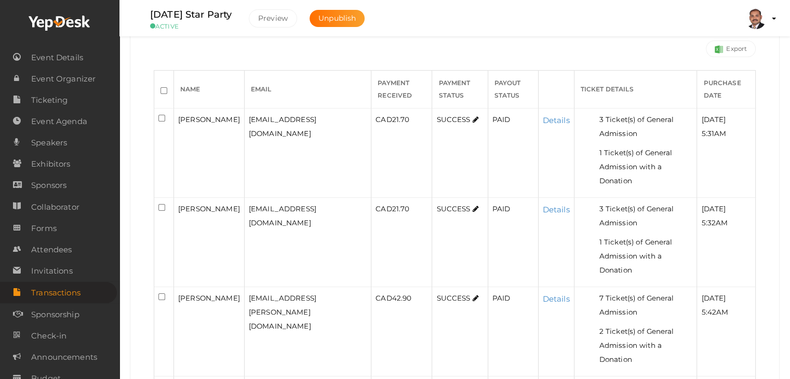
scroll to position [260, 0]
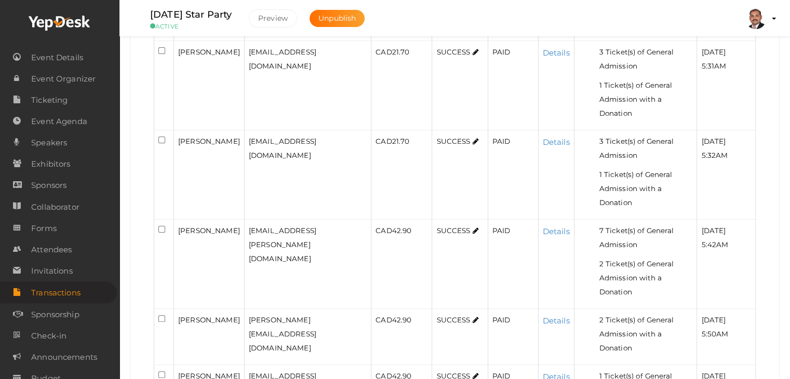
drag, startPoint x: 233, startPoint y: 138, endPoint x: 168, endPoint y: 140, distance: 65.5
click at [168, 140] on tr "[PERSON_NAME] [EMAIL_ADDRESS][DOMAIN_NAME] CAD 21.70 SUCCESS PAID Details 3 Tic…" at bounding box center [455, 174] width 602 height 89
copy tr "[PERSON_NAME]"
click at [549, 139] on link "Details" at bounding box center [556, 142] width 27 height 10
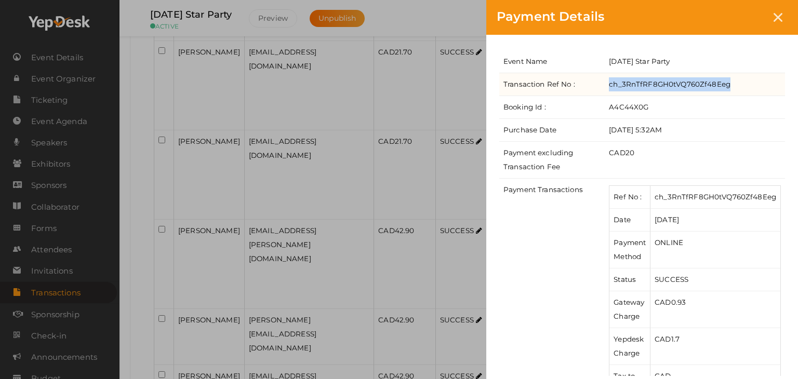
drag, startPoint x: 743, startPoint y: 84, endPoint x: 602, endPoint y: 86, distance: 140.3
click at [602, 86] on tr "Transaction Ref No : ch_3RnTfRF8GH0tVQ760Zf48Eeg" at bounding box center [642, 84] width 286 height 23
copy tr "ch_3RnTfRF8GH0tVQ760Zf48Eeg"
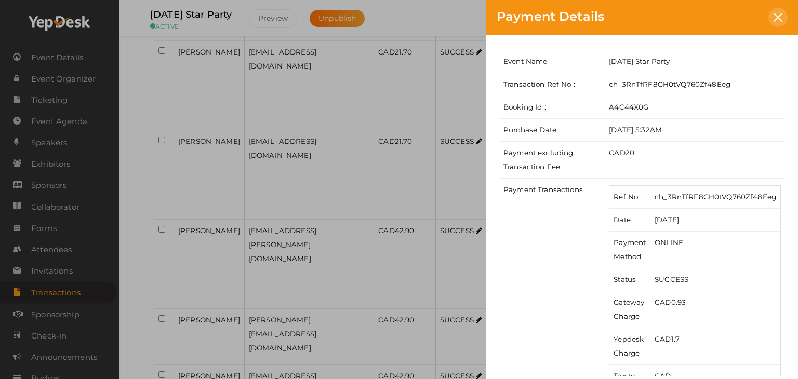
click at [773, 15] on div at bounding box center [778, 17] width 19 height 19
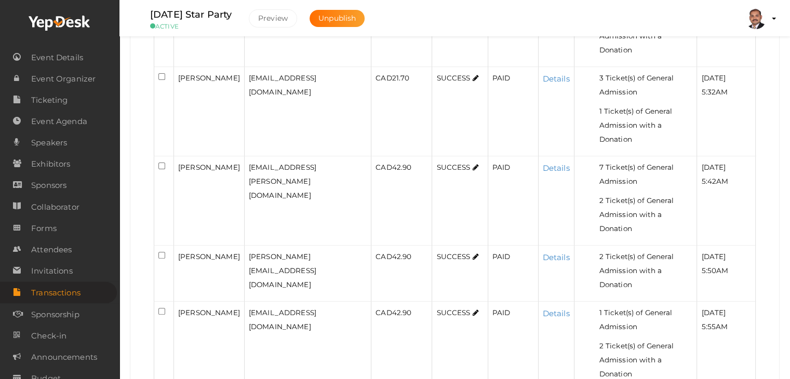
scroll to position [364, 0]
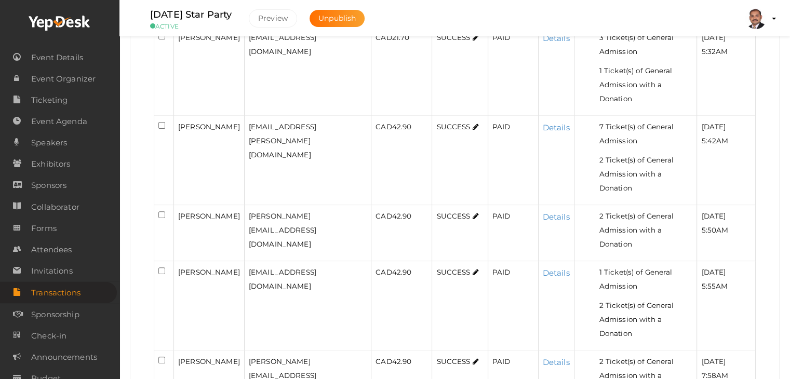
drag, startPoint x: 238, startPoint y: 124, endPoint x: 177, endPoint y: 124, distance: 60.3
click at [177, 124] on td "[PERSON_NAME]" at bounding box center [209, 160] width 71 height 89
copy span "[PERSON_NAME]"
click at [553, 128] on link "Details" at bounding box center [556, 128] width 27 height 10
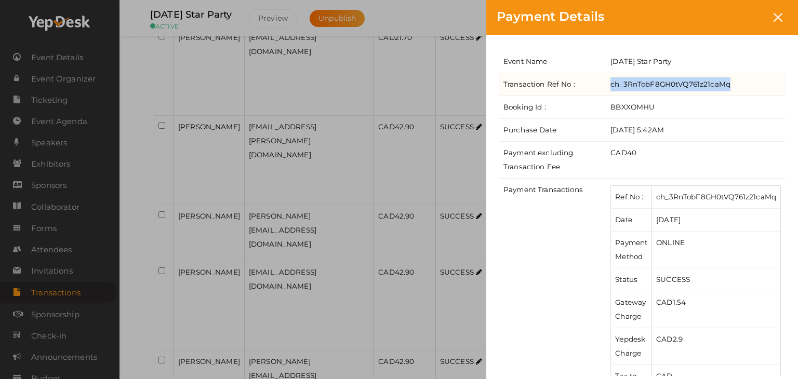
drag, startPoint x: 731, startPoint y: 85, endPoint x: 611, endPoint y: 85, distance: 120.0
click at [611, 85] on td "ch_3RnTobF8GH0tVQ761z21caMq" at bounding box center [695, 84] width 179 height 23
copy td "ch_3RnTobF8GH0tVQ761z21caMq"
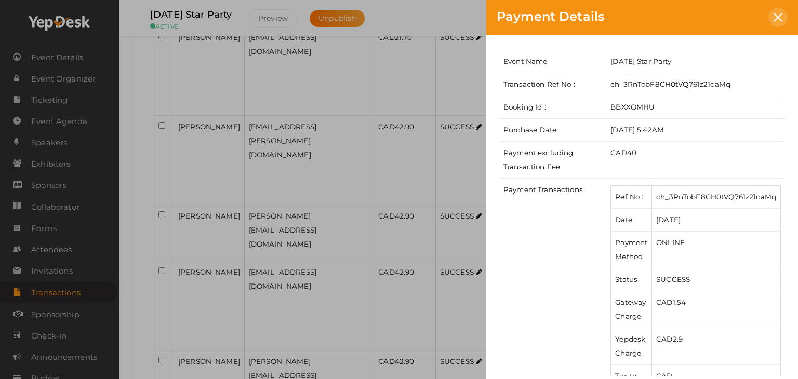
click at [772, 22] on div at bounding box center [778, 17] width 19 height 19
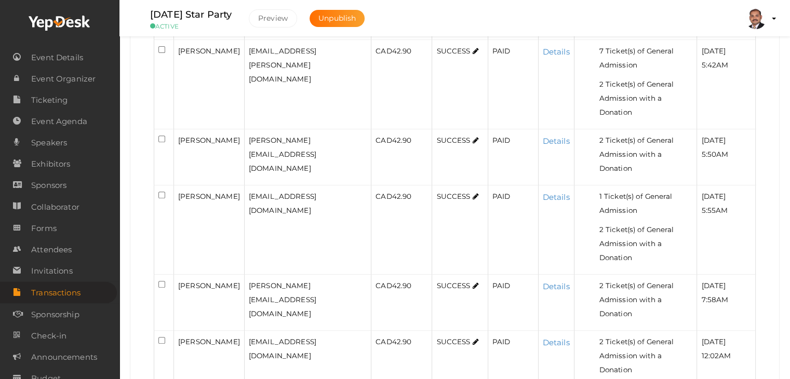
scroll to position [468, 0]
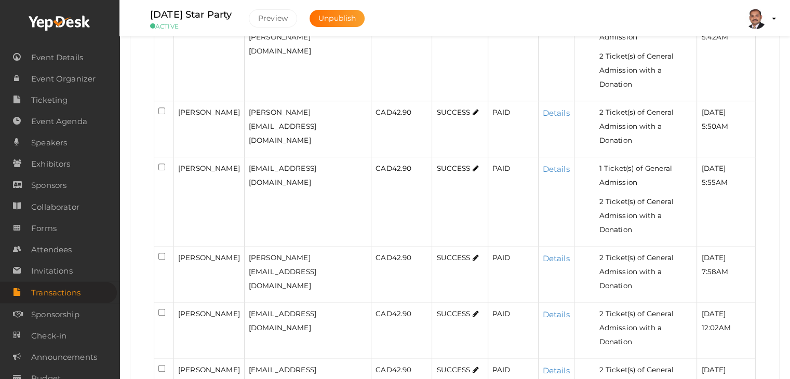
drag, startPoint x: 230, startPoint y: 123, endPoint x: 174, endPoint y: 102, distance: 60.0
click at [174, 102] on td "Sarah Polkinghorne" at bounding box center [209, 129] width 71 height 56
copy span "Sarah Polkinghorne"
drag, startPoint x: 232, startPoint y: 181, endPoint x: 177, endPoint y: 163, distance: 58.0
click at [177, 163] on td "bharat Chandramouli" at bounding box center [209, 201] width 71 height 89
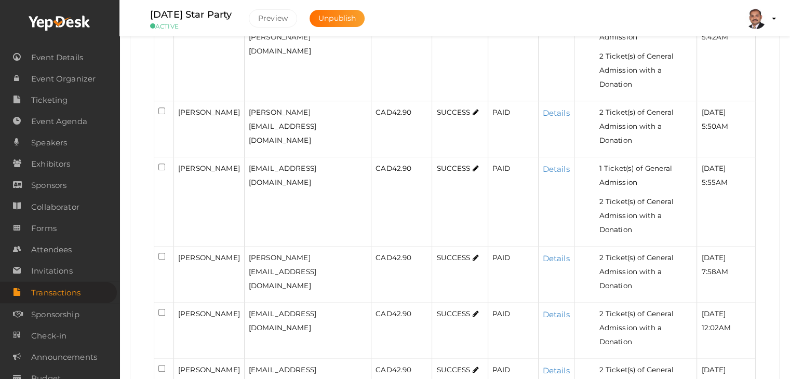
copy span "bharat Chandramouli"
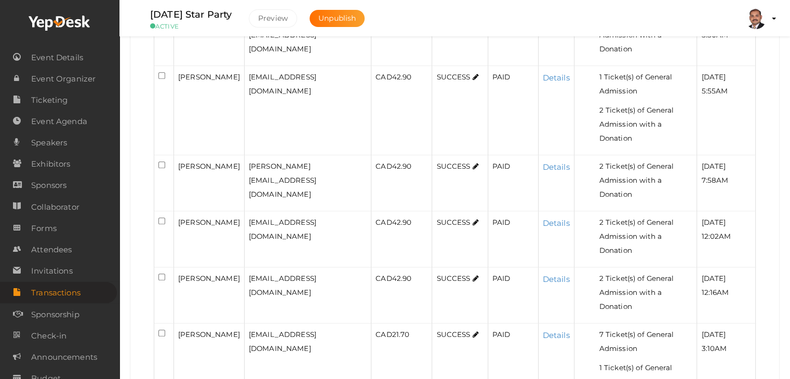
scroll to position [572, 0]
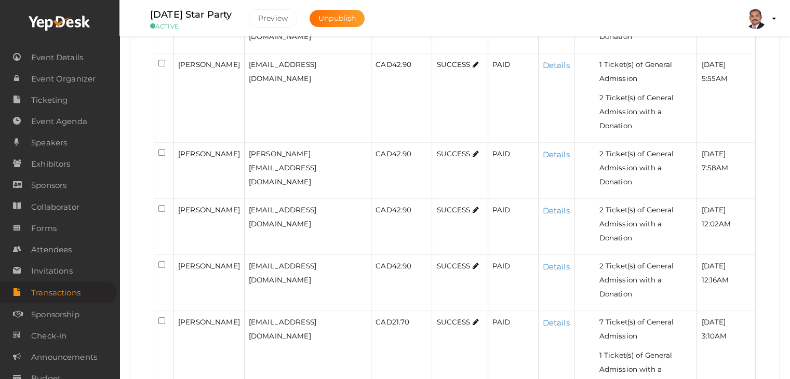
click at [229, 153] on div "Louise Alvarez" at bounding box center [209, 154] width 62 height 14
drag, startPoint x: 230, startPoint y: 150, endPoint x: 177, endPoint y: 149, distance: 52.5
click at [177, 149] on td "Louise Alvarez" at bounding box center [209, 171] width 71 height 56
copy span "Louise Alvarez"
drag, startPoint x: 233, startPoint y: 208, endPoint x: 175, endPoint y: 206, distance: 58.2
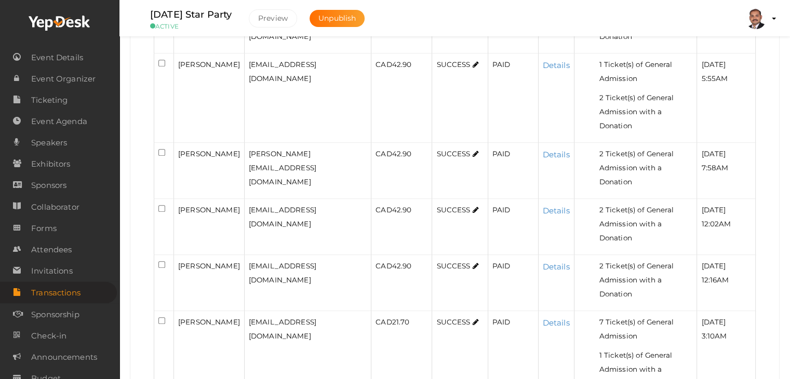
click at [175, 206] on td "Tracy Ann Yarr" at bounding box center [209, 227] width 71 height 56
copy span "Tracy Ann Yarr"
drag, startPoint x: 237, startPoint y: 263, endPoint x: 179, endPoint y: 262, distance: 58.2
click at [179, 262] on div "Tracy Ann Yarr" at bounding box center [209, 266] width 62 height 14
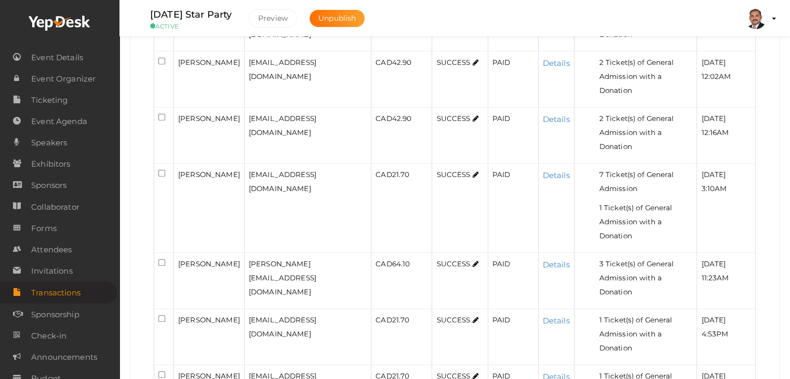
scroll to position [728, 0]
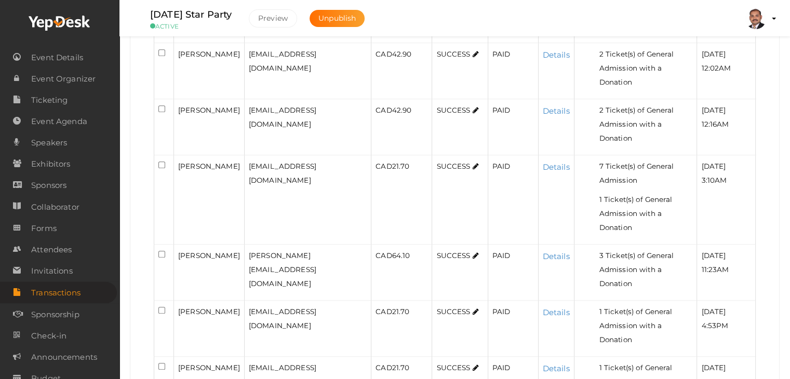
copy span "Tracy Ann Yarr"
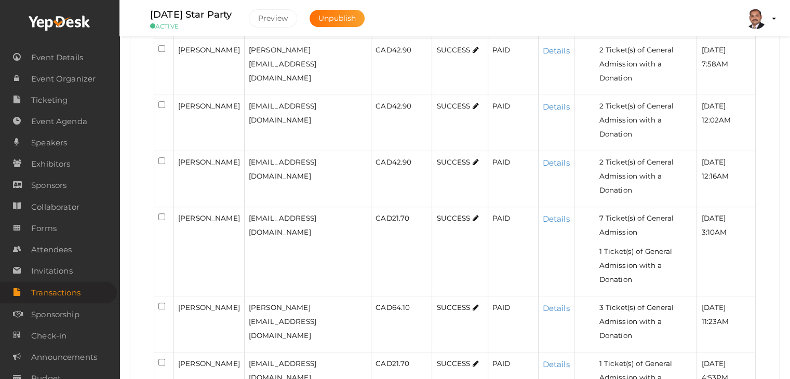
scroll to position [676, 0]
drag, startPoint x: 238, startPoint y: 215, endPoint x: 173, endPoint y: 214, distance: 65.0
click at [173, 214] on tr "Rajpreet Atwal atwal_rajpreet95@hotmail.com CAD 21.70 SUCCESS PAID Details 7 Ti…" at bounding box center [455, 251] width 602 height 89
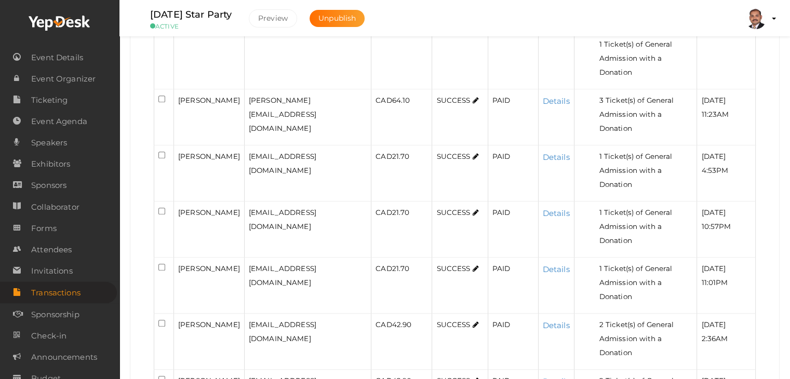
scroll to position [883, 0]
drag, startPoint x: 227, startPoint y: 99, endPoint x: 174, endPoint y: 97, distance: 53.0
click at [174, 97] on td "Holly Dronyk" at bounding box center [209, 117] width 71 height 56
click at [546, 98] on link "Details" at bounding box center [556, 101] width 27 height 10
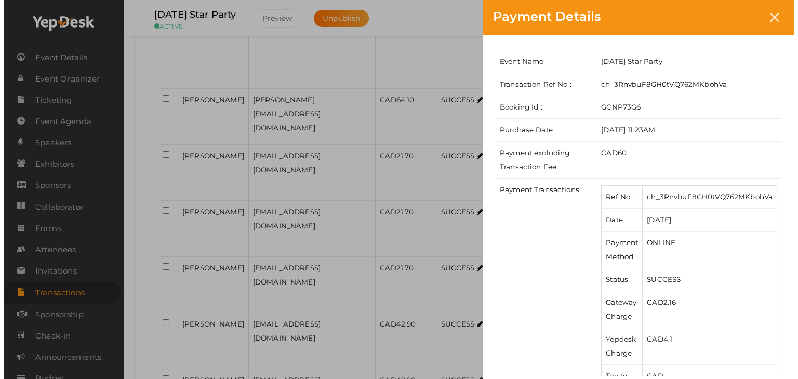
scroll to position [771, 0]
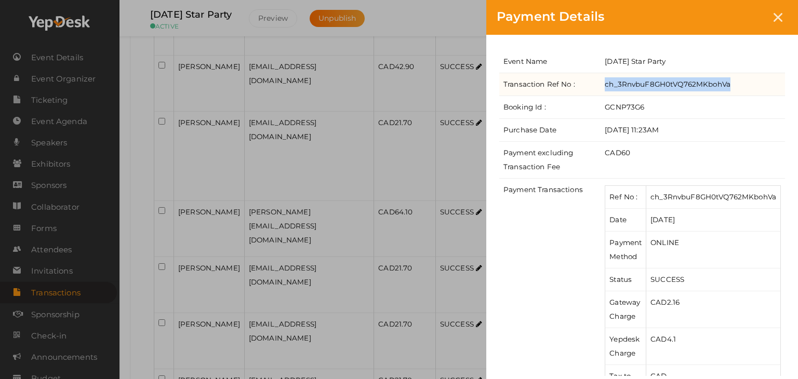
drag, startPoint x: 730, startPoint y: 81, endPoint x: 603, endPoint y: 86, distance: 127.4
click at [603, 86] on td "ch_3RnvbuF8GH0tVQ762MKbohVa" at bounding box center [693, 84] width 184 height 23
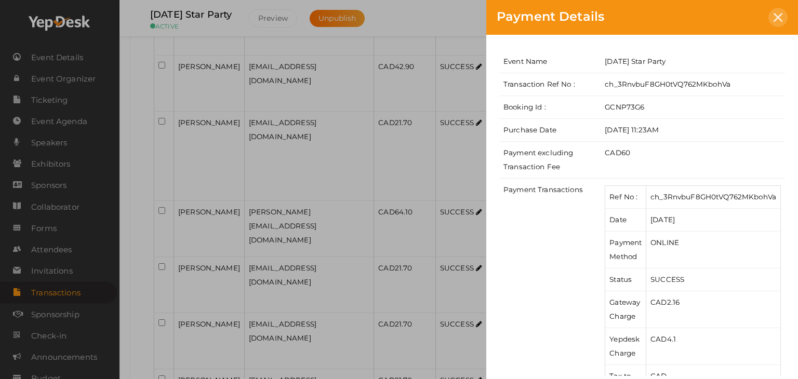
click at [777, 23] on div at bounding box center [778, 17] width 19 height 19
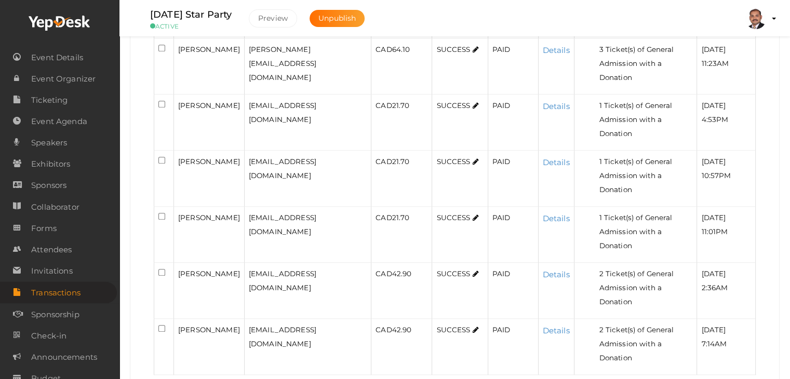
scroll to position [935, 0]
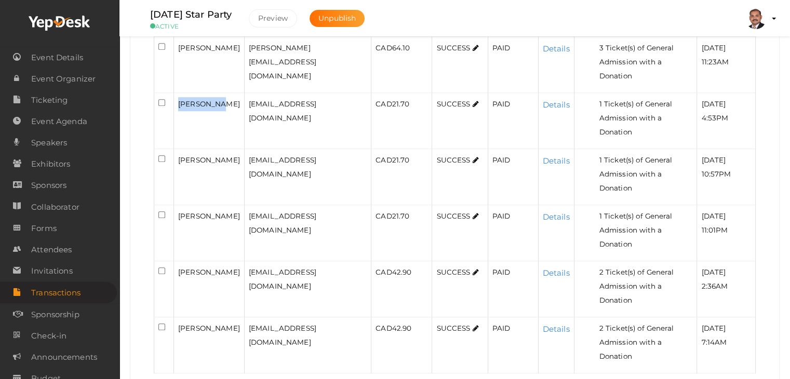
drag, startPoint x: 220, startPoint y: 102, endPoint x: 179, endPoint y: 99, distance: 41.7
click at [179, 99] on div "Jada Stark" at bounding box center [209, 104] width 62 height 14
drag, startPoint x: 228, startPoint y: 155, endPoint x: 166, endPoint y: 148, distance: 61.8
click at [166, 149] on tr "Beth Atkinson elizabethatk@gmail.com CAD 21.70 SUCCESS PAID Details 1 Ticket(s)…" at bounding box center [455, 177] width 602 height 56
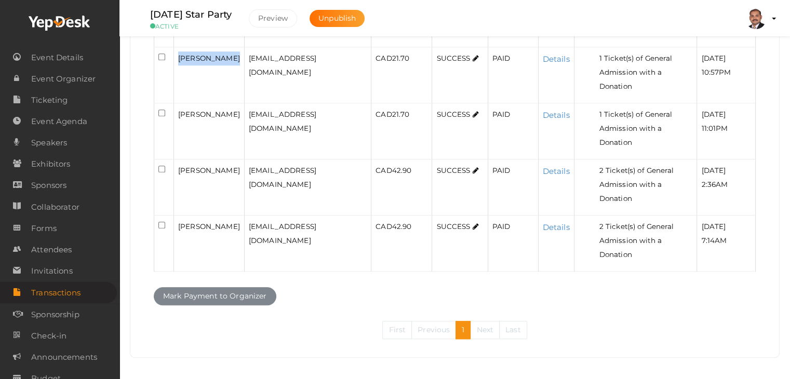
scroll to position [1037, 0]
click at [214, 166] on div "Brad Stel" at bounding box center [209, 171] width 62 height 14
drag, startPoint x: 214, startPoint y: 166, endPoint x: 179, endPoint y: 166, distance: 35.3
click at [179, 166] on div "Brad Stel" at bounding box center [209, 171] width 62 height 14
drag, startPoint x: 230, startPoint y: 222, endPoint x: 178, endPoint y: 219, distance: 52.1
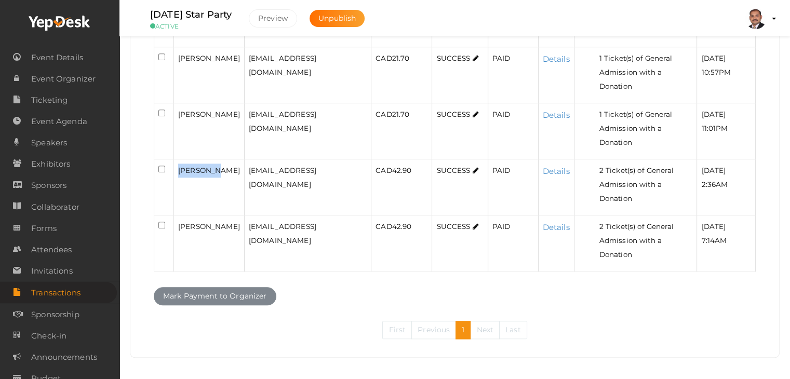
click at [178, 220] on div "Bryan singbeil" at bounding box center [209, 227] width 62 height 14
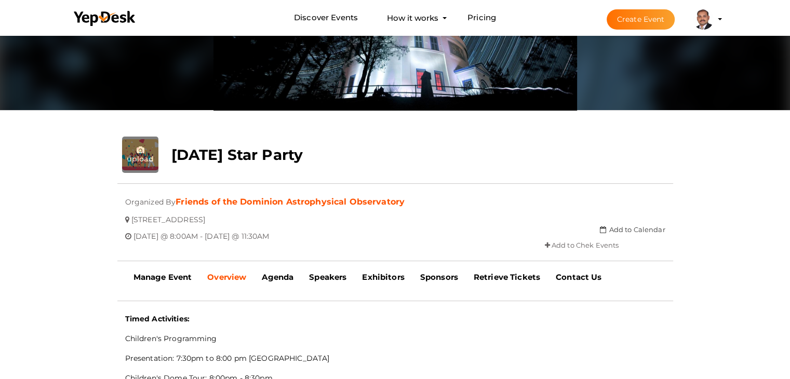
scroll to position [156, 0]
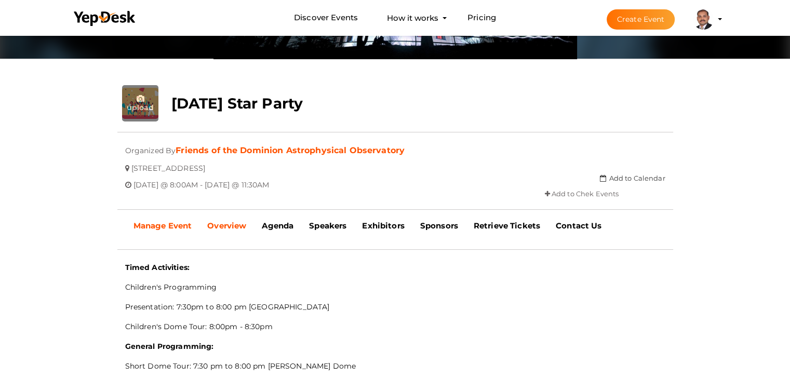
click at [177, 223] on b "Manage Event" at bounding box center [163, 226] width 59 height 10
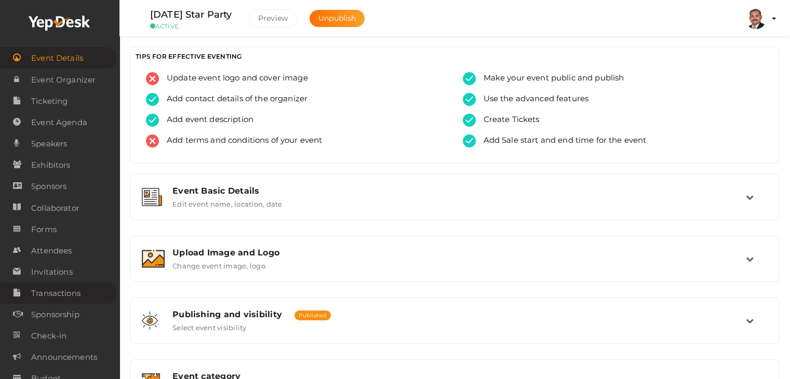
click at [67, 291] on span "Transactions" at bounding box center [55, 293] width 49 height 21
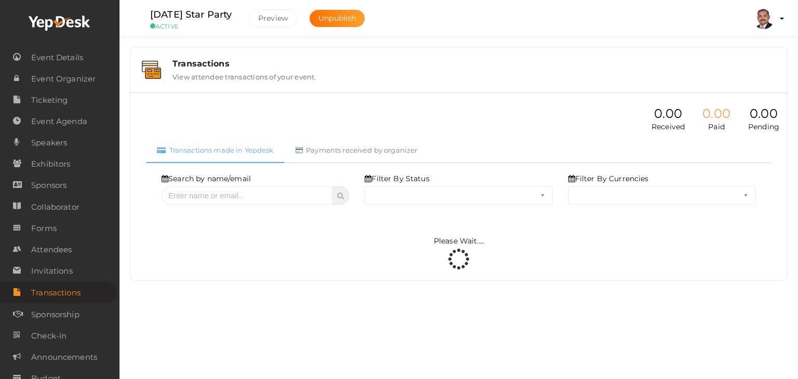
select select "ALL"
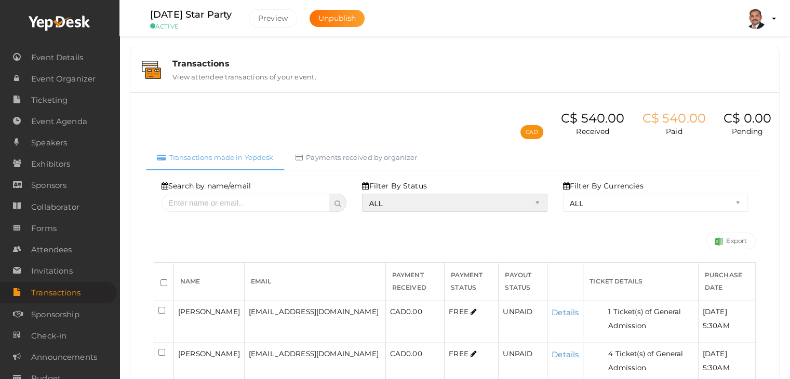
click at [407, 197] on select "ALL SUCCESS DECLINED UNAUTHORIZED FAILED NOTPAID FREE REFUNDED NA" at bounding box center [454, 203] width 185 height 18
click at [365, 194] on select "ALL SUCCESS DECLINED UNAUTHORIZED FAILED NOTPAID FREE REFUNDED NA" at bounding box center [454, 203] width 185 height 18
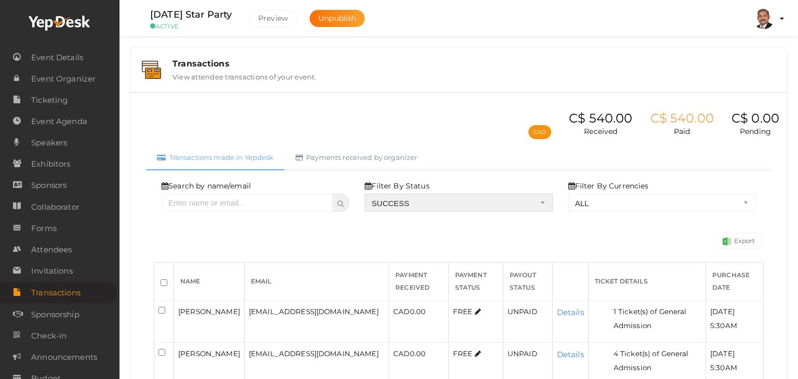
select select "? string:SUCCESS ?"
select select "? string:ALL ?"
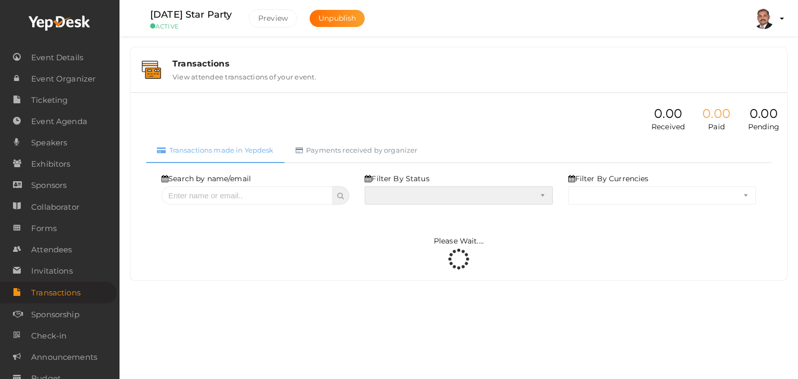
select select "SUCCESS"
select select "ALL"
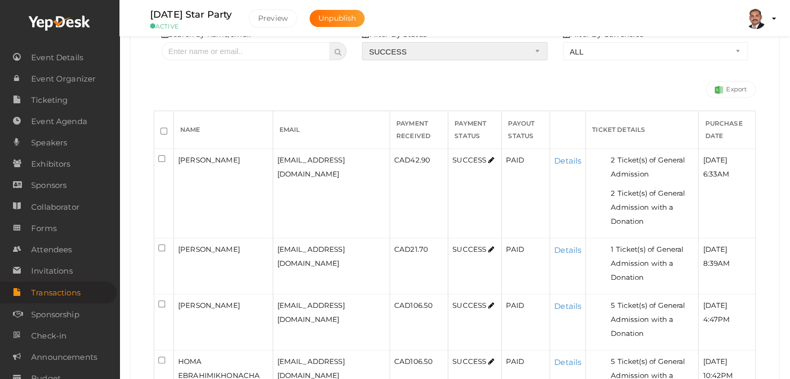
scroll to position [123, 0]
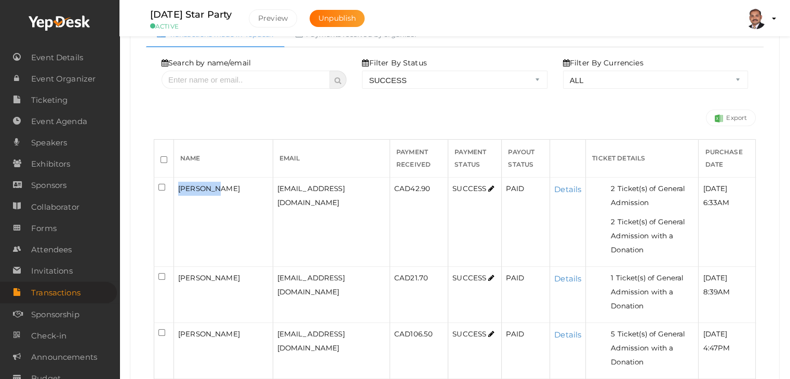
drag, startPoint x: 221, startPoint y: 186, endPoint x: 178, endPoint y: 188, distance: 43.2
click at [178, 188] on div "Ming Tang" at bounding box center [223, 189] width 90 height 14
copy span "Ming Tang"
click at [572, 187] on link "Details" at bounding box center [568, 189] width 27 height 10
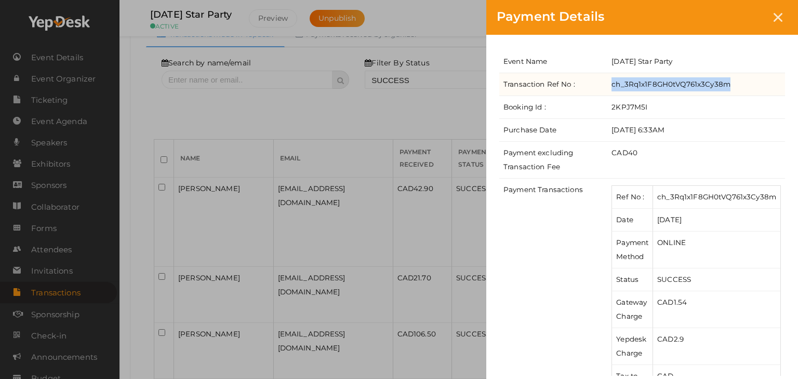
drag, startPoint x: 732, startPoint y: 86, endPoint x: 614, endPoint y: 84, distance: 118.5
click at [614, 84] on td "ch_3Rq1x1F8GH0tVQ761x3Cy38m" at bounding box center [697, 84] width 178 height 23
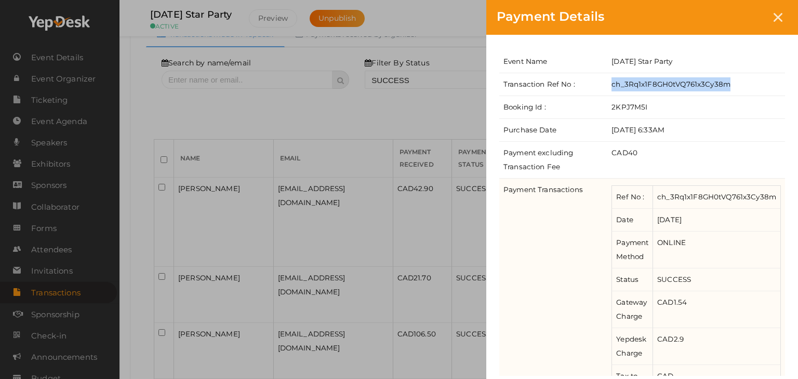
copy td "ch_3Rq1x1F8GH0tVQ761x3Cy38m"
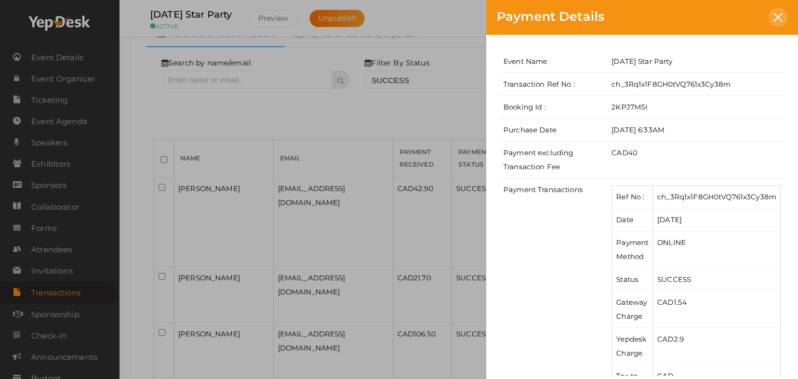
click at [775, 17] on icon at bounding box center [778, 17] width 9 height 9
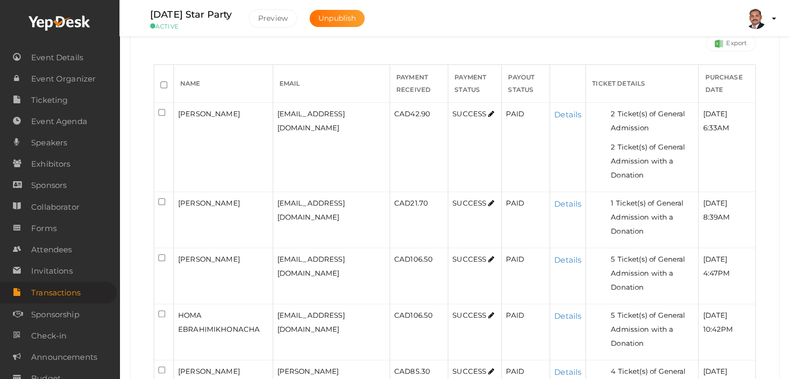
scroll to position [227, 0]
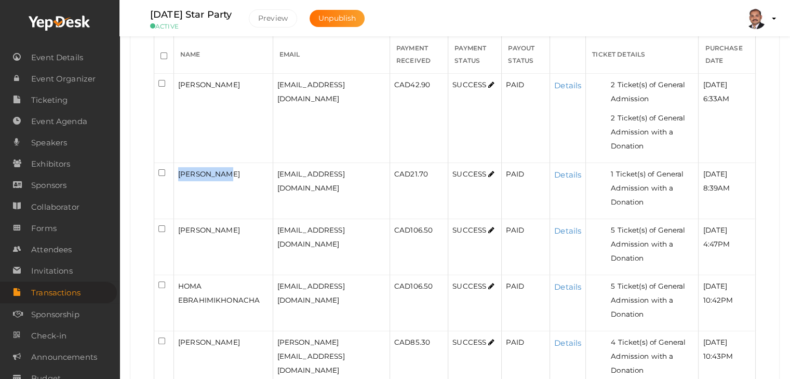
drag, startPoint x: 234, startPoint y: 167, endPoint x: 179, endPoint y: 173, distance: 56.0
click at [179, 173] on div "Donovan Bai" at bounding box center [223, 174] width 90 height 14
copy span "Donovan Bai"
click at [255, 234] on div "Donald Krawciw" at bounding box center [223, 230] width 90 height 14
drag, startPoint x: 246, startPoint y: 231, endPoint x: 176, endPoint y: 229, distance: 70.2
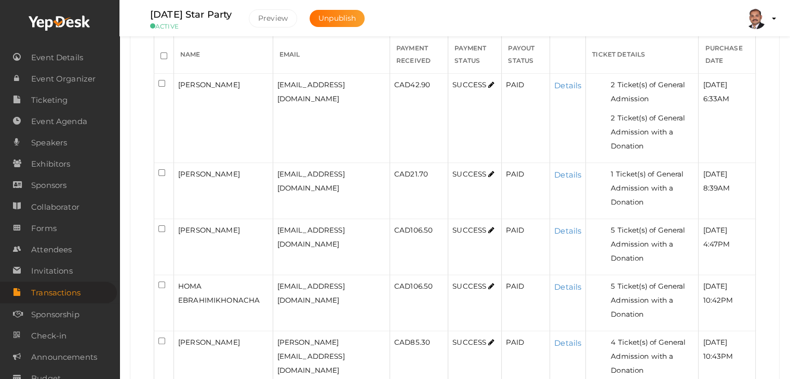
click at [176, 229] on td "Donald Krawciw" at bounding box center [223, 247] width 99 height 56
copy span "Donald Krawciw"
click at [561, 226] on link "Details" at bounding box center [568, 231] width 27 height 10
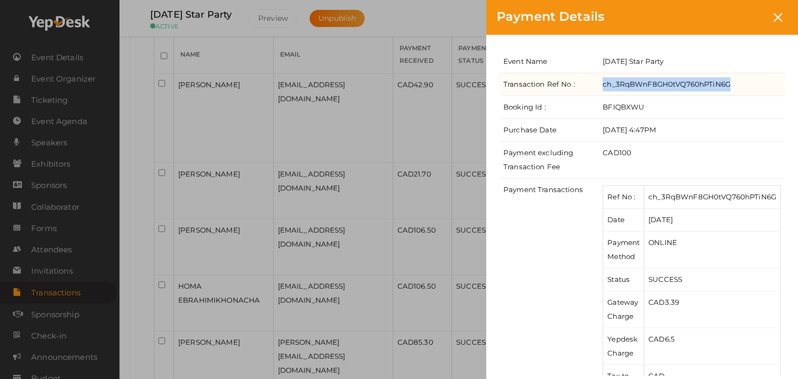
drag, startPoint x: 732, startPoint y: 86, endPoint x: 604, endPoint y: 82, distance: 127.9
click at [604, 82] on td "ch_3RqBWnF8GH0tVQ760hPTiN6G" at bounding box center [692, 84] width 187 height 23
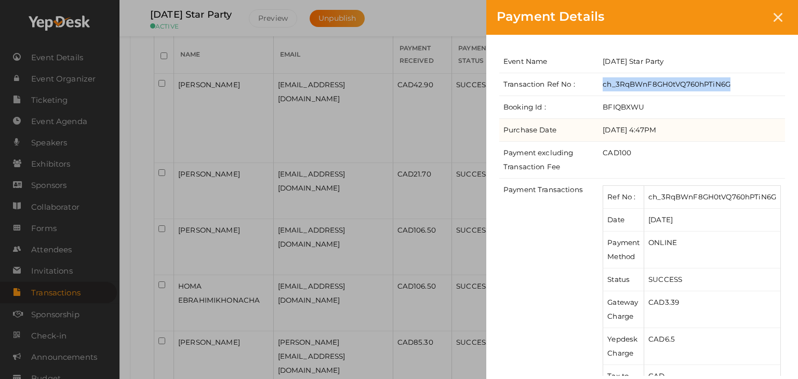
copy td "ch_3RqBWnF8GH0tVQ760hPTiN6G"
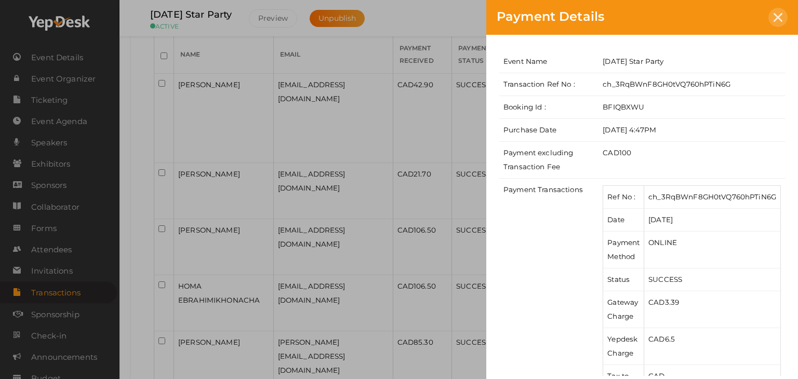
click at [780, 21] on icon at bounding box center [778, 17] width 9 height 9
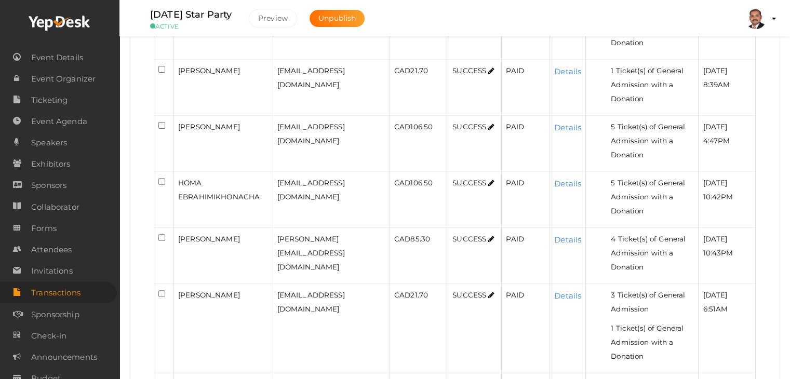
scroll to position [331, 0]
drag, startPoint x: 245, startPoint y: 123, endPoint x: 180, endPoint y: 123, distance: 65.0
click at [180, 123] on div "Donald Krawciw" at bounding box center [223, 127] width 90 height 14
click at [260, 193] on div "HOMA EBRAHIMIKHONACHA" at bounding box center [223, 190] width 90 height 28
drag, startPoint x: 261, startPoint y: 191, endPoint x: 175, endPoint y: 181, distance: 87.4
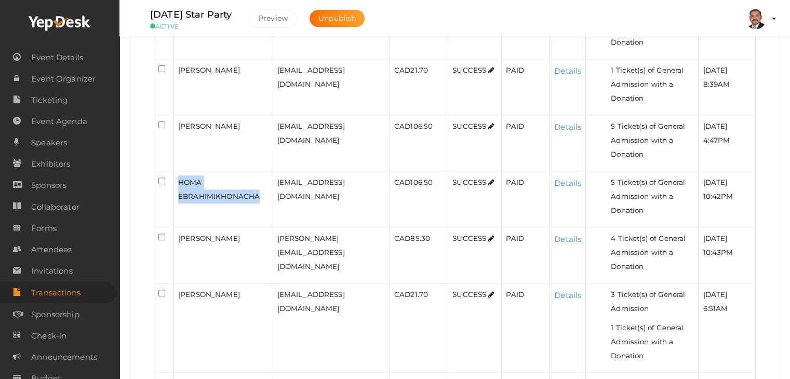
click at [175, 181] on td "HOMA EBRAHIMIKHONACHA" at bounding box center [223, 199] width 99 height 56
copy span "HOMA EBRAHIMIKHONACHA"
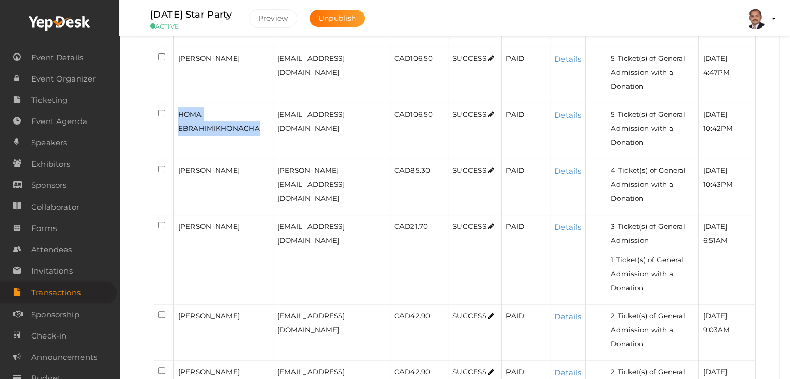
scroll to position [435, 0]
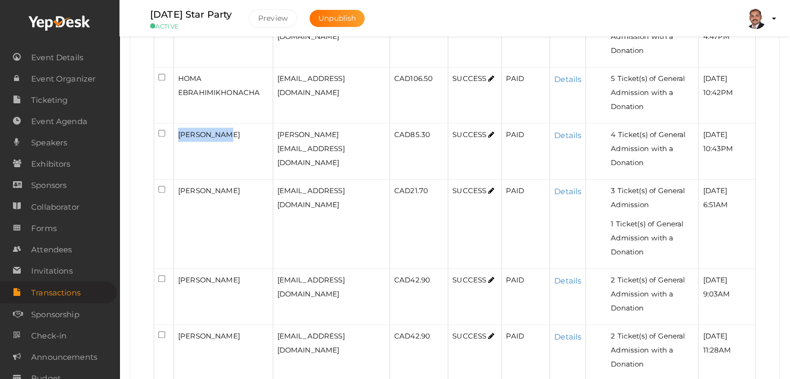
drag, startPoint x: 229, startPoint y: 134, endPoint x: 171, endPoint y: 127, distance: 58.1
click at [171, 127] on tr "Adrian Thow adrian.thow@gmail.com CAD 85.30 SUCCESS PAID Details 4 Ticket(s) of…" at bounding box center [455, 152] width 602 height 56
copy tr "Adrian Thow"
click at [572, 131] on link "Details" at bounding box center [568, 135] width 27 height 10
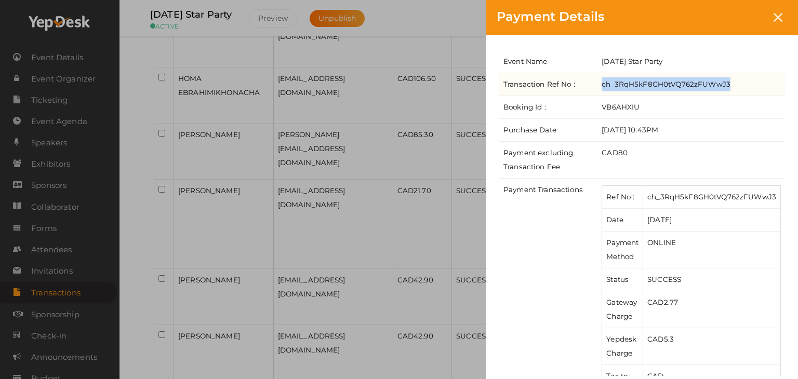
drag, startPoint x: 734, startPoint y: 83, endPoint x: 604, endPoint y: 87, distance: 129.5
click at [604, 87] on td "ch_3RqH5kF8GH0tVQ762zFUWwJ3" at bounding box center [692, 84] width 188 height 23
copy td "ch_3RqH5kF8GH0tVQ762zFUWwJ3"
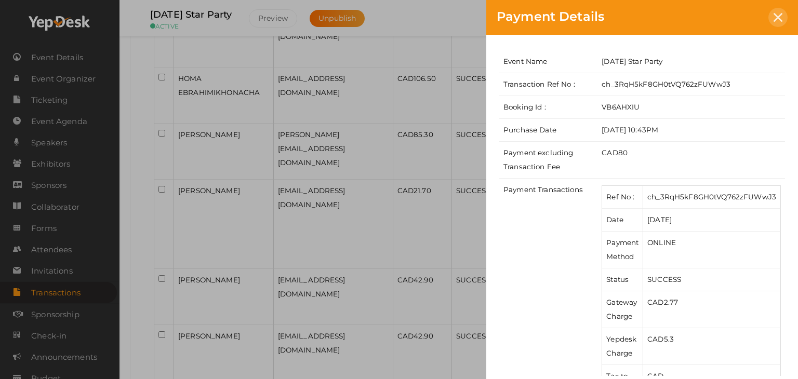
click at [779, 15] on icon at bounding box center [778, 17] width 9 height 9
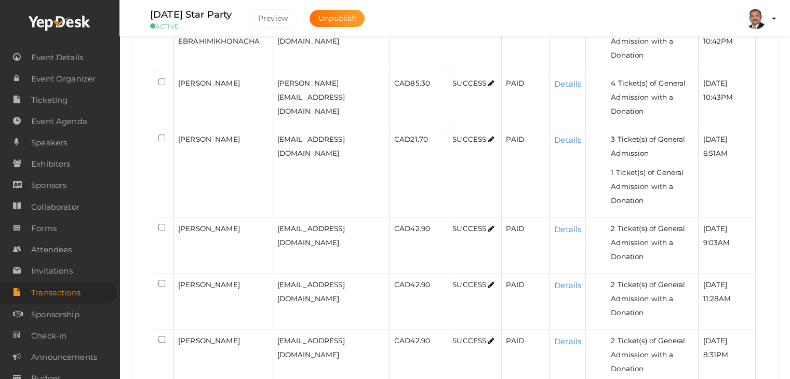
scroll to position [487, 0]
drag, startPoint x: 238, startPoint y: 133, endPoint x: 176, endPoint y: 134, distance: 62.4
click at [176, 134] on td "Carla Robinson" at bounding box center [223, 172] width 99 height 89
copy span "Carla Robinson"
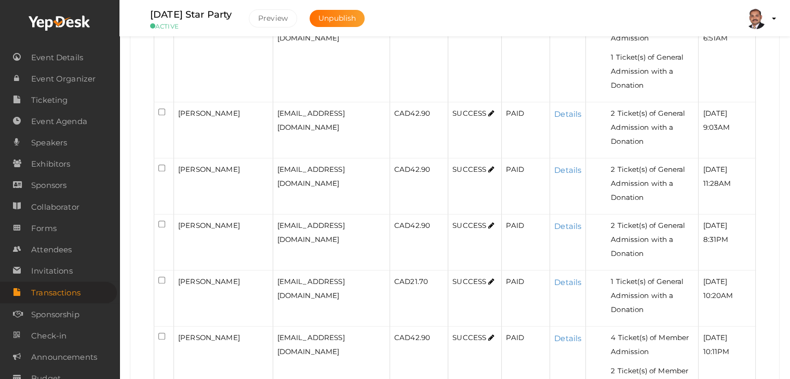
scroll to position [539, 0]
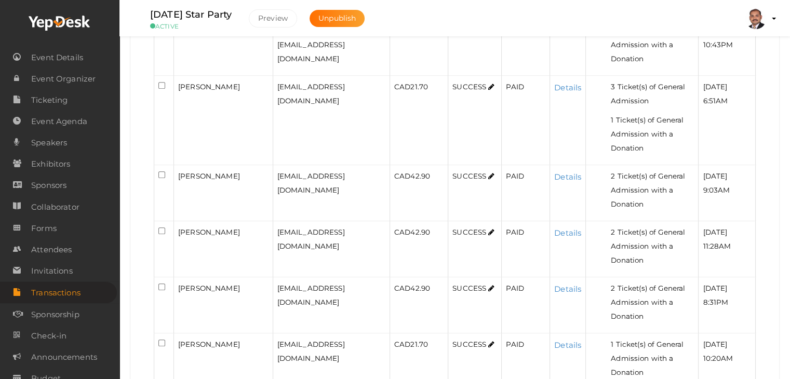
click at [235, 172] on div "Boyd Greeley" at bounding box center [223, 176] width 90 height 14
drag, startPoint x: 232, startPoint y: 172, endPoint x: 175, endPoint y: 172, distance: 57.2
click at [175, 172] on td "Boyd Greeley" at bounding box center [223, 193] width 99 height 56
copy span "Boyd Greeley"
drag, startPoint x: 238, startPoint y: 229, endPoint x: 178, endPoint y: 227, distance: 60.3
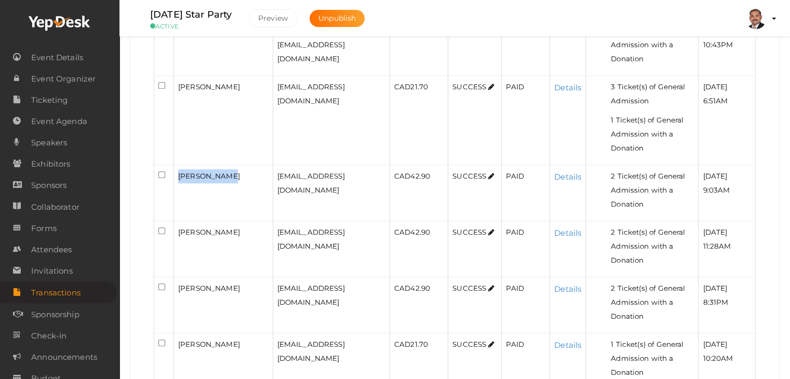
click at [178, 227] on div "Louis Lobmeier" at bounding box center [223, 233] width 90 height 14
drag, startPoint x: 238, startPoint y: 282, endPoint x: 179, endPoint y: 285, distance: 58.8
click at [179, 285] on div "Michelle Head" at bounding box center [223, 289] width 90 height 14
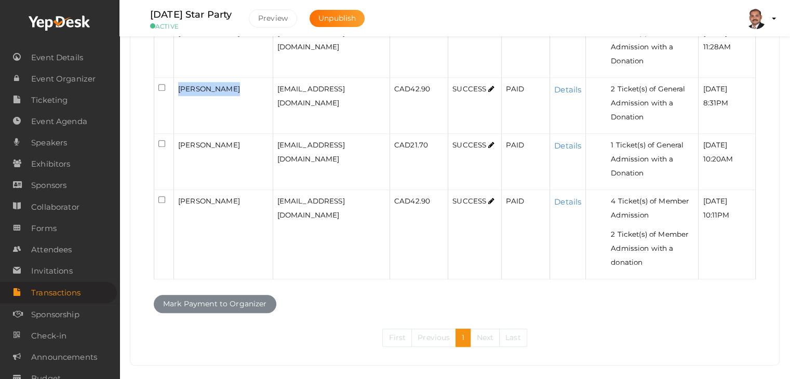
scroll to position [747, 0]
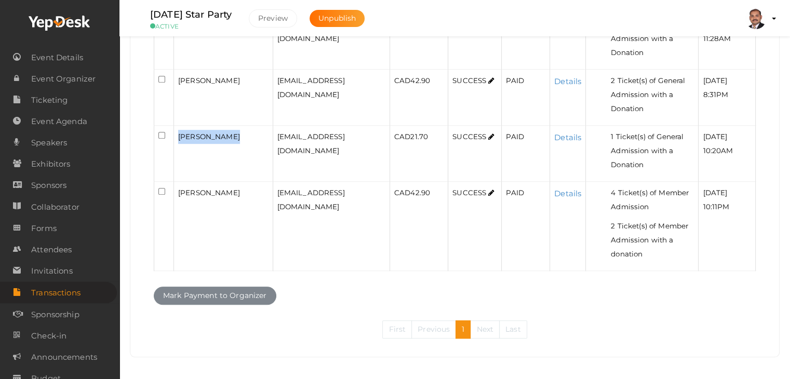
drag, startPoint x: 236, startPoint y: 133, endPoint x: 173, endPoint y: 133, distance: 63.9
click at [173, 133] on tr "zhufeng zhang 360858511@qq.com CAD 21.70 SUCCESS PAID Details 1 Ticket(s) of Ge…" at bounding box center [455, 154] width 602 height 56
drag, startPoint x: 246, startPoint y: 192, endPoint x: 176, endPoint y: 185, distance: 70.0
click at [176, 185] on td "Jennifer Meszaros" at bounding box center [223, 226] width 99 height 89
click at [576, 239] on td "Details" at bounding box center [568, 226] width 36 height 89
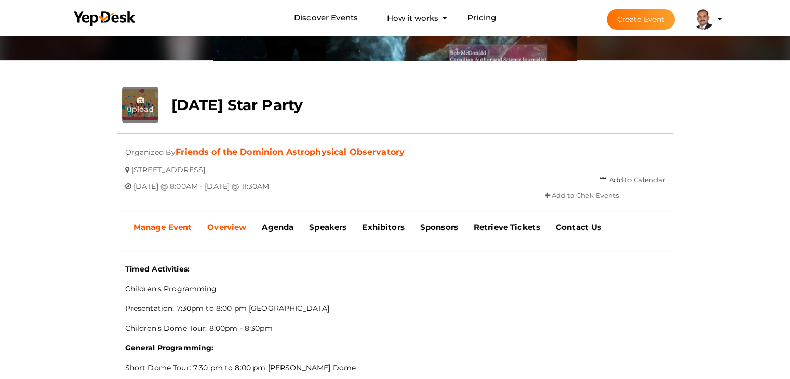
scroll to position [156, 0]
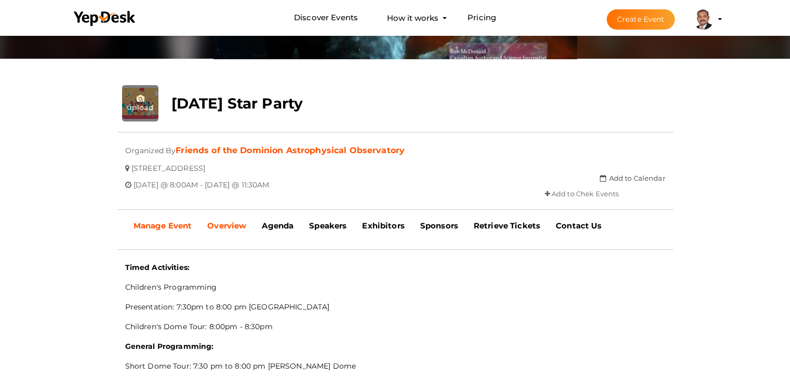
click at [176, 224] on b "Manage Event" at bounding box center [163, 226] width 59 height 10
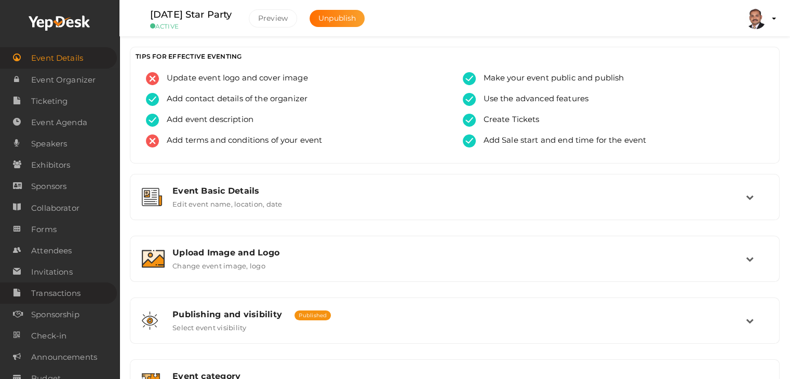
click at [64, 287] on span "Transactions" at bounding box center [55, 293] width 49 height 21
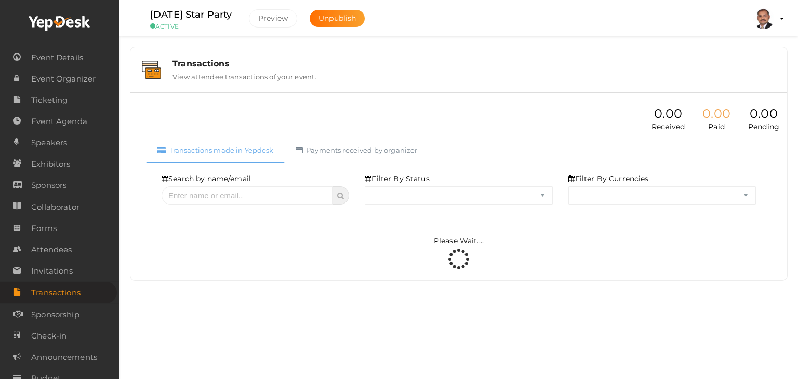
select select "ALL"
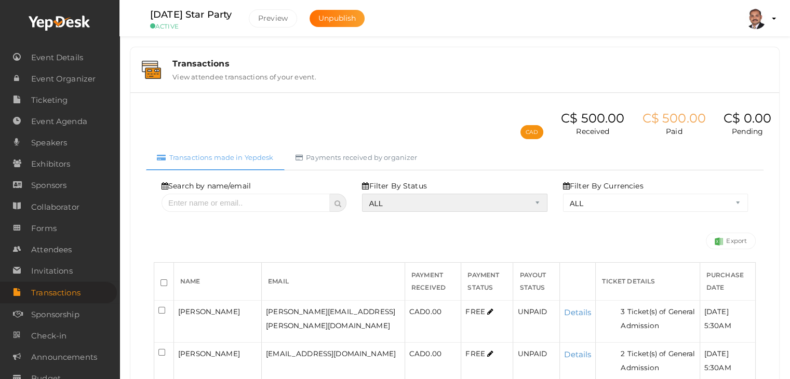
click at [427, 202] on select "ALL SUCCESS DECLINED UNAUTHORIZED FAILED NOTPAID FREE REFUNDED NA" at bounding box center [454, 203] width 185 height 18
click at [365, 194] on select "ALL SUCCESS DECLINED UNAUTHORIZED FAILED NOTPAID FREE REFUNDED NA" at bounding box center [454, 203] width 185 height 18
select select "? string:SUCCESS ?"
select select "? string:ALL ?"
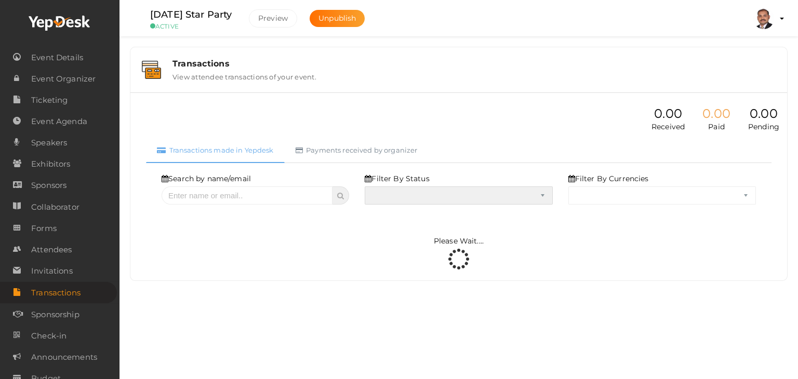
select select "SUCCESS"
select select "ALL"
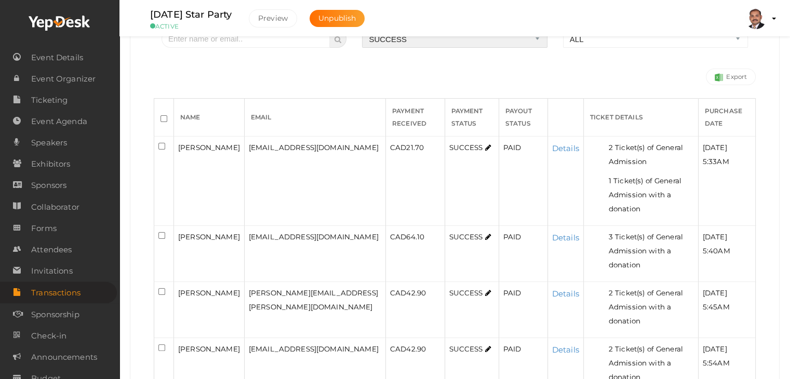
scroll to position [162, 0]
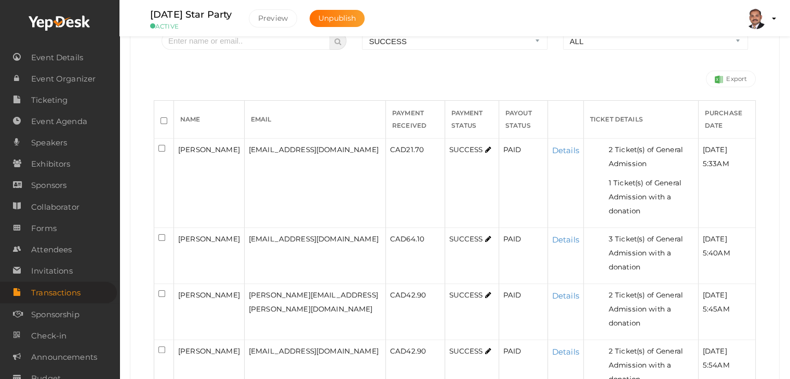
drag, startPoint x: 202, startPoint y: 160, endPoint x: 177, endPoint y: 151, distance: 26.3
click at [177, 151] on td "[PERSON_NAME]" at bounding box center [209, 183] width 71 height 89
copy span "[PERSON_NAME]"
click at [226, 232] on div "[PERSON_NAME]" at bounding box center [209, 239] width 62 height 14
drag, startPoint x: 226, startPoint y: 221, endPoint x: 175, endPoint y: 221, distance: 51.5
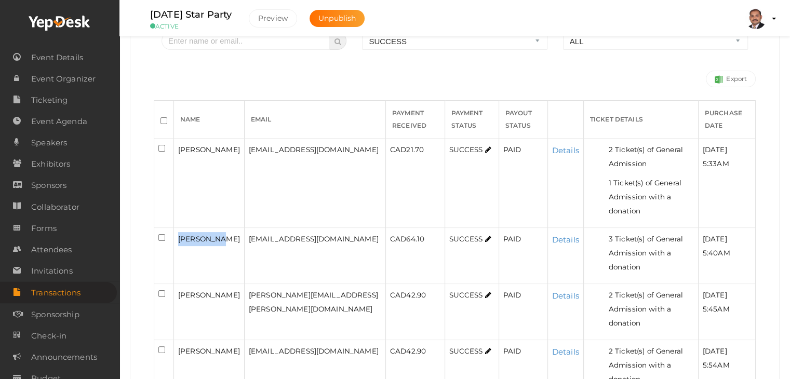
click at [175, 228] on td "[PERSON_NAME]" at bounding box center [209, 256] width 71 height 56
copy span "[PERSON_NAME]"
click at [552, 235] on link "Details" at bounding box center [565, 240] width 27 height 10
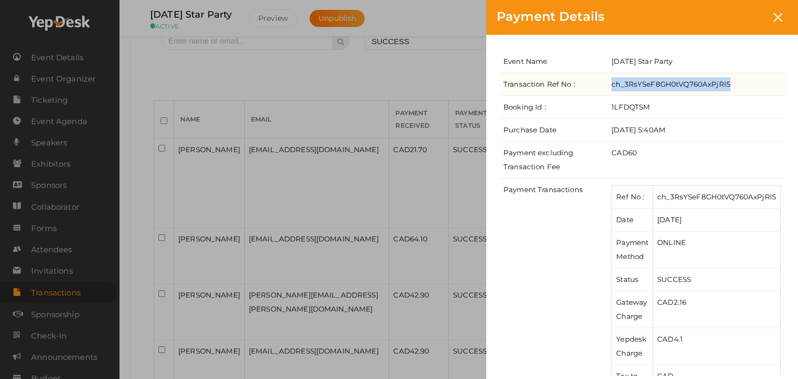
drag, startPoint x: 734, startPoint y: 84, endPoint x: 613, endPoint y: 84, distance: 120.6
click at [613, 84] on td "ch_3RsYSeF8GH0tVQ760AxPjRl5" at bounding box center [697, 84] width 178 height 23
copy td "ch_3RsYSeF8GH0tVQ760AxPjRl5"
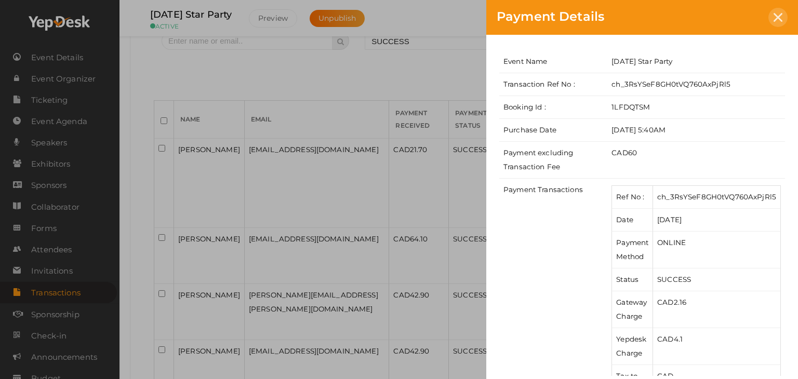
click at [773, 19] on div at bounding box center [778, 17] width 19 height 19
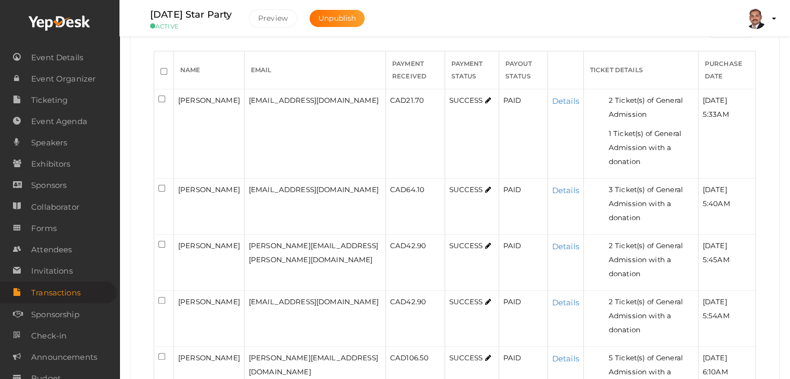
scroll to position [266, 0]
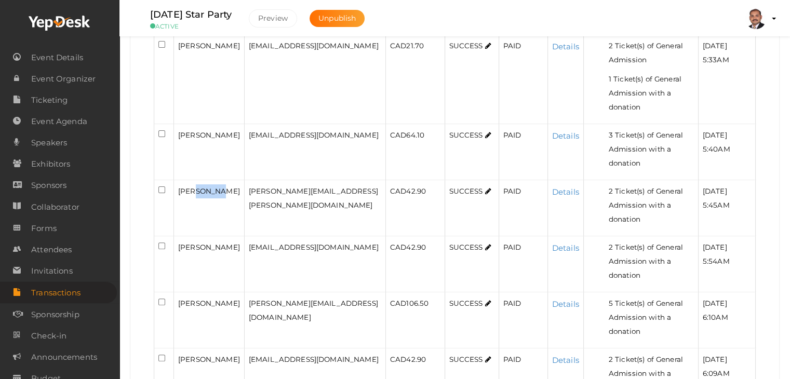
drag, startPoint x: 217, startPoint y: 161, endPoint x: 192, endPoint y: 158, distance: 24.6
click at [192, 184] on div "[PERSON_NAME]" at bounding box center [209, 191] width 62 height 14
click at [187, 187] on span "[PERSON_NAME]" at bounding box center [209, 191] width 62 height 8
drag, startPoint x: 179, startPoint y: 161, endPoint x: 218, endPoint y: 161, distance: 39.0
click at [218, 184] on div "[PERSON_NAME]" at bounding box center [209, 191] width 62 height 14
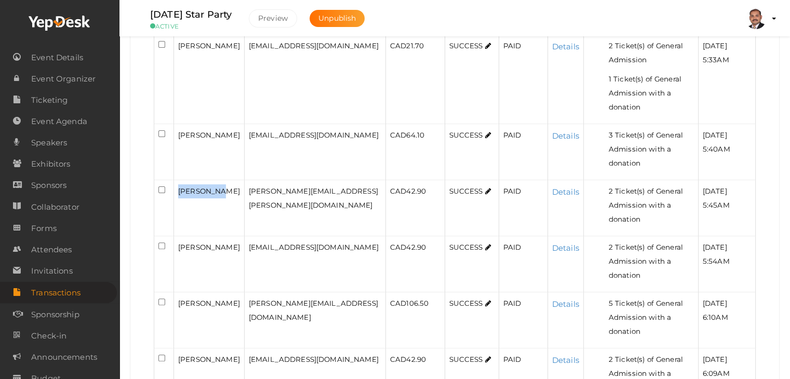
copy span "[PERSON_NAME]"
click at [552, 187] on link "Details" at bounding box center [565, 192] width 27 height 10
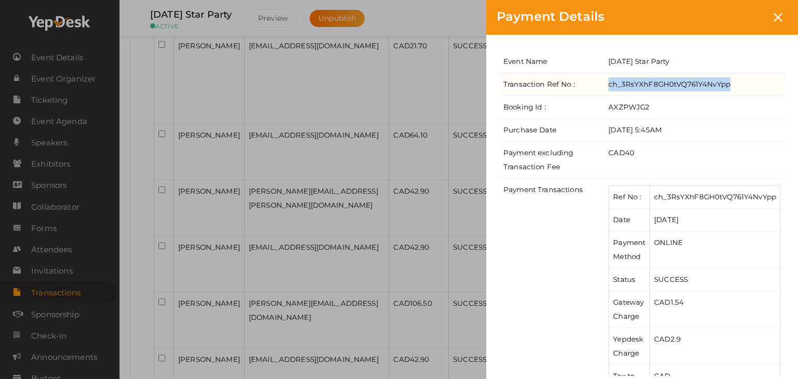
drag, startPoint x: 734, startPoint y: 82, endPoint x: 609, endPoint y: 83, distance: 124.7
click at [609, 83] on td "ch_3RsYXhF8GH0tVQ761Y4NvYpp" at bounding box center [694, 84] width 181 height 23
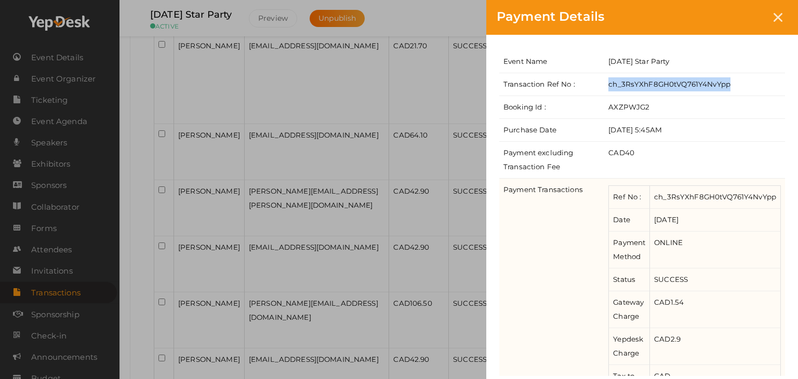
copy td "ch_3RsYXhF8GH0tVQ761Y4NvYpp"
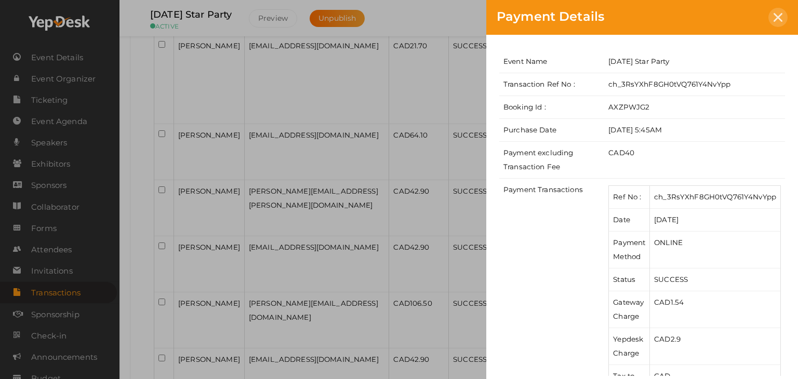
click at [771, 16] on div at bounding box center [778, 17] width 19 height 19
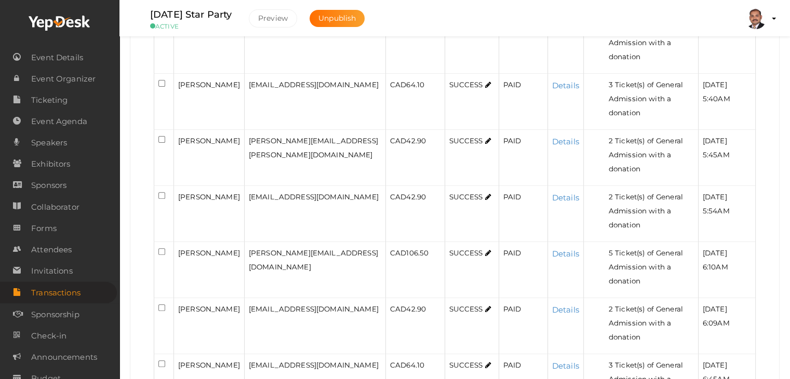
scroll to position [318, 0]
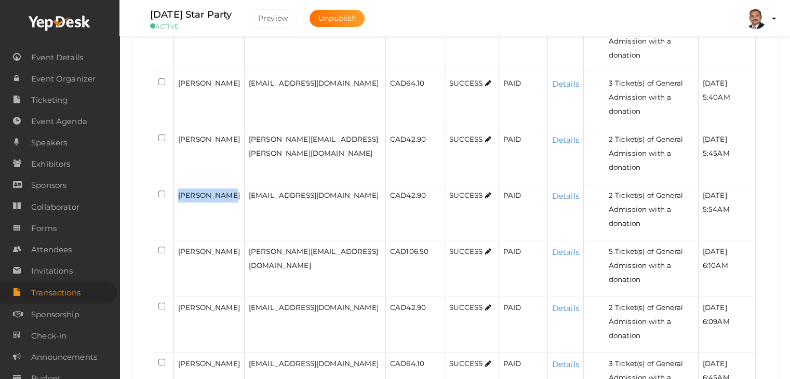
drag, startPoint x: 220, startPoint y: 148, endPoint x: 174, endPoint y: 153, distance: 46.5
click at [174, 184] on td "[PERSON_NAME]" at bounding box center [209, 212] width 71 height 56
copy span "[PERSON_NAME]"
click at [221, 241] on td "[PERSON_NAME]" at bounding box center [209, 269] width 71 height 56
drag, startPoint x: 221, startPoint y: 187, endPoint x: 177, endPoint y: 190, distance: 44.3
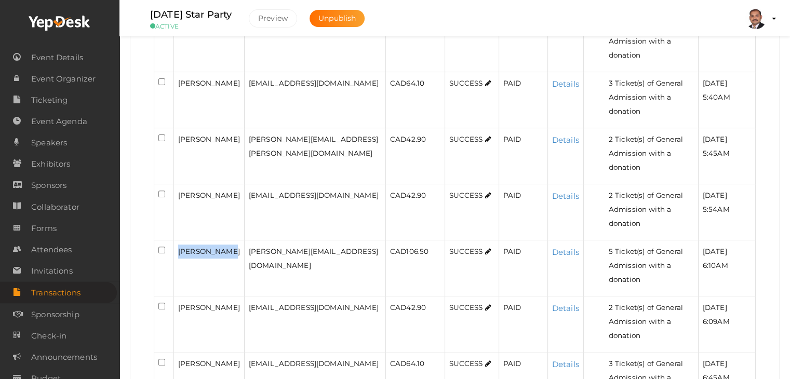
click at [177, 241] on td "[PERSON_NAME]" at bounding box center [209, 269] width 71 height 56
copy span "[PERSON_NAME]"
click at [552, 247] on link "Details" at bounding box center [565, 252] width 27 height 10
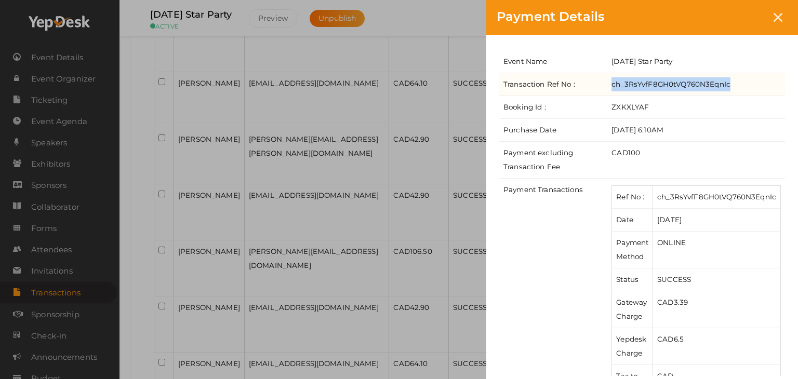
drag, startPoint x: 732, startPoint y: 85, endPoint x: 610, endPoint y: 84, distance: 121.6
click at [610, 84] on td "ch_3RsYvfF8GH0tVQ760N3EqnIc" at bounding box center [697, 84] width 178 height 23
copy td "ch_3RsYvfF8GH0tVQ760N3EqnIc"
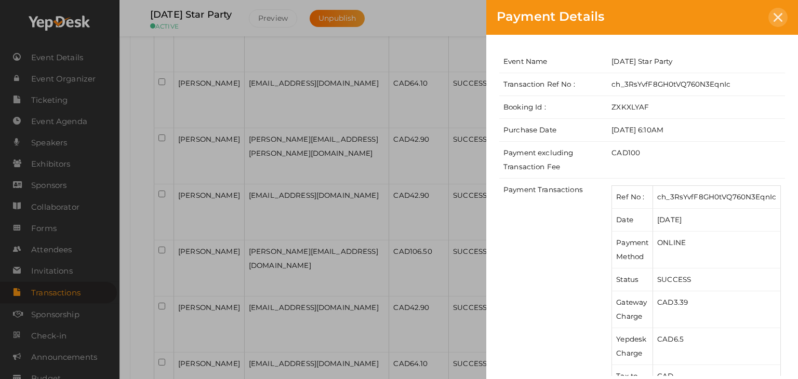
click at [771, 16] on div at bounding box center [778, 17] width 19 height 19
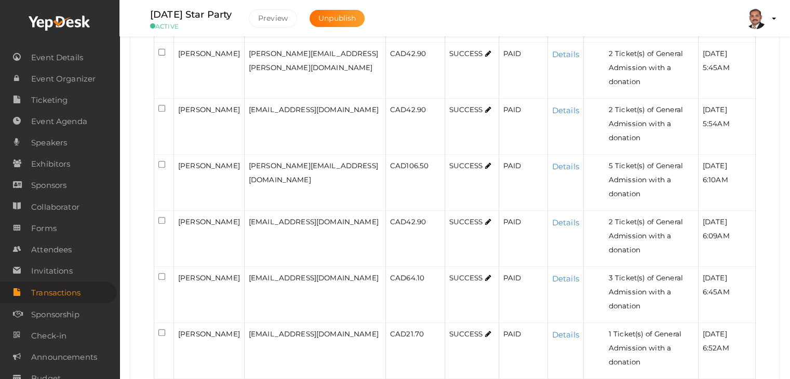
scroll to position [422, 0]
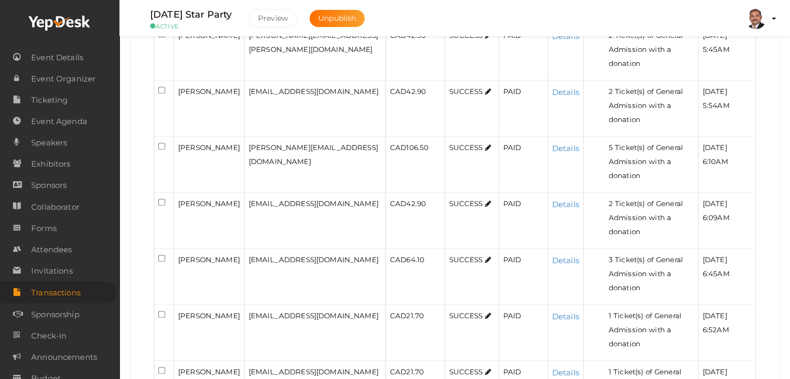
drag, startPoint x: 207, startPoint y: 144, endPoint x: 177, endPoint y: 131, distance: 33.3
click at [177, 193] on td "[PERSON_NAME]" at bounding box center [209, 221] width 71 height 56
copy span "[PERSON_NAME]"
click at [220, 253] on div "[PERSON_NAME]" at bounding box center [209, 260] width 62 height 14
drag, startPoint x: 220, startPoint y: 182, endPoint x: 176, endPoint y: 175, distance: 44.3
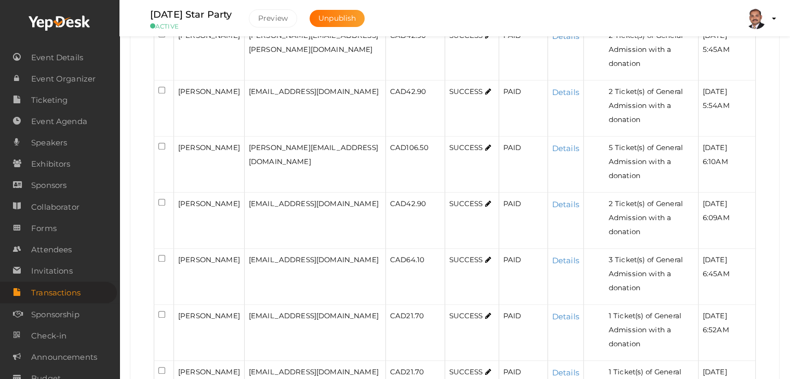
click at [176, 249] on td "[PERSON_NAME]" at bounding box center [209, 277] width 71 height 56
copy span "[PERSON_NAME]"
click at [552, 256] on link "Details" at bounding box center [565, 261] width 27 height 10
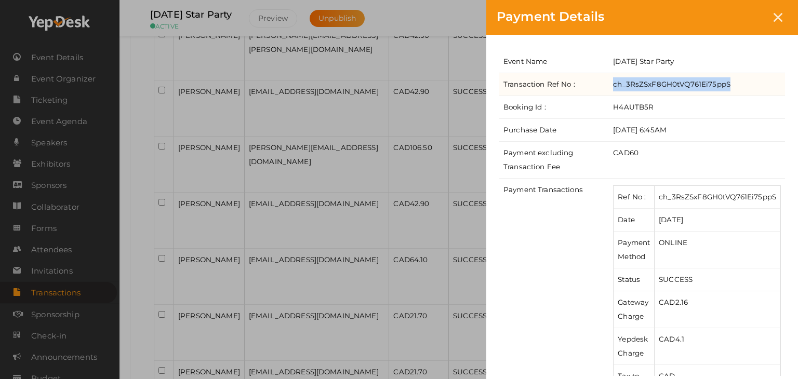
drag, startPoint x: 733, startPoint y: 87, endPoint x: 615, endPoint y: 86, distance: 118.5
click at [615, 86] on td "ch_3RsZSxF8GH0tVQ761Ei75ppS" at bounding box center [697, 84] width 176 height 23
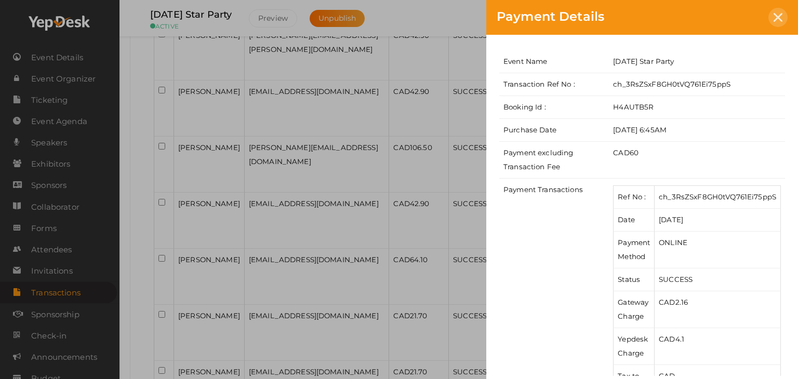
click at [775, 17] on icon at bounding box center [778, 17] width 9 height 9
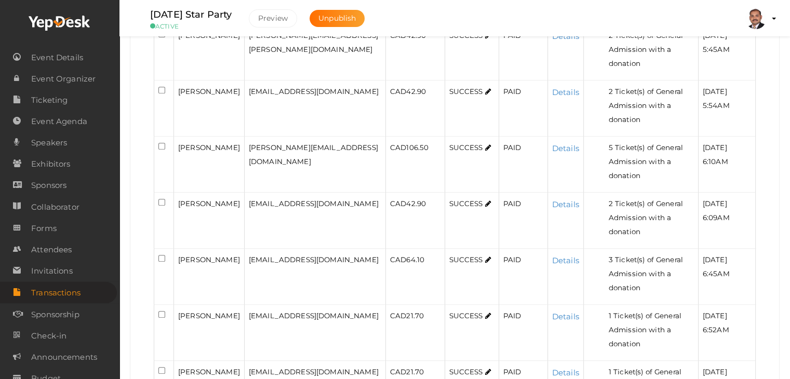
scroll to position [474, 0]
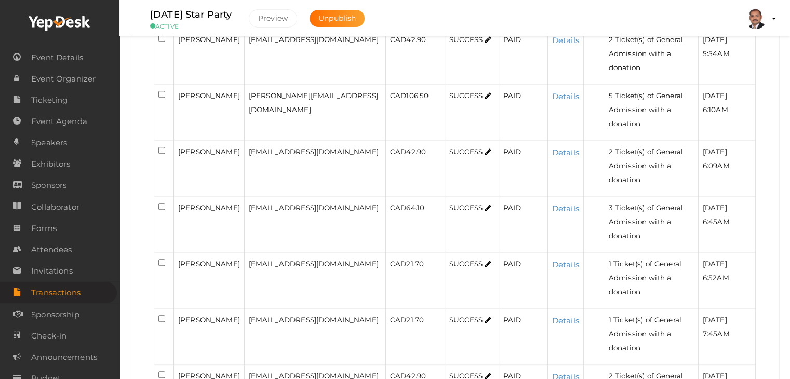
drag, startPoint x: 212, startPoint y: 178, endPoint x: 179, endPoint y: 165, distance: 35.4
click at [179, 260] on span "[PERSON_NAME]" at bounding box center [209, 264] width 62 height 8
drag, startPoint x: 200, startPoint y: 225, endPoint x: 173, endPoint y: 203, distance: 34.4
click at [173, 309] on tr "[PERSON_NAME] [EMAIL_ADDRESS][DOMAIN_NAME] CAD 21.70 SUCCESS PAID Details 1 Tic…" at bounding box center [455, 337] width 602 height 56
drag, startPoint x: 176, startPoint y: 246, endPoint x: 231, endPoint y: 246, distance: 54.6
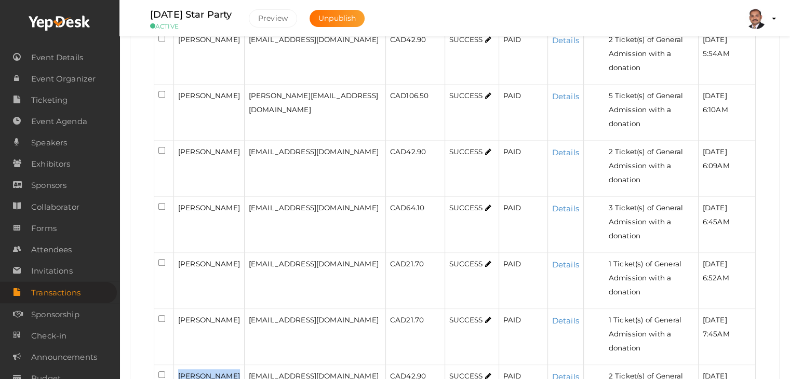
drag, startPoint x: 210, startPoint y: 302, endPoint x: 176, endPoint y: 289, distance: 36.0
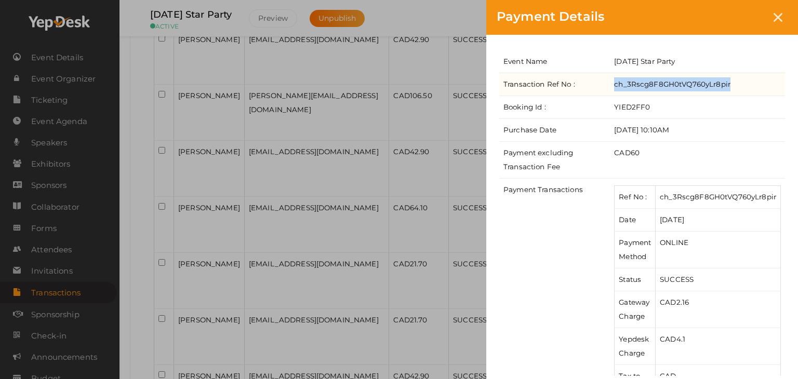
drag, startPoint x: 733, startPoint y: 82, endPoint x: 613, endPoint y: 80, distance: 120.1
click at [613, 80] on td "ch_3Rscg8F8GH0tVQ760yLr8pir" at bounding box center [697, 84] width 175 height 23
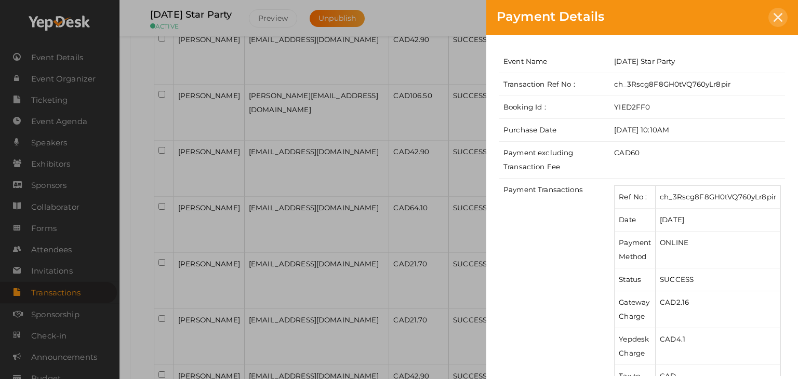
click at [778, 17] on icon at bounding box center [778, 17] width 9 height 9
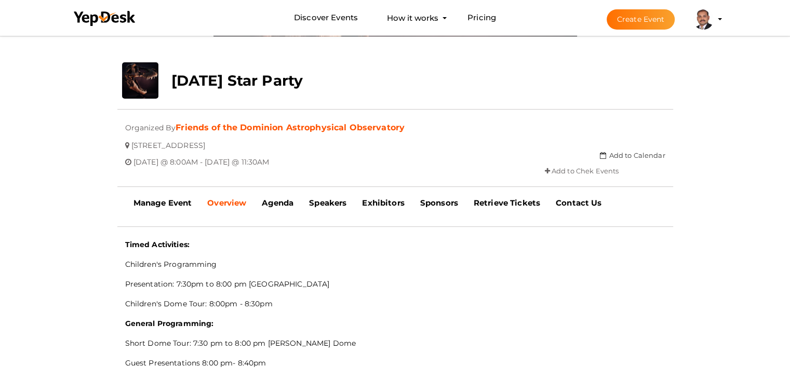
scroll to position [189, 0]
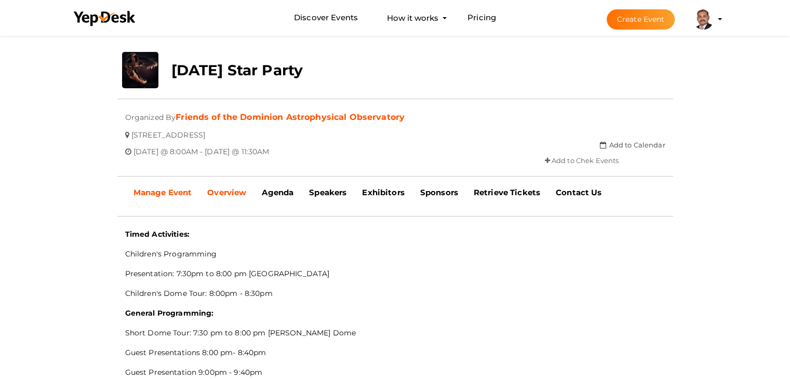
click at [164, 198] on link "Manage Event" at bounding box center [163, 193] width 74 height 26
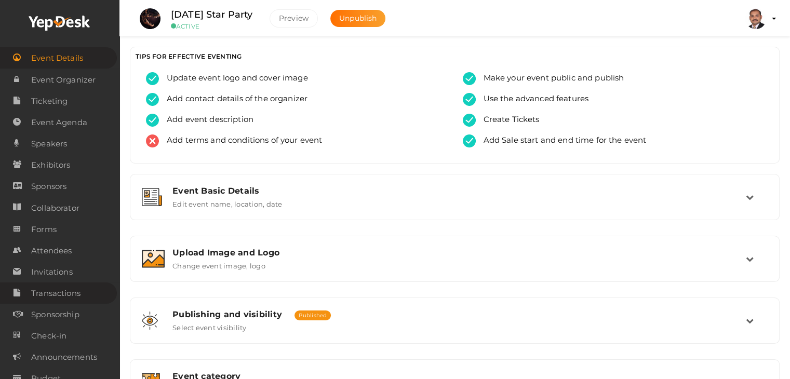
click at [71, 298] on span "Transactions" at bounding box center [55, 293] width 49 height 21
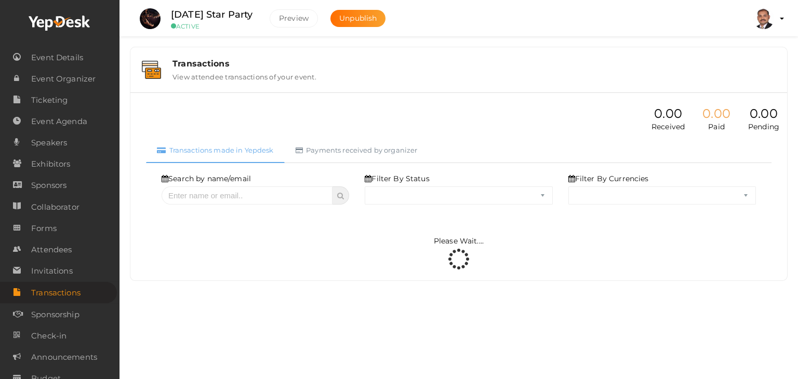
select select "ALL"
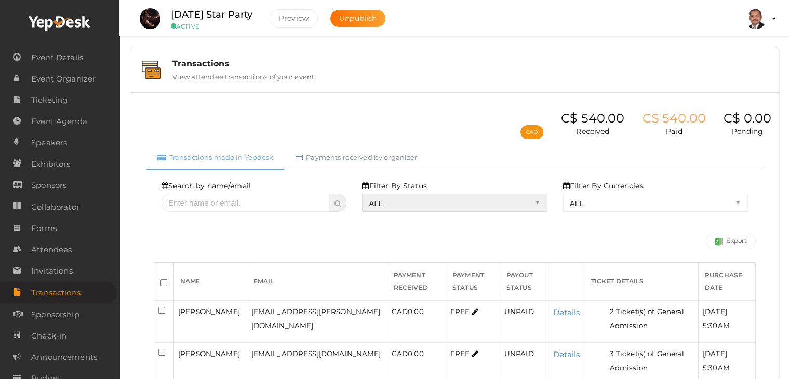
click at [459, 200] on select "ALL SUCCESS DECLINED UNAUTHORIZED FAILED NOTPAID FREE REFUNDED NA" at bounding box center [454, 203] width 185 height 18
click at [365, 194] on select "ALL SUCCESS DECLINED UNAUTHORIZED FAILED NOTPAID FREE REFUNDED NA" at bounding box center [454, 203] width 185 height 18
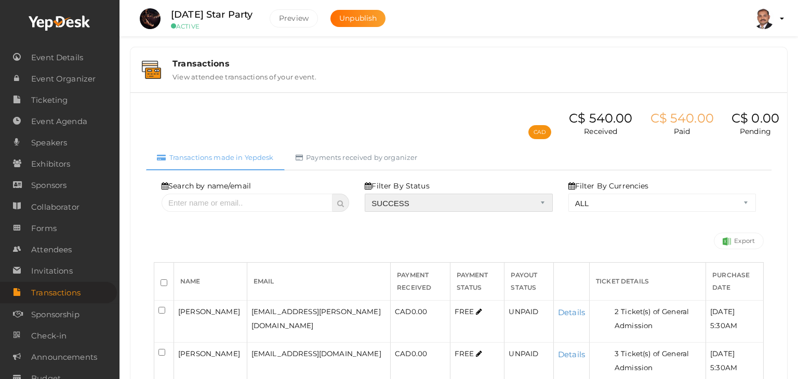
select select "? string:SUCCESS ?"
select select "? string:ALL ?"
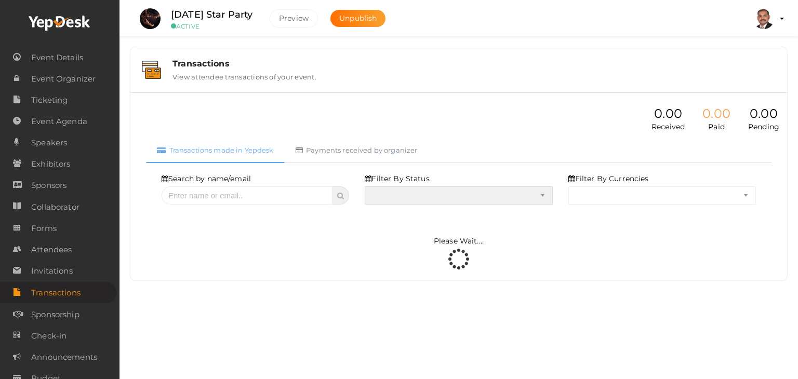
select select "SUCCESS"
select select "ALL"
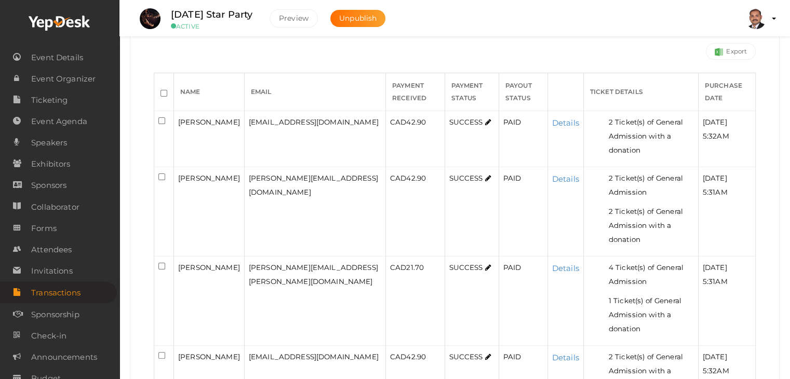
scroll to position [208, 0]
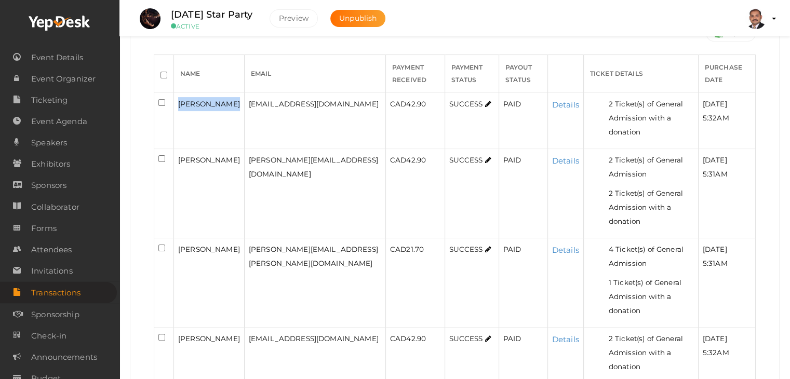
drag, startPoint x: 227, startPoint y: 105, endPoint x: 174, endPoint y: 101, distance: 53.1
click at [174, 101] on td "Sandra Kriese" at bounding box center [209, 121] width 71 height 56
copy span "Sandra Kriese"
drag, startPoint x: 210, startPoint y: 153, endPoint x: 187, endPoint y: 146, distance: 25.0
click at [187, 153] on div "Matthew Barnett" at bounding box center [209, 160] width 62 height 14
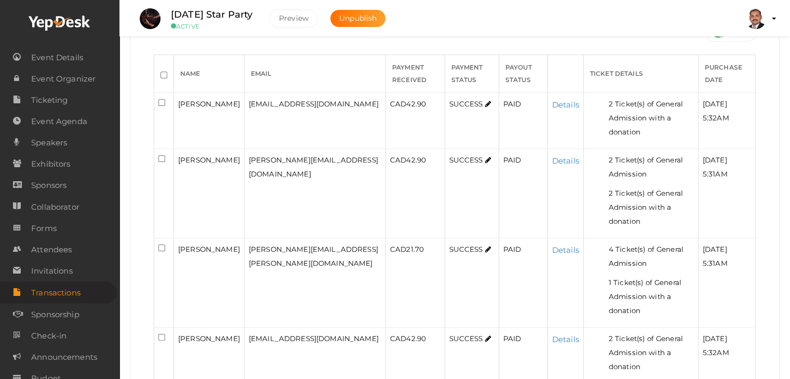
click at [179, 156] on span "Matthew Barnett" at bounding box center [209, 160] width 62 height 8
drag, startPoint x: 179, startPoint y: 143, endPoint x: 215, endPoint y: 156, distance: 38.5
click at [215, 156] on div "Matthew Barnett" at bounding box center [209, 160] width 62 height 14
copy span "Matthew Barnett"
click at [552, 156] on link "Details" at bounding box center [565, 161] width 27 height 10
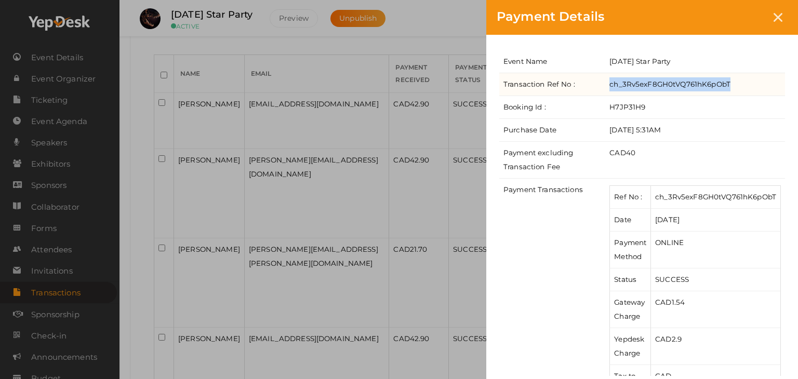
drag, startPoint x: 731, startPoint y: 81, endPoint x: 606, endPoint y: 87, distance: 124.9
click at [606, 87] on td "ch_3Rv5exF8GH0tVQ761hK6pObT" at bounding box center [695, 84] width 180 height 23
copy td "ch_3Rv5exF8GH0tVQ761hK6pObT"
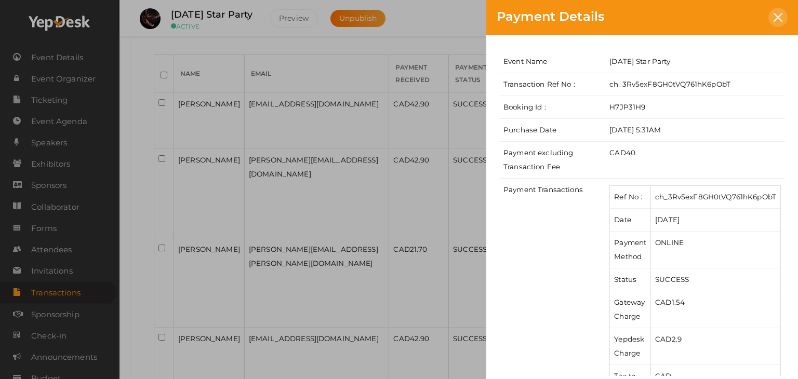
click at [779, 16] on icon at bounding box center [778, 17] width 9 height 9
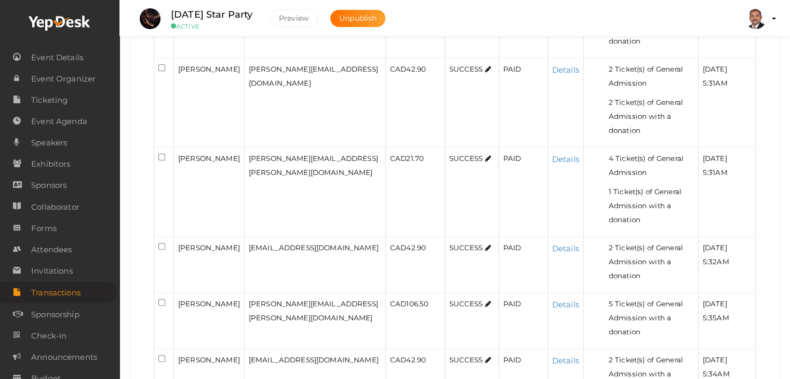
scroll to position [312, 0]
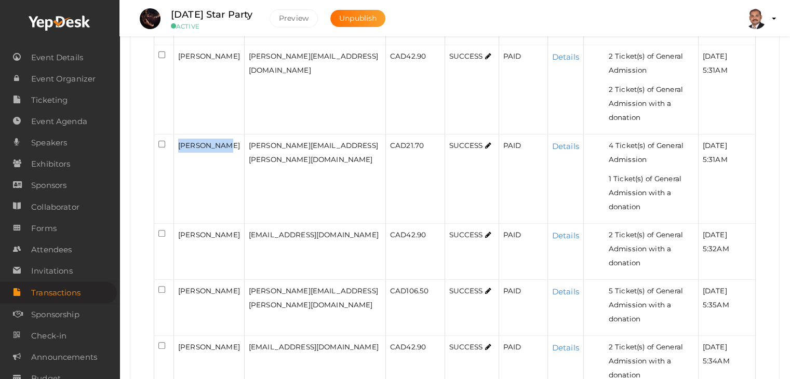
drag, startPoint x: 224, startPoint y: 116, endPoint x: 176, endPoint y: 117, distance: 48.3
click at [176, 135] on td "Lisa A Hume" at bounding box center [209, 179] width 71 height 89
copy span "Lisa A Hume"
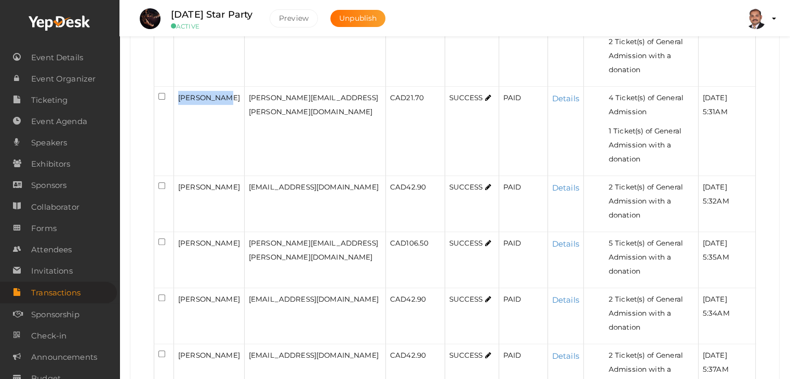
scroll to position [364, 0]
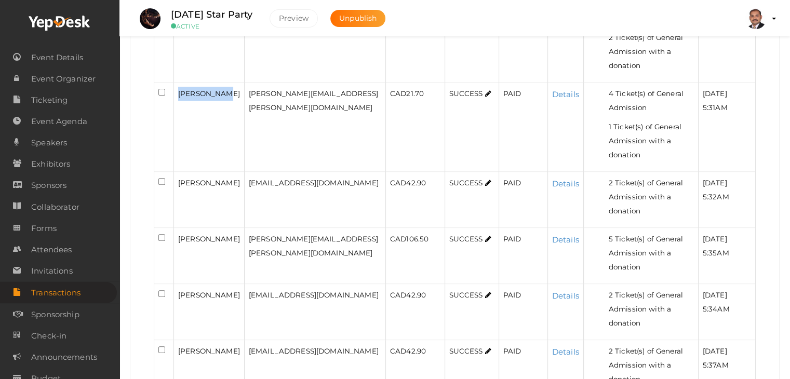
drag, startPoint x: 175, startPoint y: 136, endPoint x: 215, endPoint y: 148, distance: 41.9
click at [215, 172] on td "Natalia Mulekova" at bounding box center [209, 200] width 71 height 56
copy span "Natalia Mulekova"
click at [214, 232] on div "Loraine Lundquist" at bounding box center [209, 239] width 62 height 14
drag, startPoint x: 216, startPoint y: 192, endPoint x: 174, endPoint y: 175, distance: 45.9
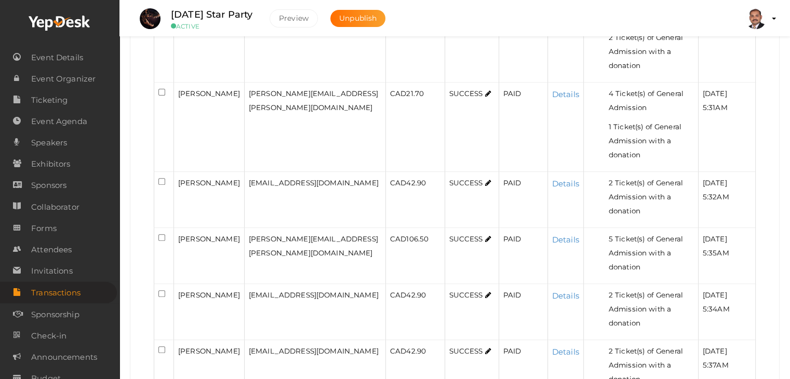
click at [179, 232] on div "Loraine Lundquist" at bounding box center [209, 239] width 62 height 14
copy span "Loraine Lundquist"
click at [552, 235] on link "Details" at bounding box center [565, 240] width 27 height 10
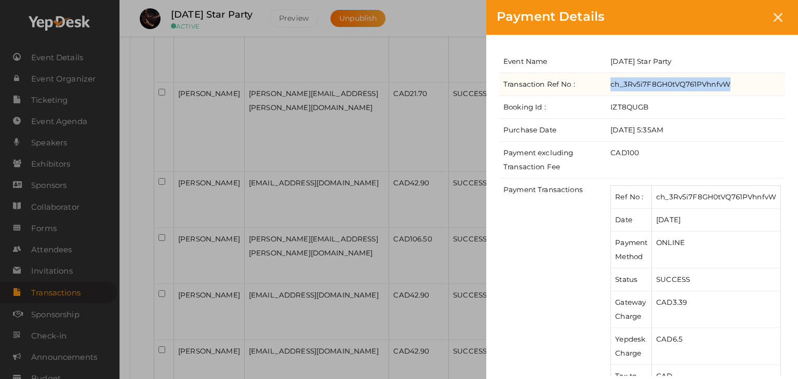
drag, startPoint x: 733, startPoint y: 84, endPoint x: 611, endPoint y: 81, distance: 122.2
click at [611, 81] on td "ch_3Rv5i7F8GH0tVQ761PVhnfvW" at bounding box center [695, 84] width 179 height 23
copy td "ch_3Rv5i7F8GH0tVQ761PVhnfvW"
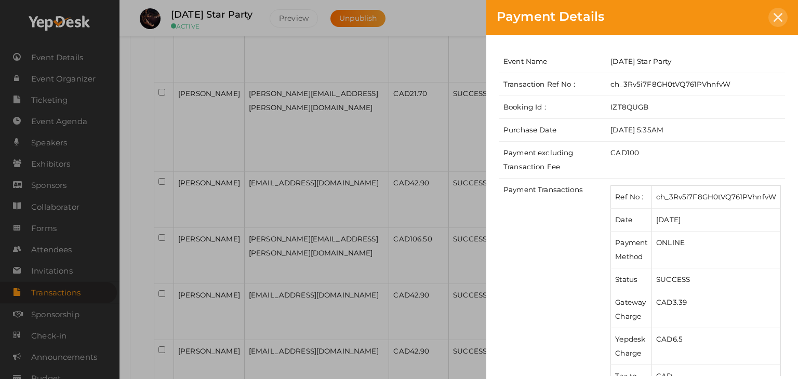
click at [773, 22] on div at bounding box center [778, 17] width 19 height 19
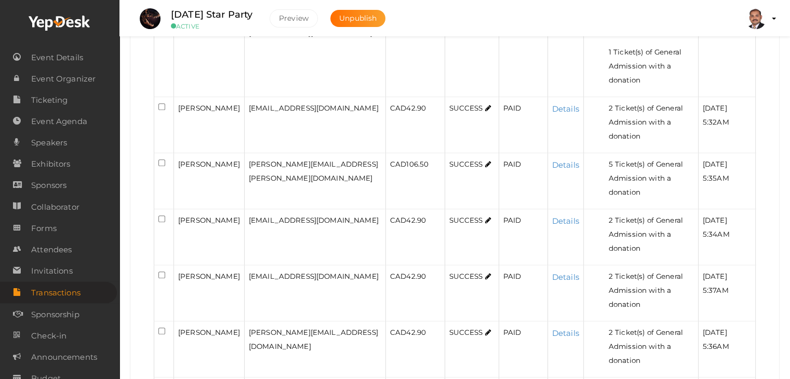
scroll to position [468, 0]
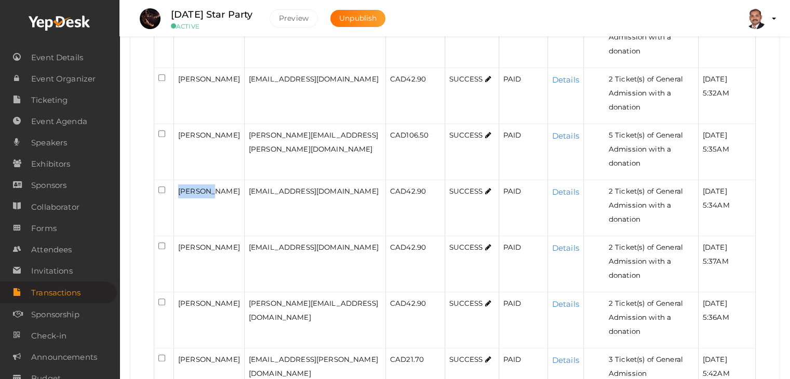
drag, startPoint x: 178, startPoint y: 118, endPoint x: 212, endPoint y: 118, distance: 33.3
click at [212, 184] on div "Miwa Ito" at bounding box center [209, 191] width 62 height 14
copy span "Miwa Ito"
drag, startPoint x: 206, startPoint y: 173, endPoint x: 179, endPoint y: 163, distance: 29.0
click at [179, 241] on div "Michael Gruskin" at bounding box center [209, 248] width 62 height 14
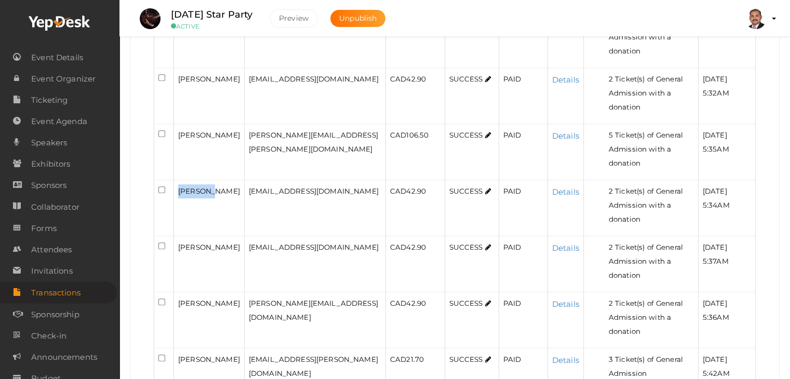
copy span "Michael Gruskin"
drag, startPoint x: 213, startPoint y: 219, endPoint x: 169, endPoint y: 198, distance: 47.9
click at [169, 293] on tr "Viviana Hersche v.hersche@gmail.com CAD 42.90 SUCCESS PAID Details 2 Ticket(s) …" at bounding box center [455, 321] width 602 height 56
copy tr "Viviana Hersche"
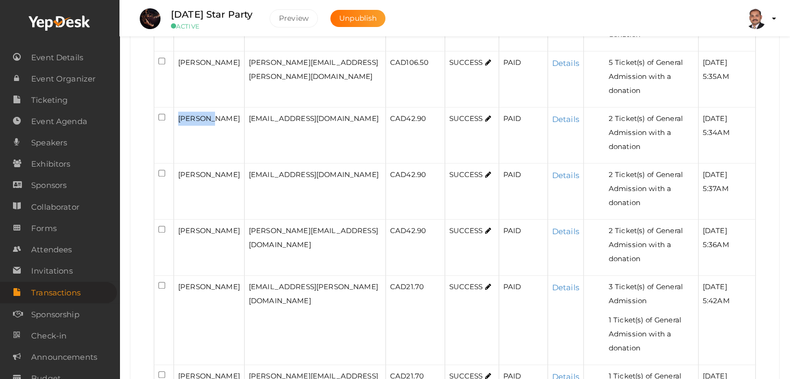
scroll to position [572, 0]
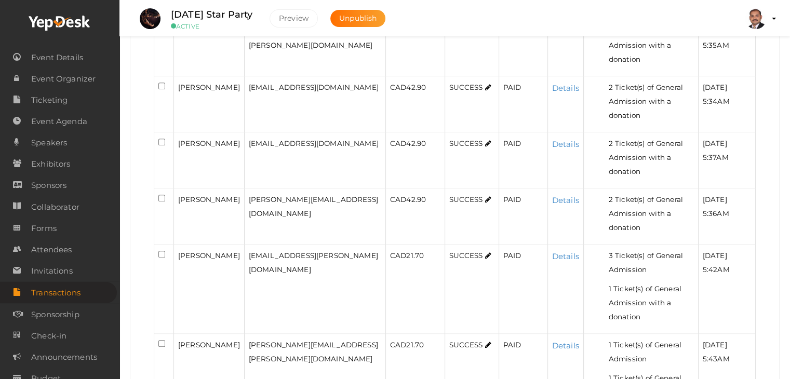
click at [212, 249] on div "Lin Taylor" at bounding box center [209, 256] width 62 height 14
drag, startPoint x: 212, startPoint y: 139, endPoint x: 177, endPoint y: 139, distance: 35.3
click at [177, 245] on td "Lin Taylor" at bounding box center [209, 289] width 71 height 89
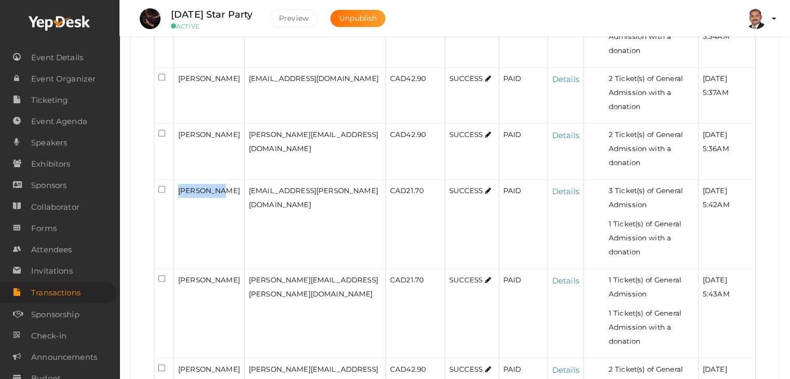
scroll to position [676, 0]
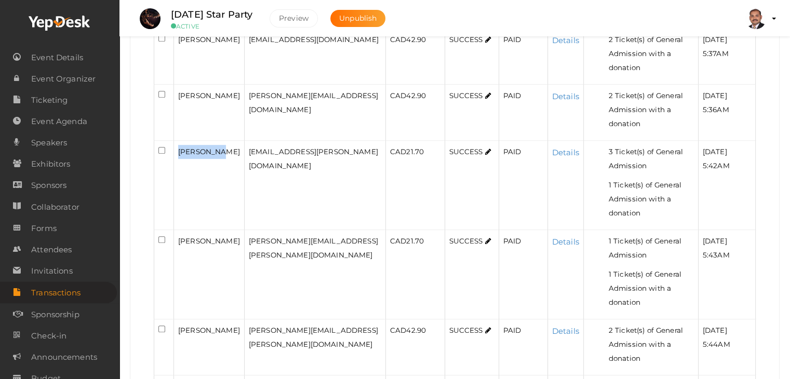
drag, startPoint x: 218, startPoint y: 125, endPoint x: 176, endPoint y: 110, distance: 44.7
click at [176, 230] on td "Jason Vantomme" at bounding box center [209, 274] width 71 height 89
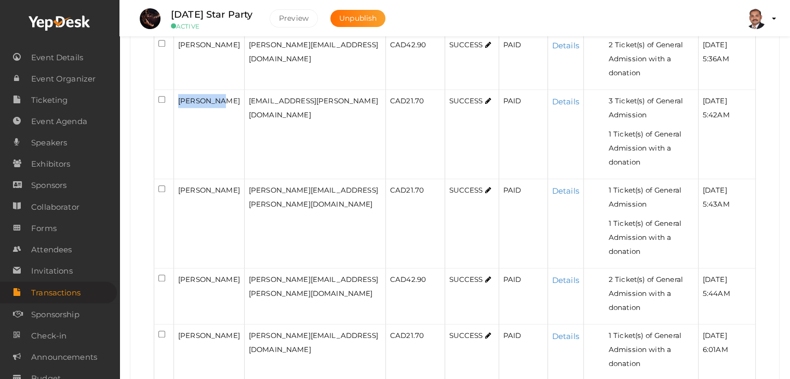
scroll to position [728, 0]
click at [217, 272] on div "Jason Vantomme" at bounding box center [209, 279] width 62 height 14
drag, startPoint x: 221, startPoint y: 148, endPoint x: 175, endPoint y: 129, distance: 50.2
click at [175, 268] on td "Jason Vantomme" at bounding box center [209, 296] width 71 height 56
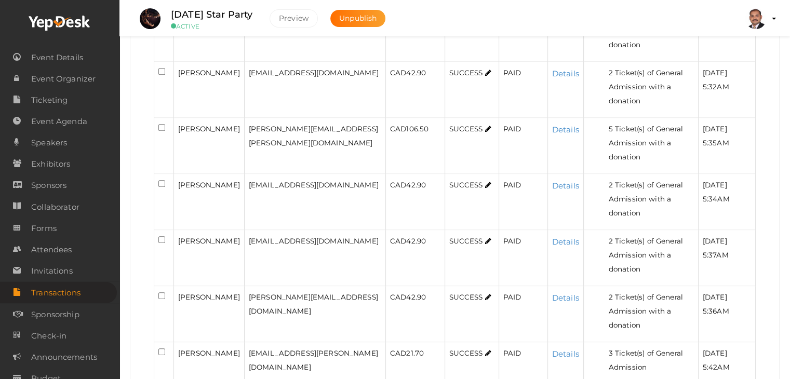
scroll to position [468, 0]
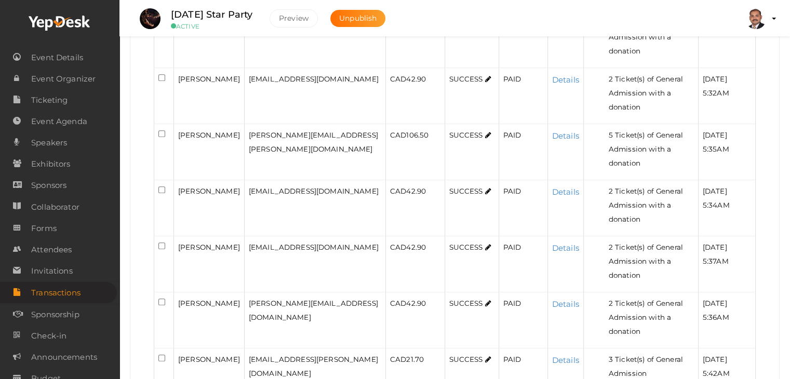
click at [208, 241] on div "Michael Gruskin" at bounding box center [209, 248] width 62 height 14
click at [203, 299] on span "Viviana Hersche" at bounding box center [209, 303] width 62 height 8
drag, startPoint x: 205, startPoint y: 213, endPoint x: 178, endPoint y: 199, distance: 29.7
click at [178, 299] on span "Viviana Hersche" at bounding box center [209, 303] width 62 height 8
drag, startPoint x: 210, startPoint y: 243, endPoint x: 190, endPoint y: 244, distance: 19.8
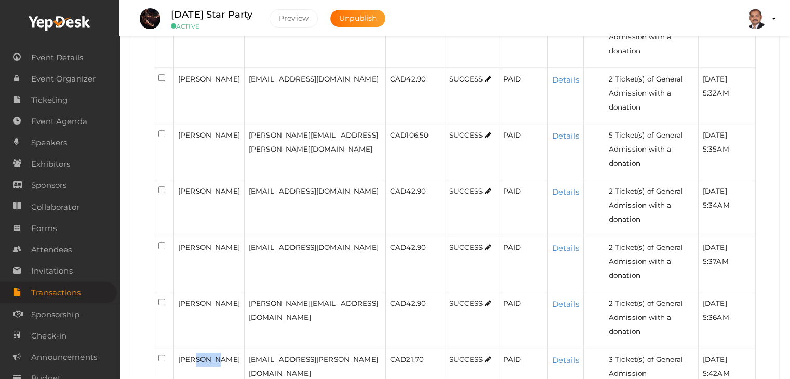
click at [190, 355] on span "Lin Taylor" at bounding box center [209, 359] width 62 height 8
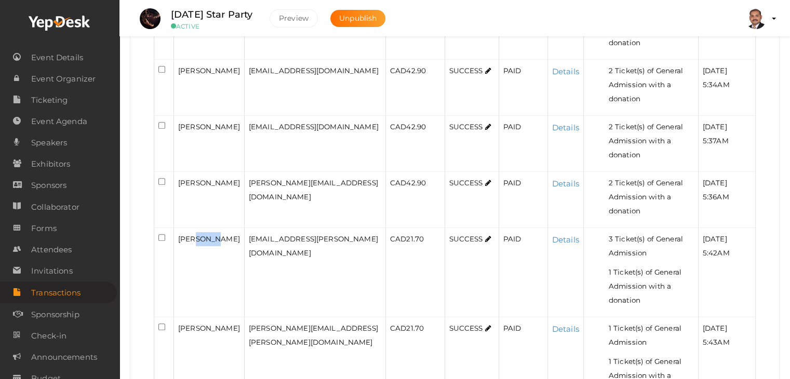
scroll to position [624, 0]
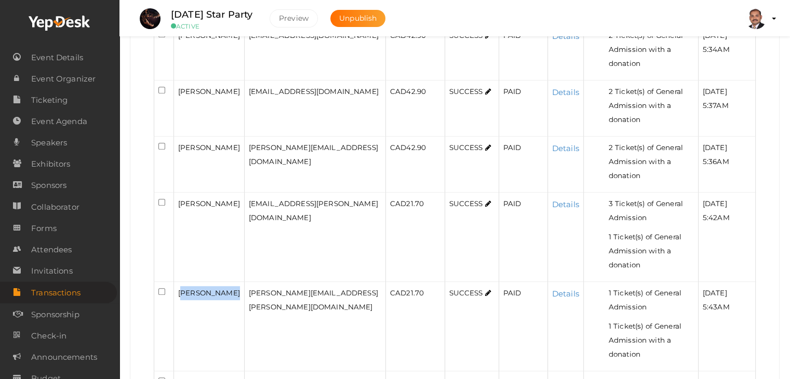
drag, startPoint x: 212, startPoint y: 178, endPoint x: 181, endPoint y: 169, distance: 32.4
click at [181, 286] on div "Jason Vantomme" at bounding box center [209, 293] width 62 height 14
drag, startPoint x: 228, startPoint y: 254, endPoint x: 174, endPoint y: 238, distance: 56.5
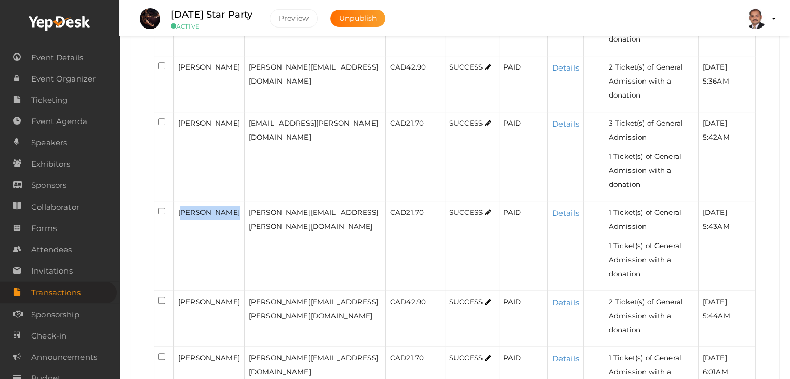
scroll to position [728, 0]
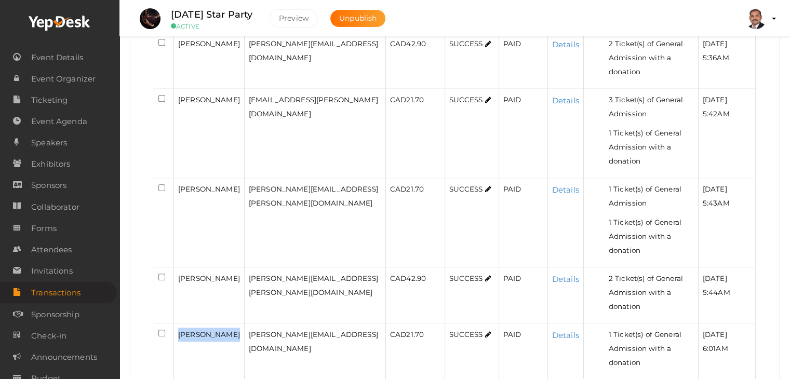
drag, startPoint x: 229, startPoint y: 179, endPoint x: 170, endPoint y: 178, distance: 58.2
click at [170, 324] on tr "Tony Horvatin tony.horv@gmail.com CAD 21.70 SUCCESS PAID Details 1 Ticket(s) of…" at bounding box center [455, 352] width 602 height 56
drag, startPoint x: 224, startPoint y: 218, endPoint x: 177, endPoint y: 220, distance: 47.3
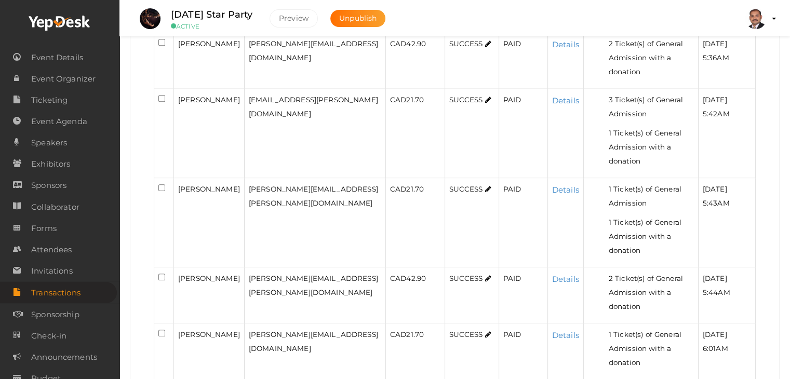
drag, startPoint x: 228, startPoint y: 258, endPoint x: 177, endPoint y: 257, distance: 50.9
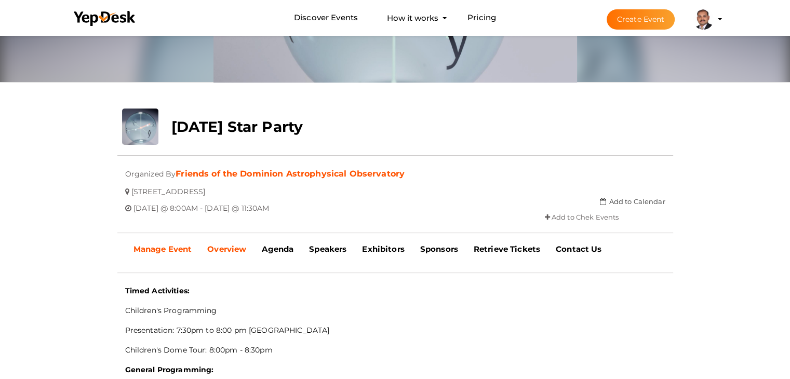
scroll to position [137, 0]
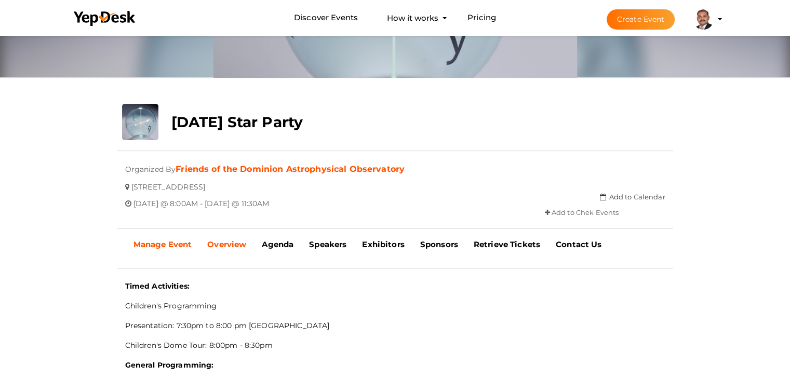
click at [174, 243] on b "Manage Event" at bounding box center [163, 245] width 59 height 10
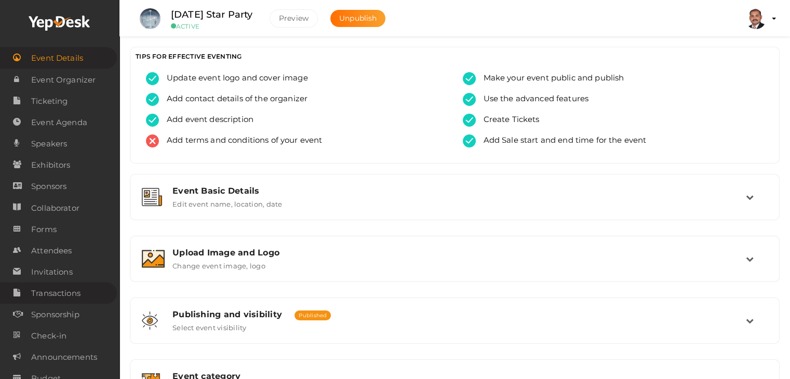
click at [62, 294] on span "Transactions" at bounding box center [55, 293] width 49 height 21
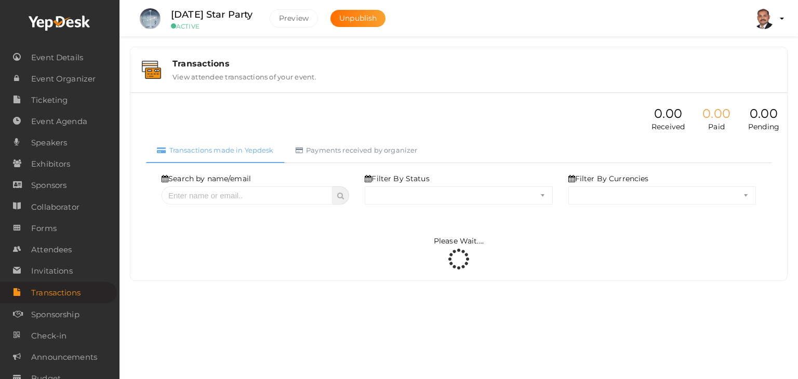
select select "ALL"
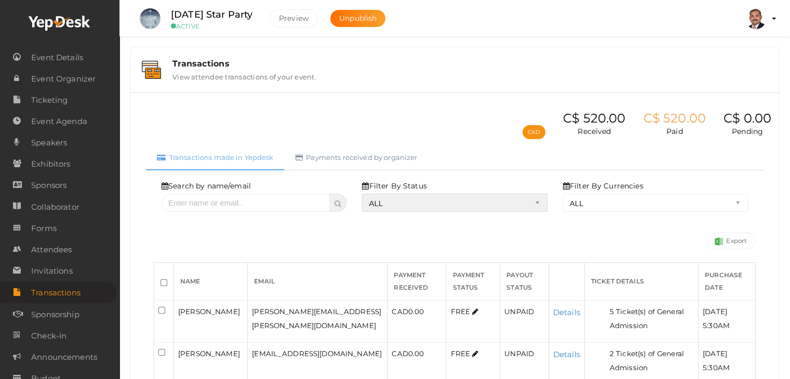
click at [414, 199] on select "ALL SUCCESS DECLINED UNAUTHORIZED FAILED NOTPAID FREE REFUNDED NA" at bounding box center [454, 203] width 185 height 18
click at [365, 194] on select "ALL SUCCESS DECLINED UNAUTHORIZED FAILED NOTPAID FREE REFUNDED NA" at bounding box center [454, 203] width 185 height 18
select select "? string:SUCCESS ?"
select select "? string:ALL ?"
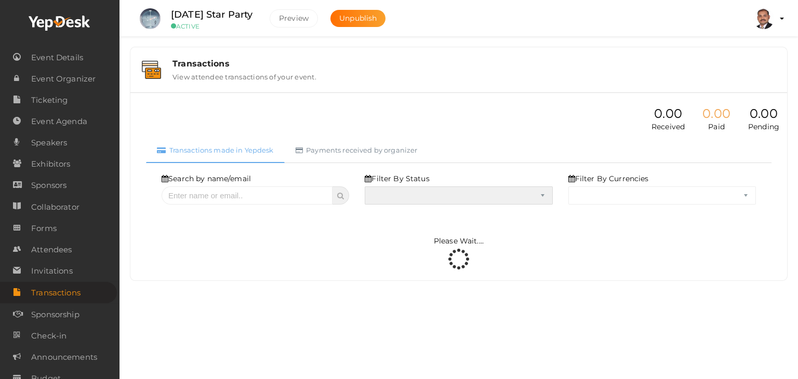
select select "SUCCESS"
select select "ALL"
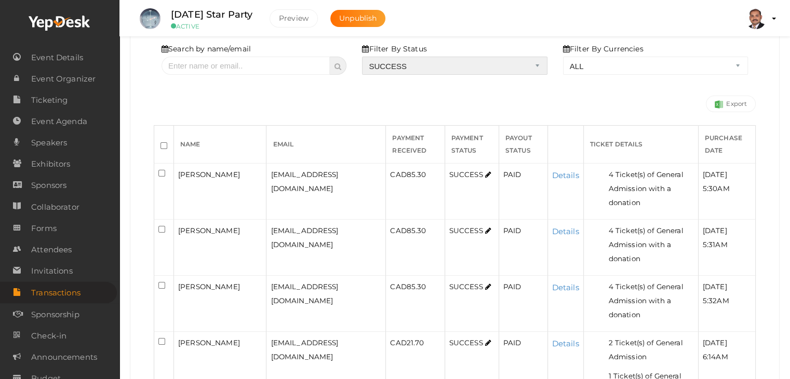
scroll to position [156, 0]
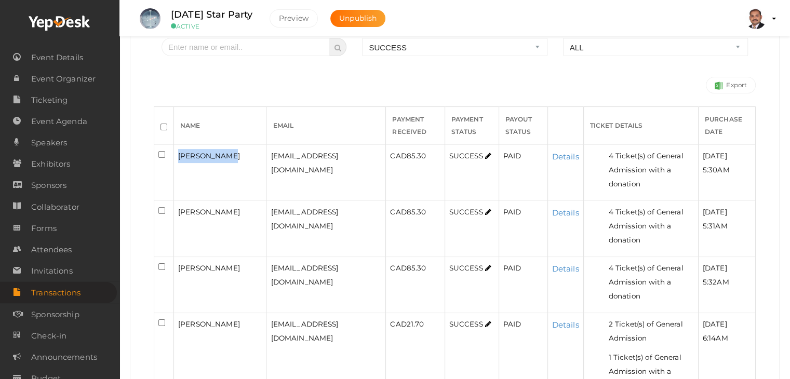
drag, startPoint x: 229, startPoint y: 152, endPoint x: 174, endPoint y: 153, distance: 55.1
click at [174, 153] on td "penny toupin" at bounding box center [220, 173] width 93 height 56
copy span "penny toupin"
click at [553, 154] on link "Details" at bounding box center [565, 157] width 27 height 10
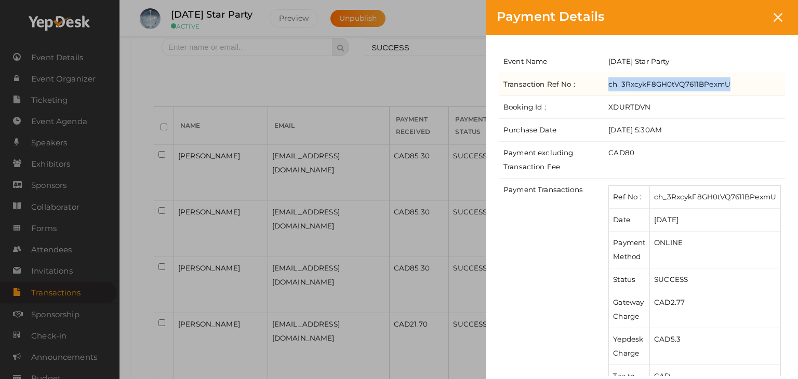
drag, startPoint x: 735, startPoint y: 84, endPoint x: 610, endPoint y: 89, distance: 125.4
click at [610, 89] on td "ch_3RxcykF8GH0tVQ7611BPexmU" at bounding box center [694, 84] width 181 height 23
copy td "ch_3RxcykF8GH0tVQ7611BPexmU"
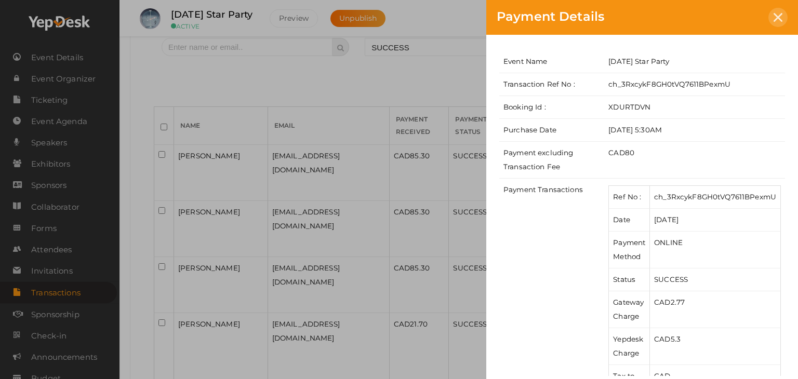
click at [779, 20] on icon at bounding box center [778, 17] width 9 height 9
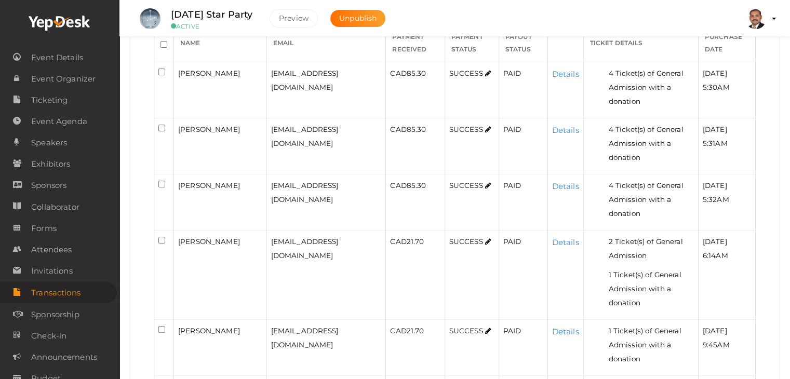
scroll to position [260, 0]
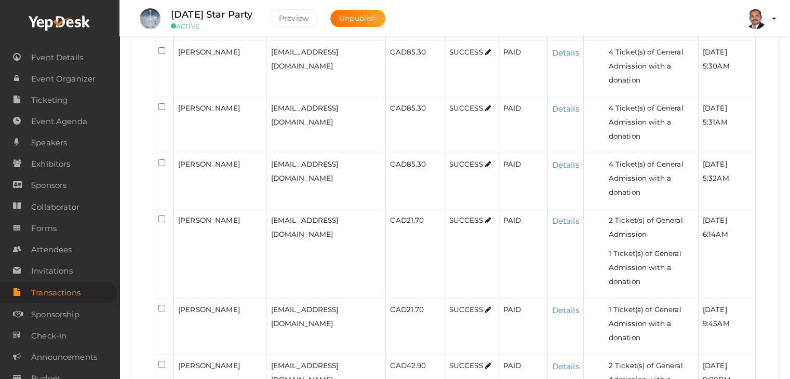
drag, startPoint x: 208, startPoint y: 101, endPoint x: 178, endPoint y: 96, distance: 30.1
click at [178, 101] on div "Lydie Toupin Mulvihill" at bounding box center [220, 108] width 84 height 14
copy span "Lydie Toupin Mulvihill"
drag, startPoint x: 213, startPoint y: 131, endPoint x: 178, endPoint y: 130, distance: 35.4
click at [178, 157] on div "Jen Eisel" at bounding box center [220, 164] width 84 height 14
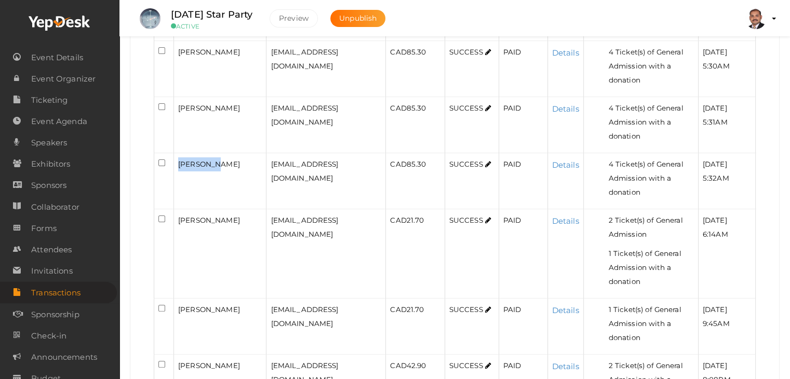
copy span "Jen Eisel"
click at [225, 216] on span "Alex T Harkaway" at bounding box center [209, 220] width 62 height 8
drag, startPoint x: 178, startPoint y: 174, endPoint x: 235, endPoint y: 180, distance: 57.0
click at [235, 214] on div "Alex T Harkaway" at bounding box center [220, 221] width 84 height 14
copy span "Alex T Harkaway"
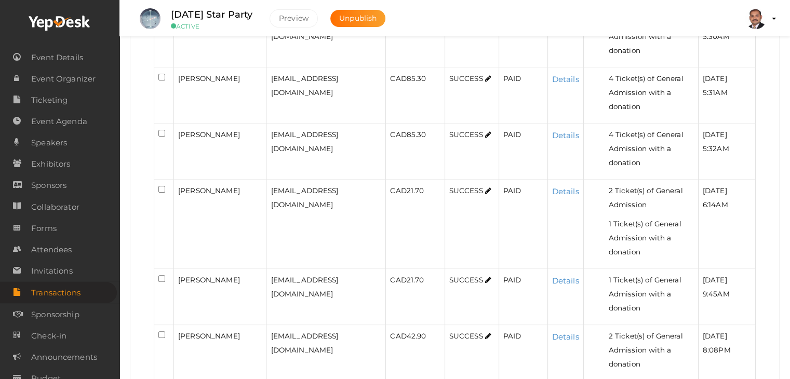
scroll to position [364, 0]
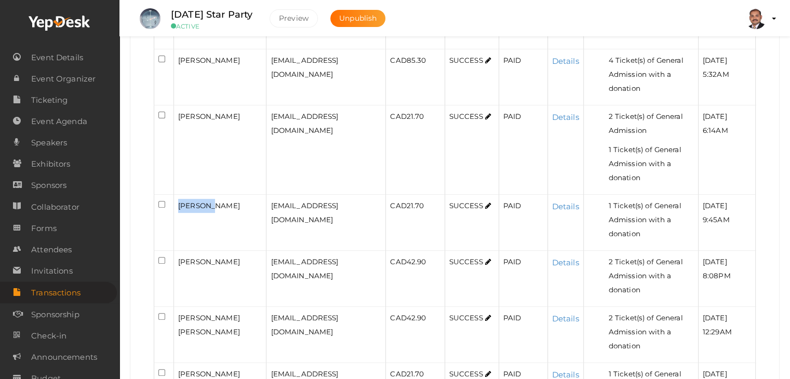
drag, startPoint x: 215, startPoint y: 149, endPoint x: 178, endPoint y: 147, distance: 36.4
click at [178, 199] on div "Jae Ford" at bounding box center [220, 206] width 84 height 14
copy span "Jae Ford"
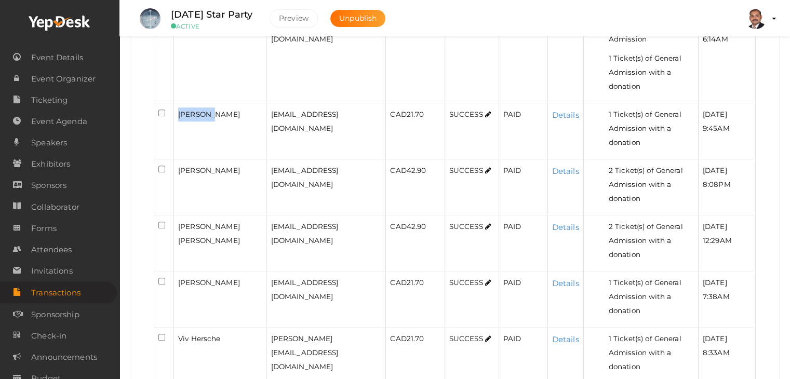
scroll to position [468, 0]
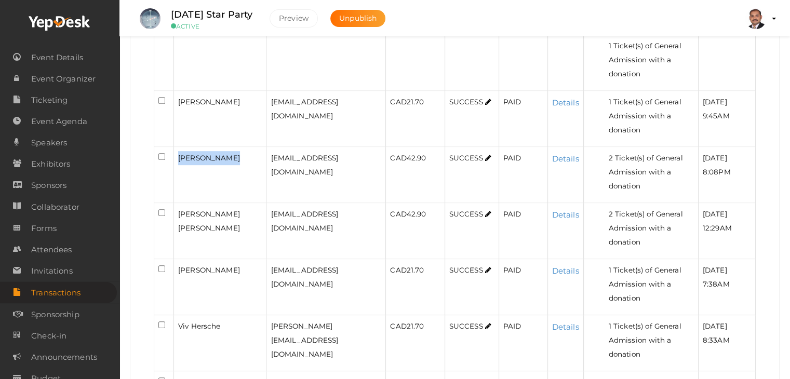
drag, startPoint x: 231, startPoint y: 84, endPoint x: 175, endPoint y: 84, distance: 56.1
click at [175, 147] on td "Kevin Forsyth" at bounding box center [220, 175] width 93 height 56
copy span "Kevin Forsyth"
drag, startPoint x: 207, startPoint y: 136, endPoint x: 178, endPoint y: 127, distance: 30.3
click at [178, 207] on div "kennedy barbosa" at bounding box center [220, 221] width 84 height 28
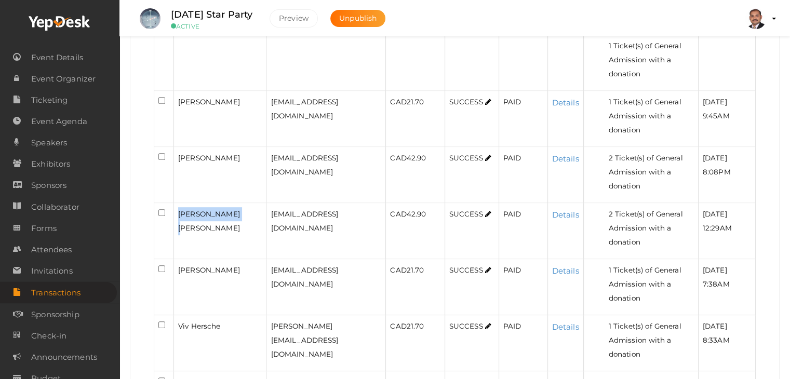
copy span "kennedy barbosa"
click at [209, 266] on span "Jill Tarswell" at bounding box center [209, 270] width 62 height 8
drag, startPoint x: 218, startPoint y: 169, endPoint x: 177, endPoint y: 165, distance: 41.7
click at [177, 259] on td "Jill Tarswell" at bounding box center [220, 287] width 93 height 56
copy span "Jill Tarswell"
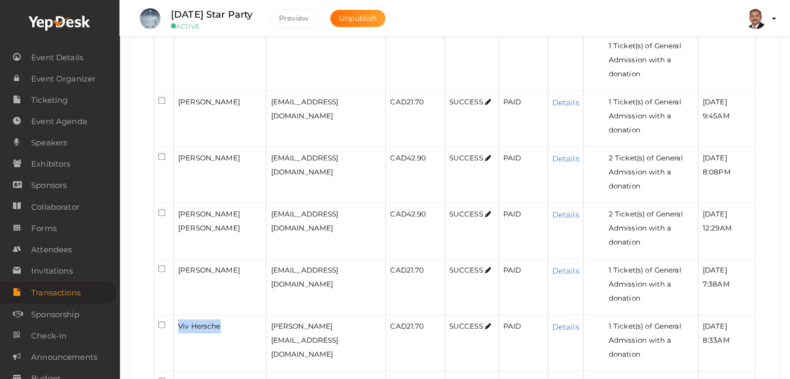
drag, startPoint x: 220, startPoint y: 211, endPoint x: 166, endPoint y: 205, distance: 54.4
click at [166, 315] on tr "Viv Hersche v.hersche@gmail.com CAD 21.70 SUCCESS PAID Details 1 Ticket(s) of G…" at bounding box center [455, 343] width 602 height 56
copy tr "Viv Hersche"
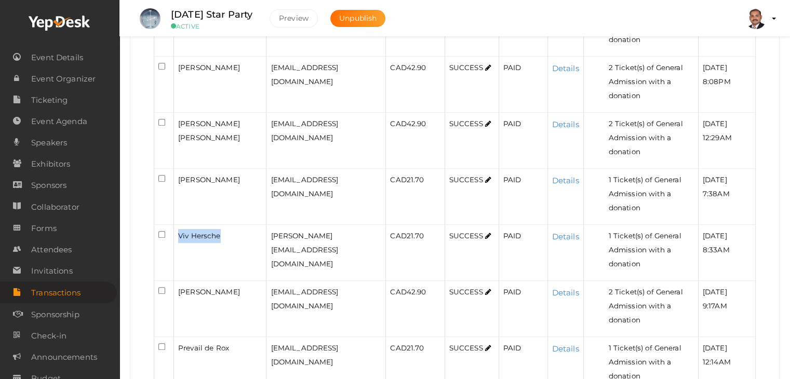
scroll to position [572, 0]
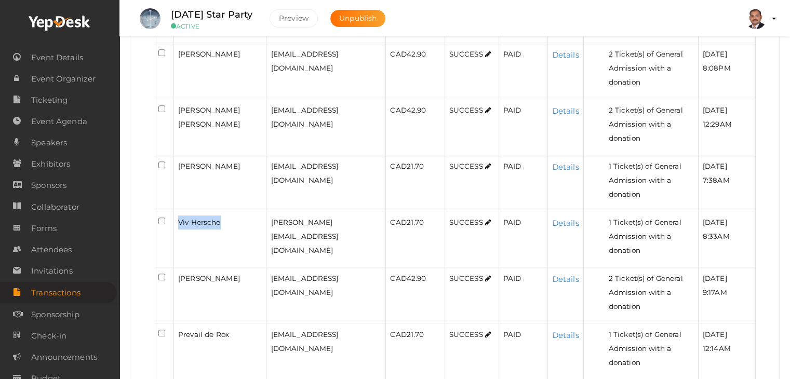
drag, startPoint x: 217, startPoint y: 162, endPoint x: 175, endPoint y: 146, distance: 45.3
click at [175, 268] on td "Melissa Van Londersele" at bounding box center [220, 296] width 93 height 56
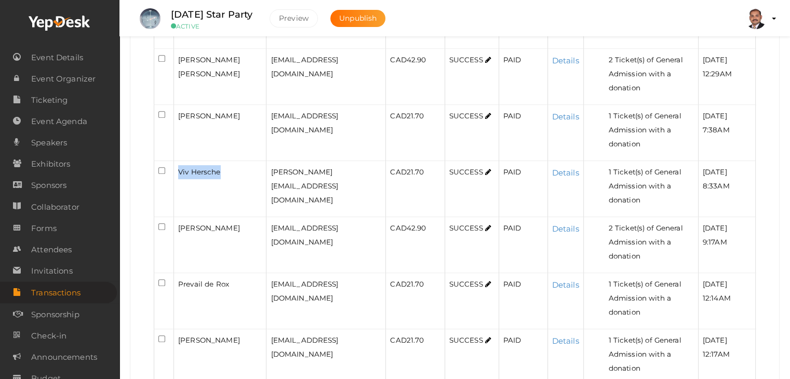
scroll to position [624, 0]
click at [208, 272] on td "Prevail de Rox" at bounding box center [220, 300] width 93 height 56
drag, startPoint x: 230, startPoint y: 137, endPoint x: 177, endPoint y: 135, distance: 53.6
click at [177, 272] on td "Prevail de Rox" at bounding box center [220, 300] width 93 height 56
drag, startPoint x: 217, startPoint y: 177, endPoint x: 175, endPoint y: 177, distance: 42.6
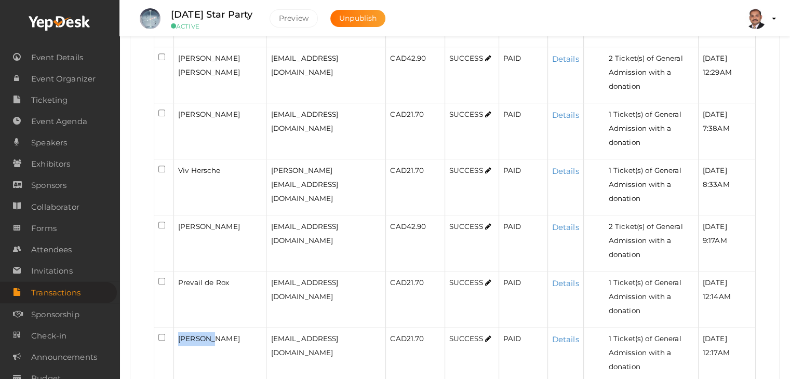
click at [175, 328] on td "Yuki San" at bounding box center [220, 356] width 93 height 56
drag, startPoint x: 229, startPoint y: 219, endPoint x: 177, endPoint y: 220, distance: 51.5
drag, startPoint x: 223, startPoint y: 269, endPoint x: 181, endPoint y: 263, distance: 42.5
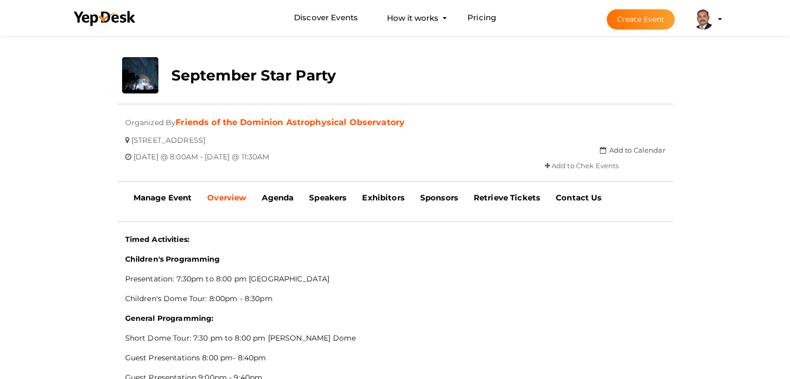
scroll to position [189, 0]
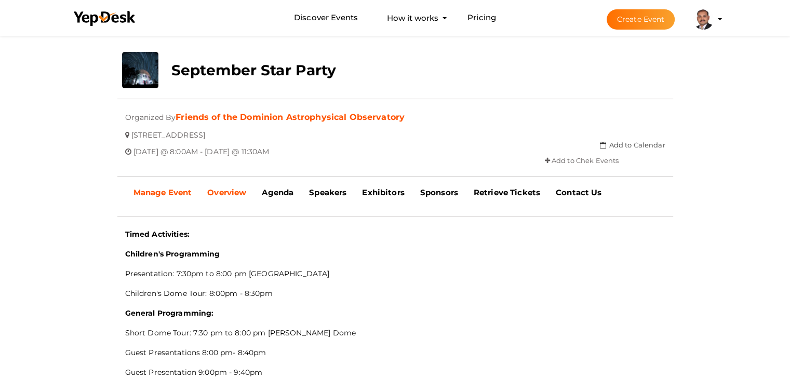
click at [180, 193] on b "Manage Event" at bounding box center [163, 193] width 59 height 10
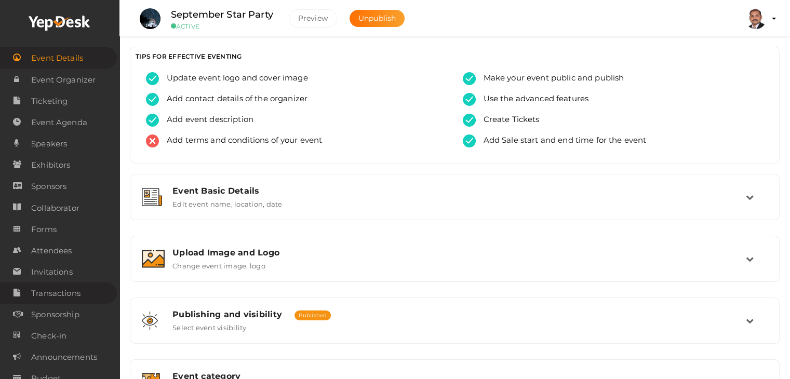
click at [79, 291] on span "Transactions" at bounding box center [55, 293] width 49 height 21
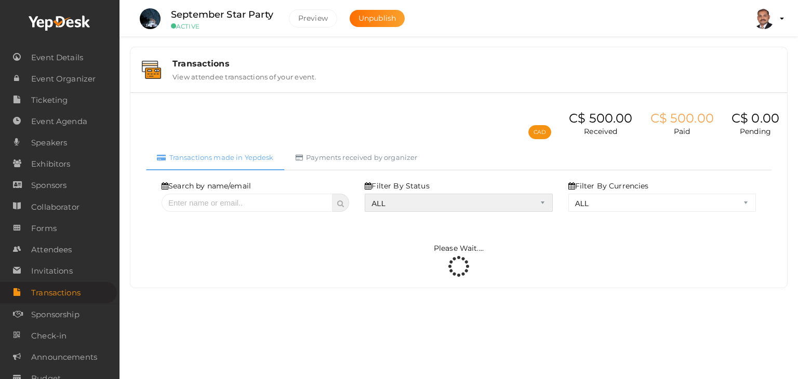
click at [410, 204] on select "ALL SUCCESS DECLINED UNAUTHORIZED FAILED NOTPAID FREE REFUNDED NA" at bounding box center [459, 203] width 188 height 18
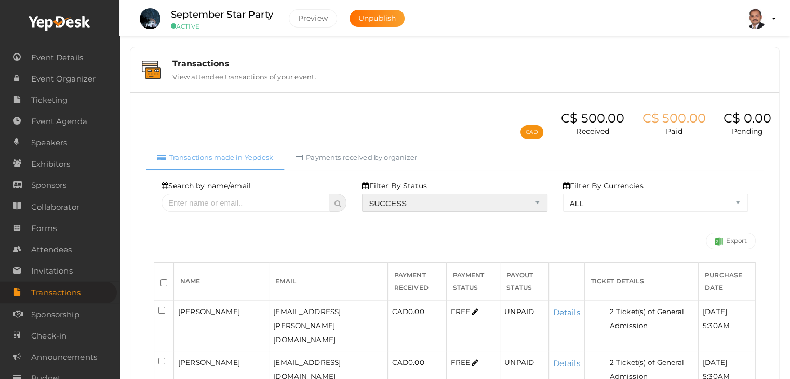
click at [365, 194] on select "ALL SUCCESS DECLINED UNAUTHORIZED FAILED NOTPAID FREE REFUNDED NA" at bounding box center [454, 203] width 185 height 18
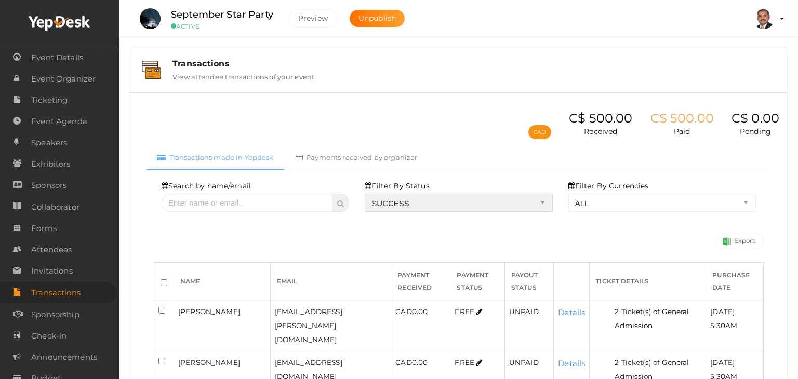
select select "? string:SUCCESS ?"
select select "? string:ALL ?"
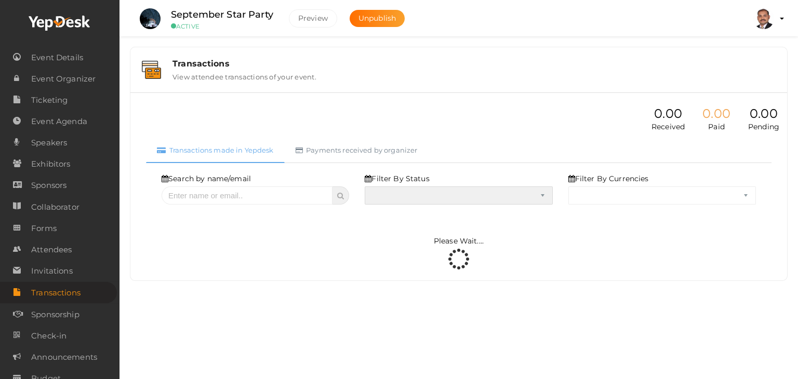
select select "SUCCESS"
select select "ALL"
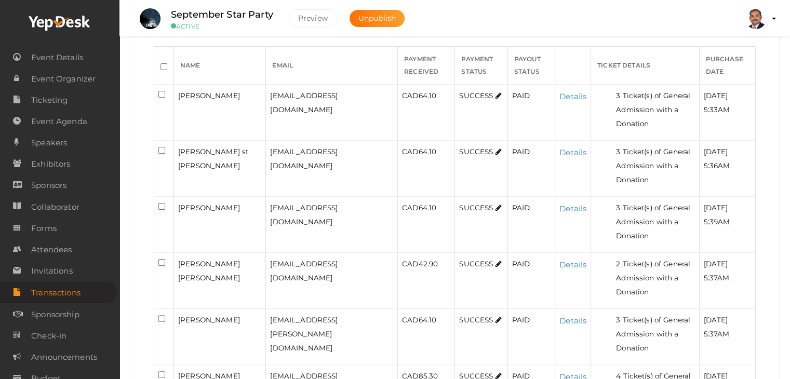
scroll to position [208, 0]
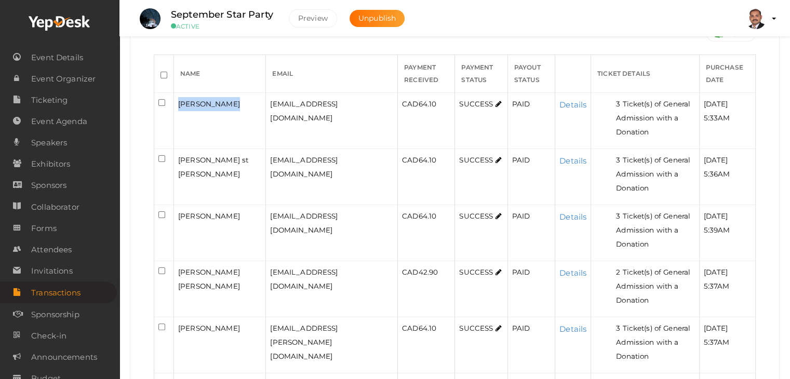
drag, startPoint x: 228, startPoint y: 102, endPoint x: 178, endPoint y: 101, distance: 49.9
click at [178, 101] on div "[PERSON_NAME]" at bounding box center [219, 104] width 83 height 14
copy span "[PERSON_NAME]"
click at [560, 101] on link "Details" at bounding box center [573, 105] width 27 height 10
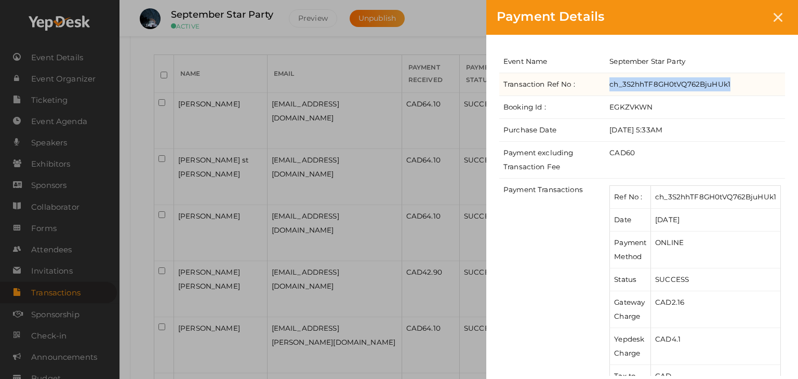
drag, startPoint x: 732, startPoint y: 84, endPoint x: 611, endPoint y: 87, distance: 121.1
click at [611, 87] on td "ch_3S2hhTF8GH0tVQ762BjuHUk1" at bounding box center [695, 84] width 180 height 23
copy td "ch_3S2hhTF8GH0tVQ762BjuHUk1"
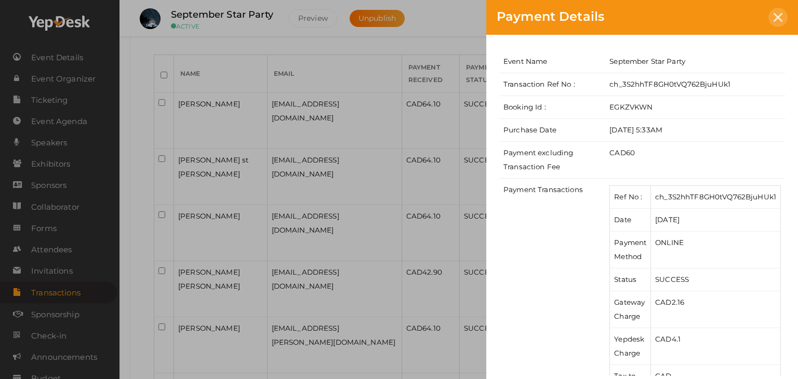
click at [779, 17] on icon at bounding box center [778, 17] width 9 height 9
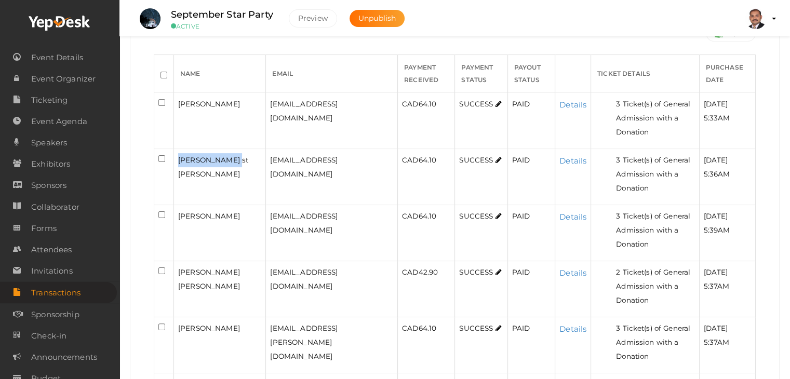
drag, startPoint x: 228, startPoint y: 156, endPoint x: 179, endPoint y: 159, distance: 48.4
click at [179, 159] on div "[PERSON_NAME] st [PERSON_NAME]" at bounding box center [219, 167] width 83 height 28
copy span "[PERSON_NAME] st [PERSON_NAME]"
drag, startPoint x: 227, startPoint y: 215, endPoint x: 177, endPoint y: 213, distance: 49.9
click at [177, 213] on td "[PERSON_NAME]" at bounding box center [220, 233] width 92 height 56
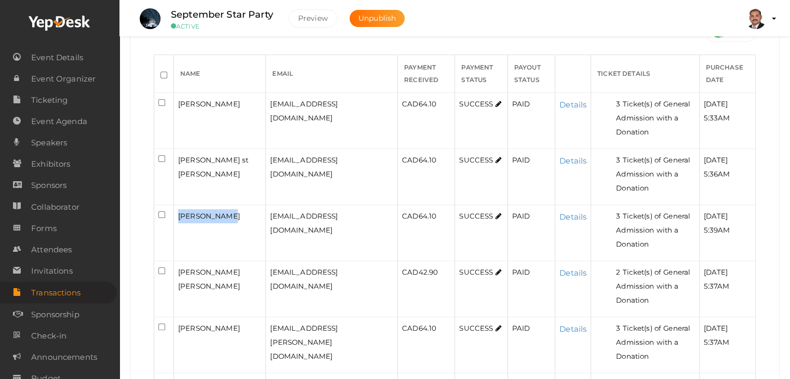
copy span "[PERSON_NAME]"
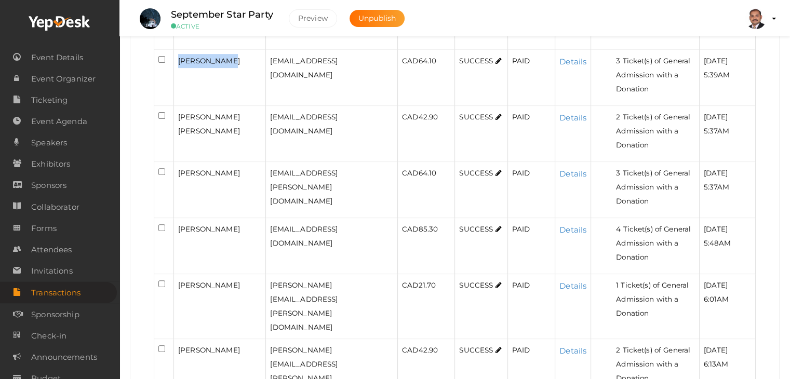
scroll to position [364, 0]
drag, startPoint x: 215, startPoint y: 131, endPoint x: 177, endPoint y: 113, distance: 42.8
click at [177, 113] on td "[PERSON_NAME] [PERSON_NAME]" at bounding box center [220, 133] width 92 height 56
copy span "[PERSON_NAME] [PERSON_NAME]"
click at [560, 112] on link "Details" at bounding box center [573, 117] width 27 height 10
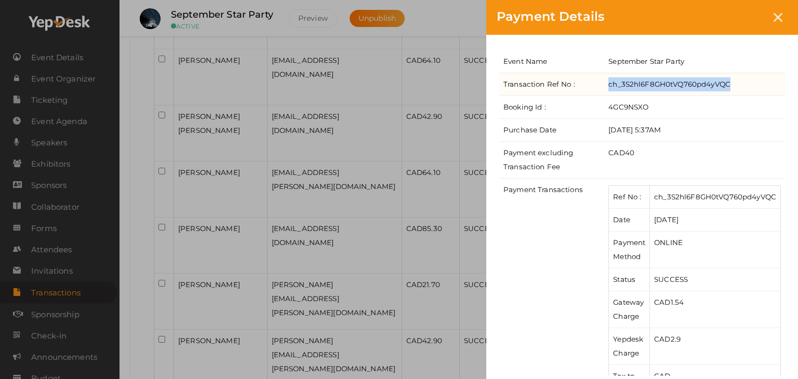
drag, startPoint x: 736, startPoint y: 82, endPoint x: 610, endPoint y: 83, distance: 126.3
click at [610, 83] on td "ch_3S2hl6F8GH0tVQ760pd4yVQC" at bounding box center [694, 84] width 181 height 23
copy td "ch_3S2hl6F8GH0tVQ760pd4yVQC"
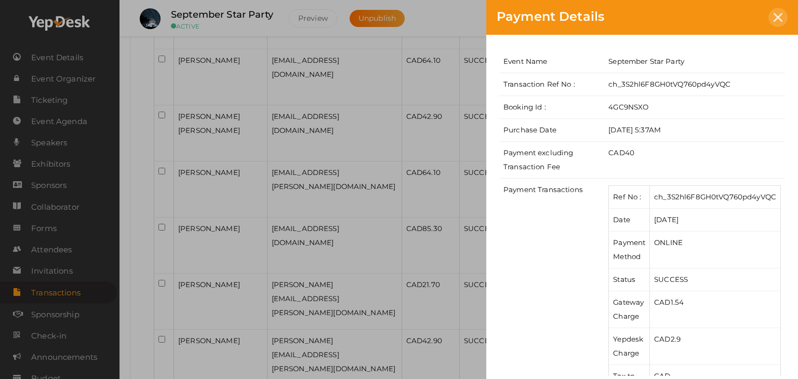
click at [778, 17] on icon at bounding box center [778, 17] width 9 height 9
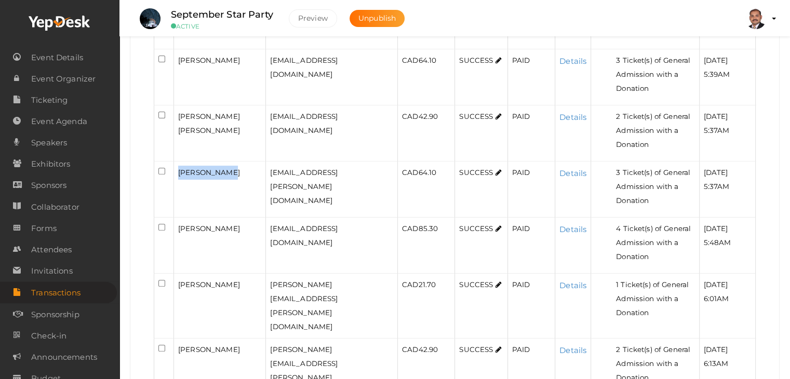
drag, startPoint x: 233, startPoint y: 169, endPoint x: 178, endPoint y: 170, distance: 55.6
click at [178, 170] on div "[PERSON_NAME]" at bounding box center [219, 173] width 83 height 14
copy span "[PERSON_NAME]"
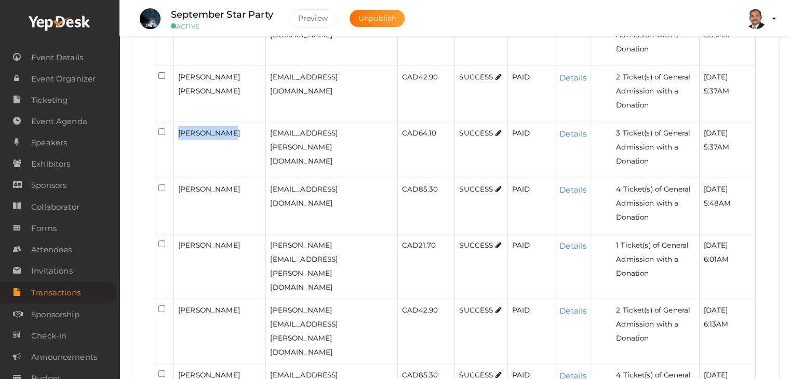
scroll to position [416, 0]
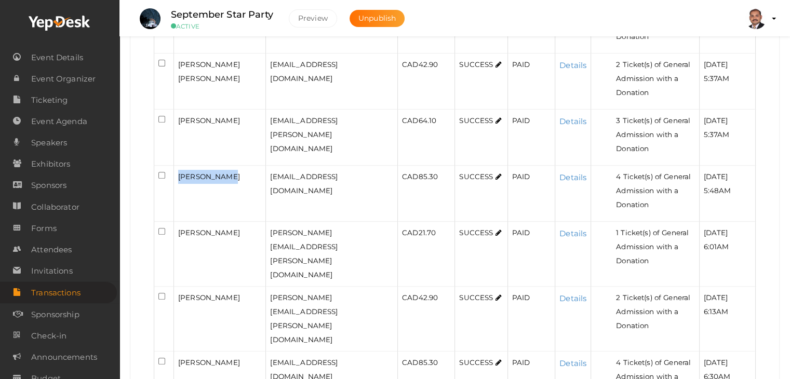
drag, startPoint x: 226, startPoint y: 173, endPoint x: 176, endPoint y: 176, distance: 50.0
click at [176, 176] on td "[PERSON_NAME]" at bounding box center [220, 194] width 92 height 56
copy span "[PERSON_NAME]"
click at [560, 173] on link "Details" at bounding box center [573, 178] width 27 height 10
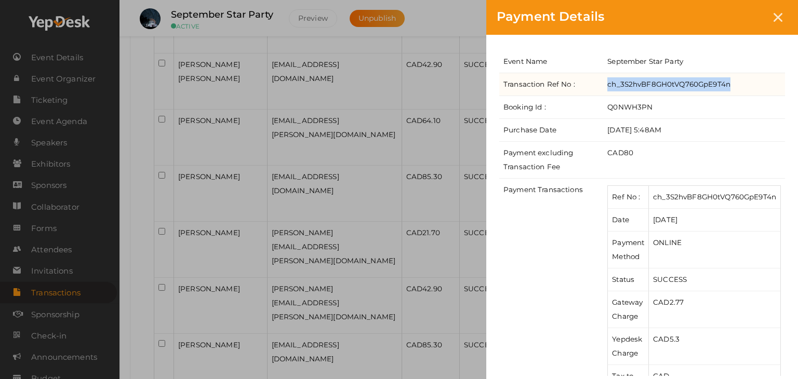
drag, startPoint x: 730, startPoint y: 84, endPoint x: 608, endPoint y: 83, distance: 121.6
click at [608, 83] on td "ch_3S2hvBF8GH0tVQ760GpE9T4n" at bounding box center [694, 84] width 182 height 23
copy td "ch_3S2hvBF8GH0tVQ760GpE9T4n"
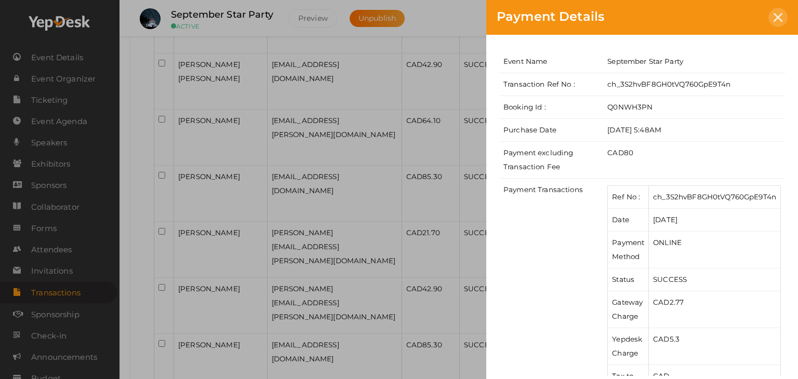
click at [778, 19] on icon at bounding box center [778, 17] width 9 height 9
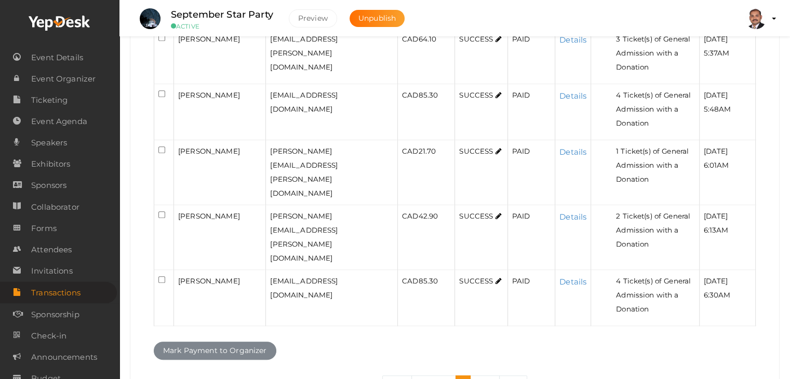
scroll to position [520, 0]
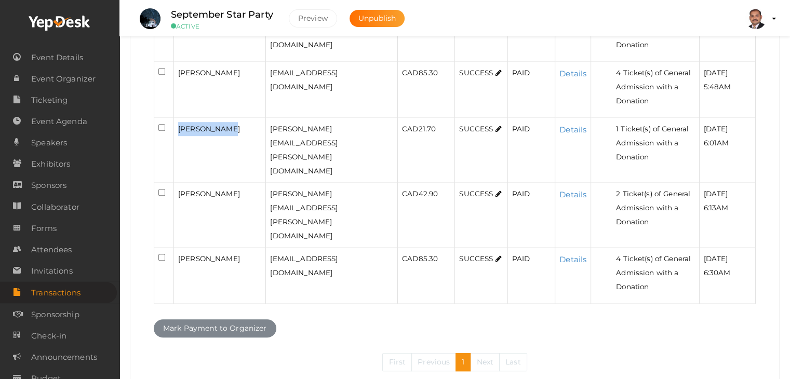
drag, startPoint x: 224, startPoint y: 126, endPoint x: 177, endPoint y: 129, distance: 47.4
click at [177, 129] on td "[PERSON_NAME]" at bounding box center [220, 150] width 92 height 65
copy span "[PERSON_NAME]"
drag, startPoint x: 233, startPoint y: 183, endPoint x: 163, endPoint y: 179, distance: 70.8
click at [163, 183] on tr "Kirsten Burrows [EMAIL_ADDRESS][PERSON_NAME][DOMAIN_NAME] CAD 42.90 SUCCESS PAI…" at bounding box center [455, 215] width 602 height 65
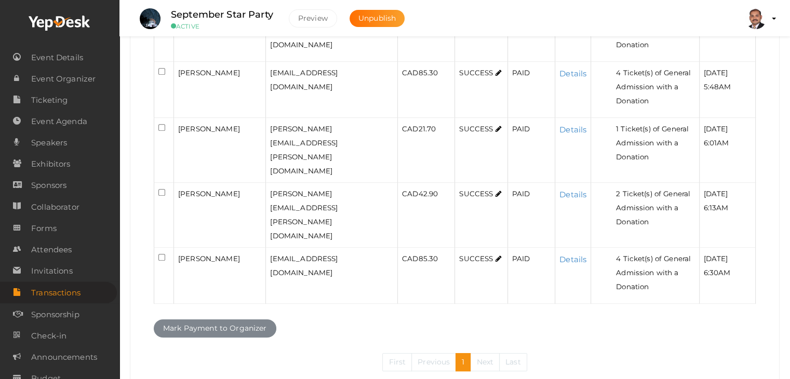
click at [222, 252] on div "[PERSON_NAME]" at bounding box center [219, 259] width 83 height 14
drag, startPoint x: 221, startPoint y: 253, endPoint x: 176, endPoint y: 239, distance: 47.5
click at [176, 248] on td "[PERSON_NAME]" at bounding box center [220, 276] width 92 height 56
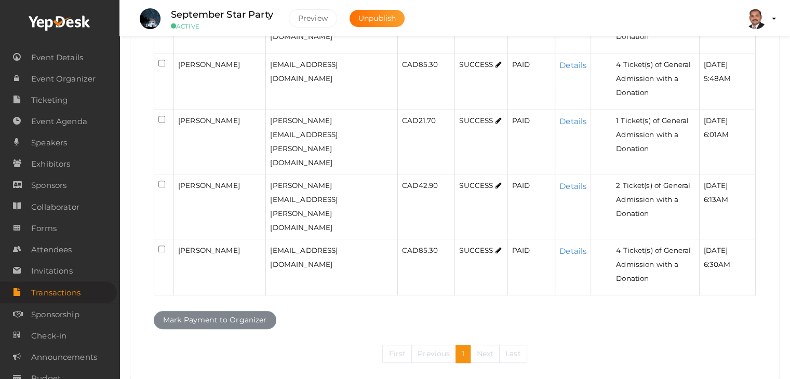
scroll to position [535, 0]
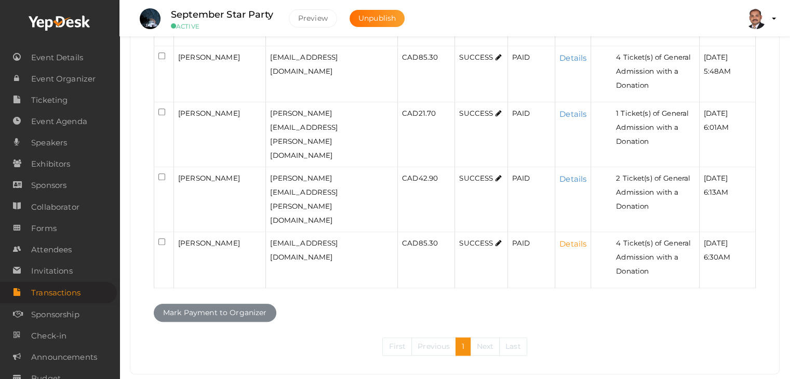
click at [560, 239] on link "Details" at bounding box center [573, 244] width 27 height 10
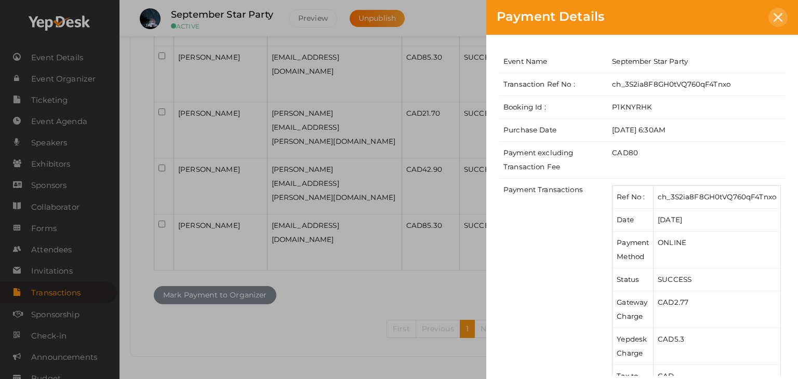
click at [782, 21] on icon at bounding box center [778, 17] width 9 height 9
